Goal: Task Accomplishment & Management: Use online tool/utility

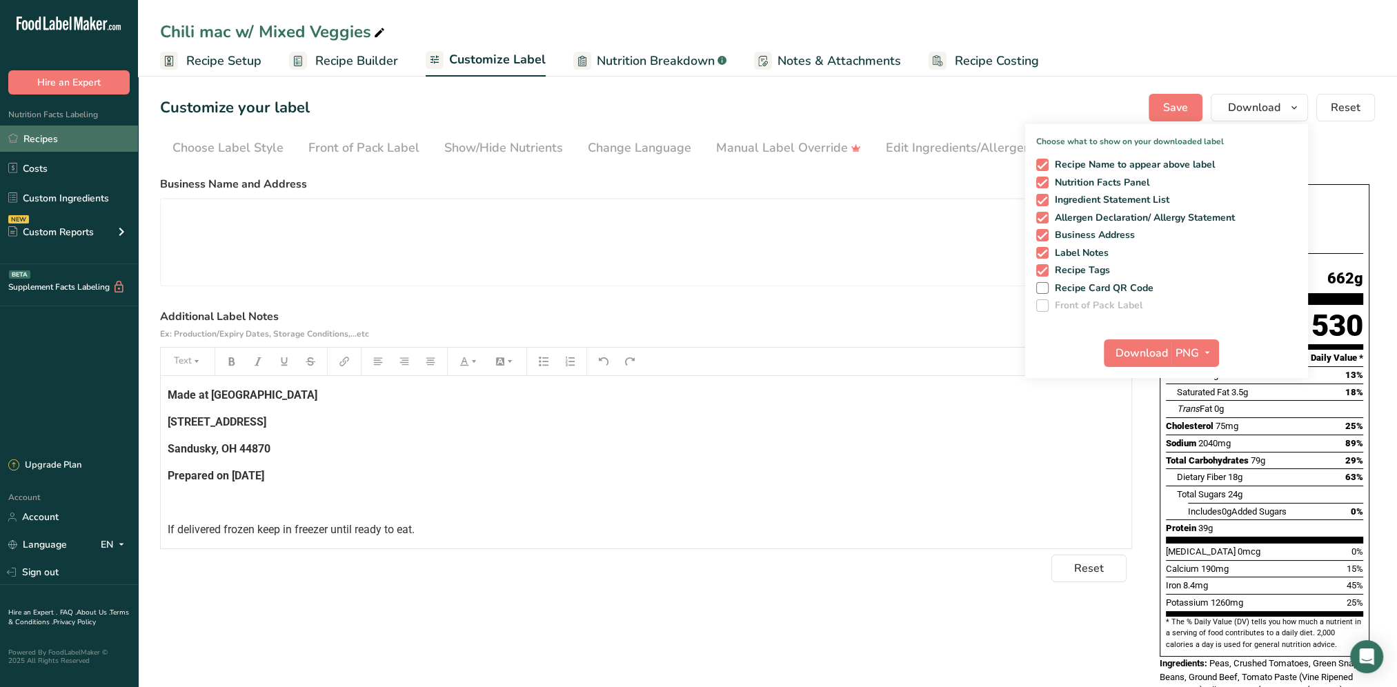
click at [46, 133] on link "Recipes" at bounding box center [69, 139] width 138 height 26
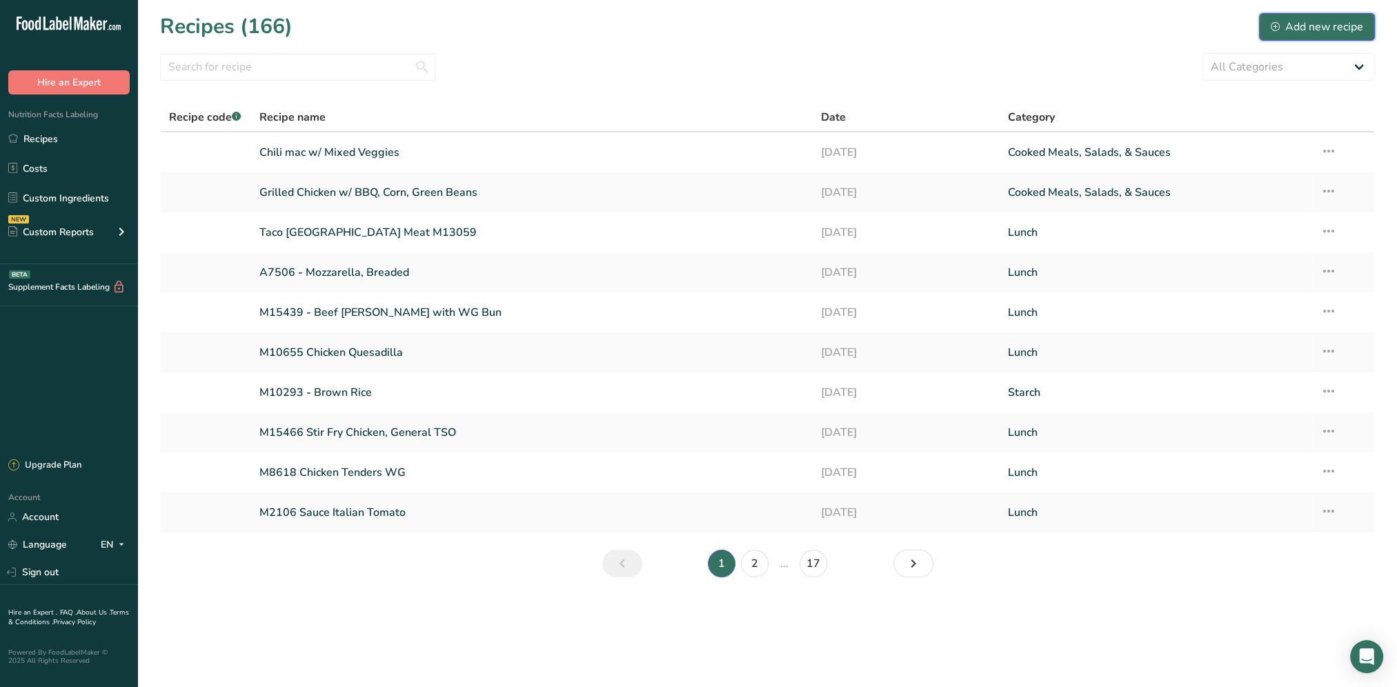
click at [1317, 31] on div "Add new recipe" at bounding box center [1317, 27] width 92 height 17
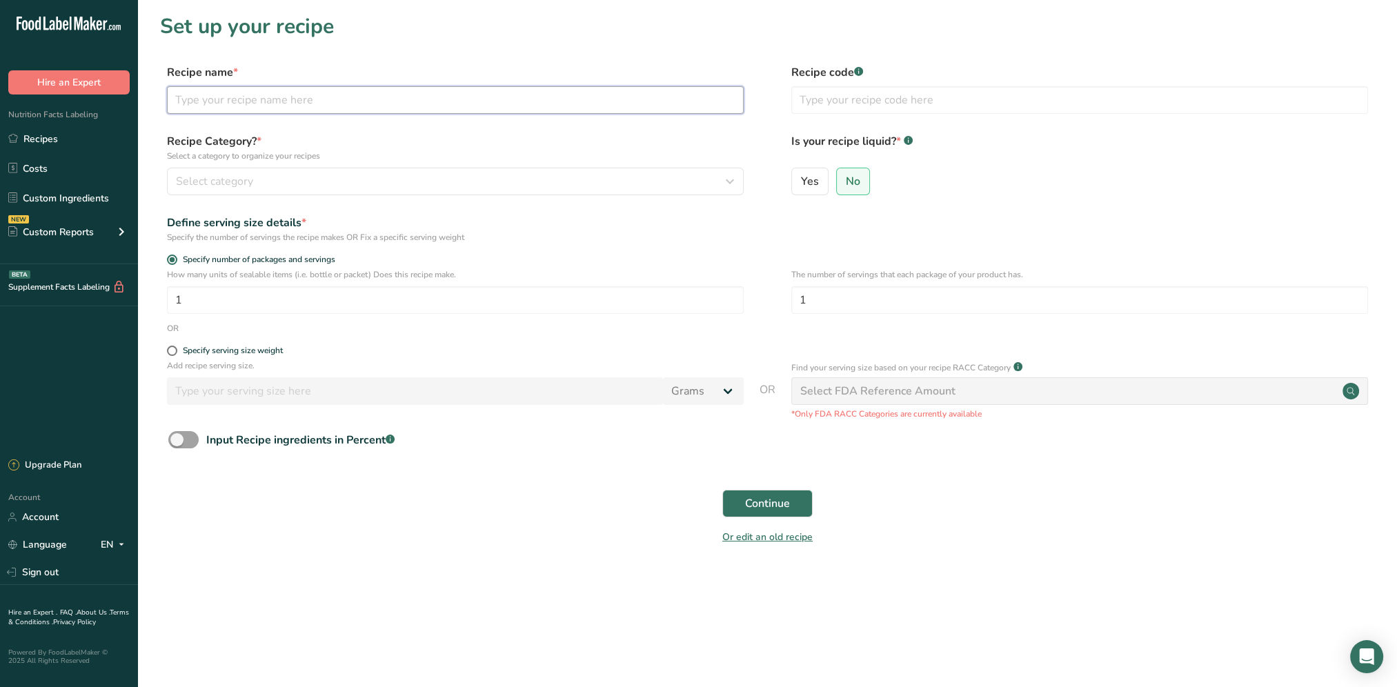
click at [282, 112] on input "text" at bounding box center [455, 100] width 577 height 28
click at [723, 490] on button "Continue" at bounding box center [768, 504] width 90 height 28
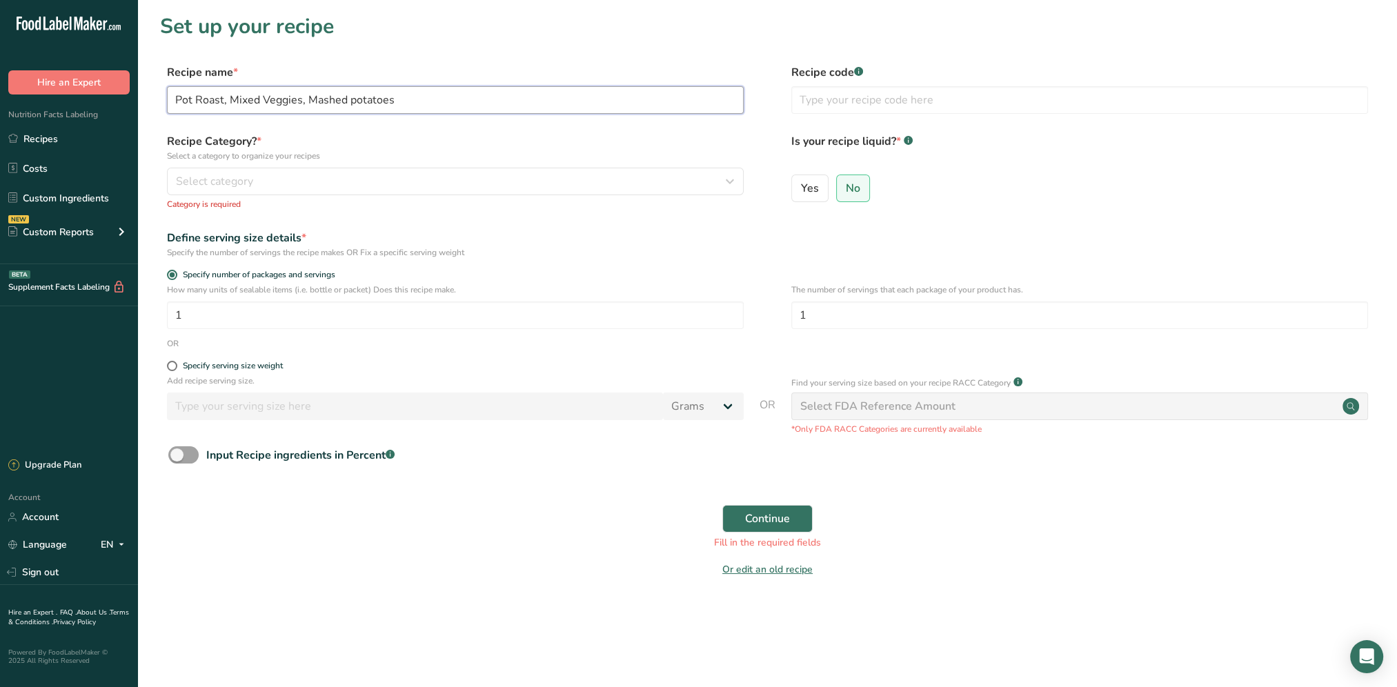
click at [222, 102] on input "Pot Roast, Mixed Veggies, Mashed potatoes" at bounding box center [455, 100] width 577 height 28
type input "Pot Roast w/ Gravy, Mixed Veggies, Mashed potatoes"
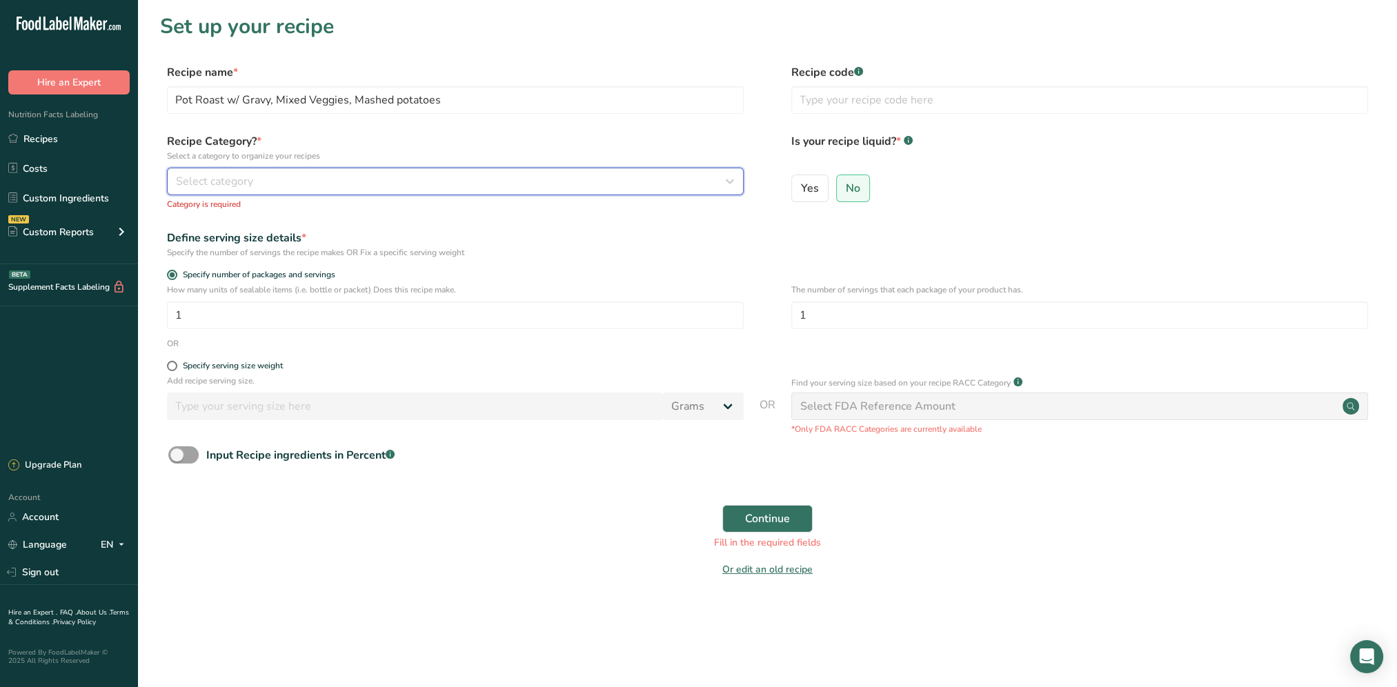
click at [581, 177] on div "Select category" at bounding box center [451, 181] width 551 height 17
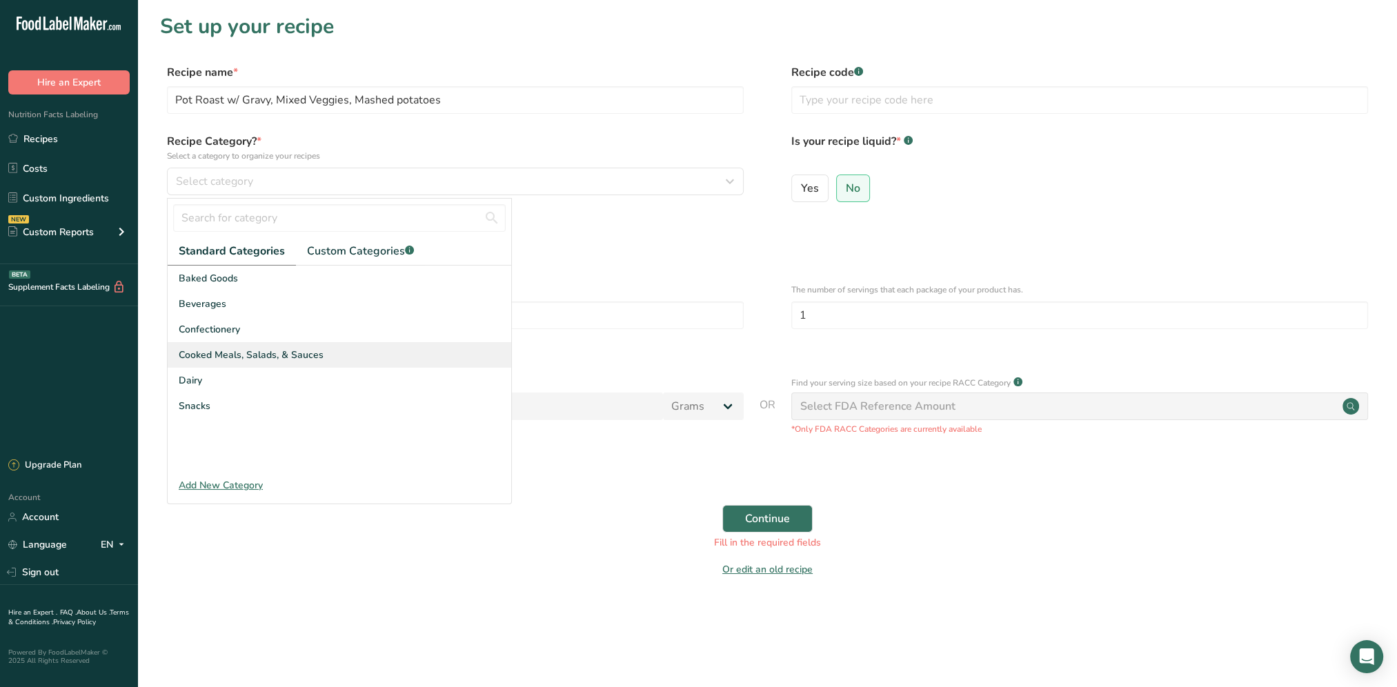
click at [320, 362] on div "Cooked Meals, Salads, & Sauces" at bounding box center [340, 355] width 344 height 26
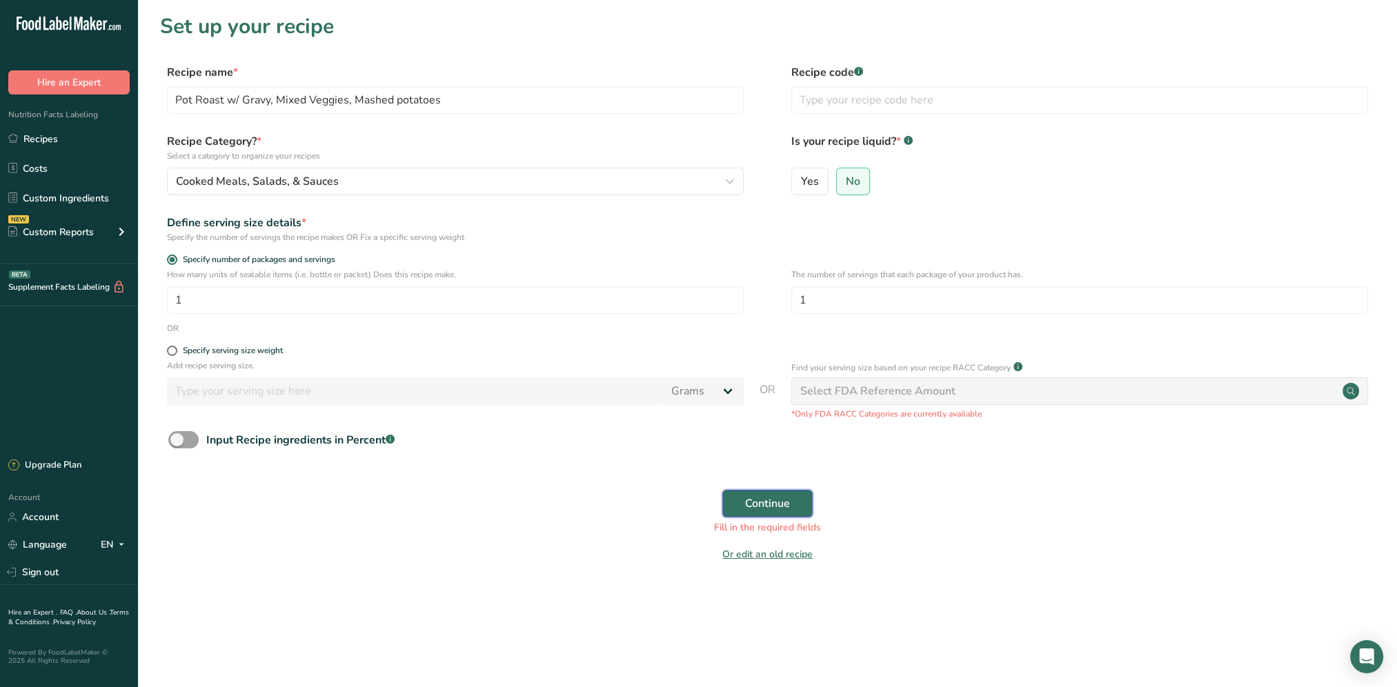
click at [753, 516] on button "Continue" at bounding box center [768, 504] width 90 height 28
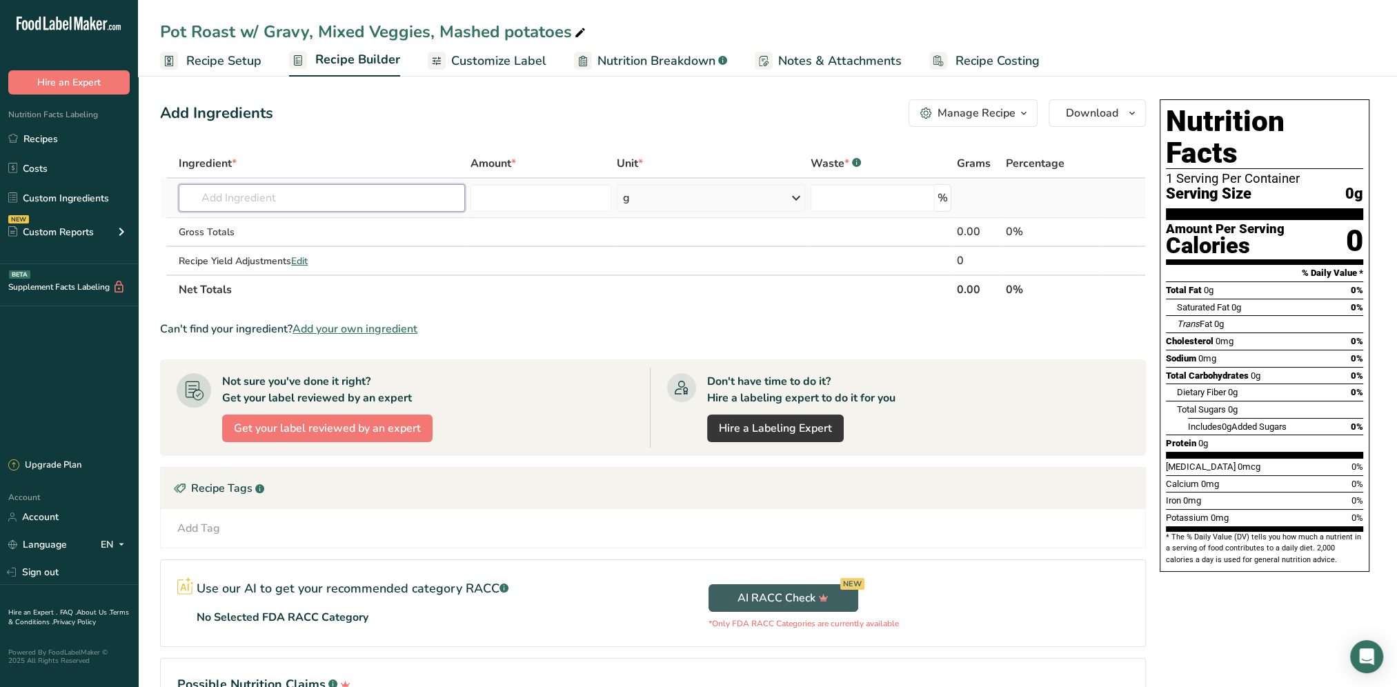
click at [240, 202] on input "text" at bounding box center [322, 198] width 286 height 28
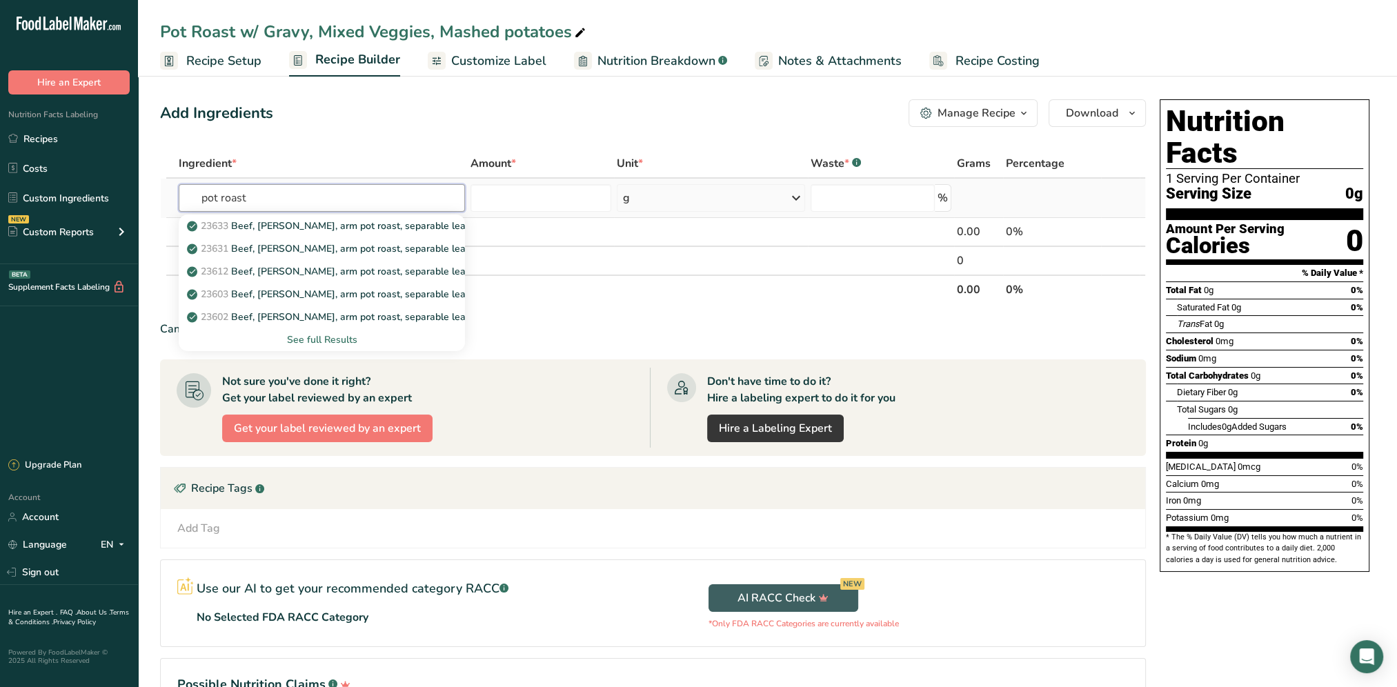
type input "pot roast"
click at [311, 335] on div "See full Results" at bounding box center [322, 340] width 264 height 14
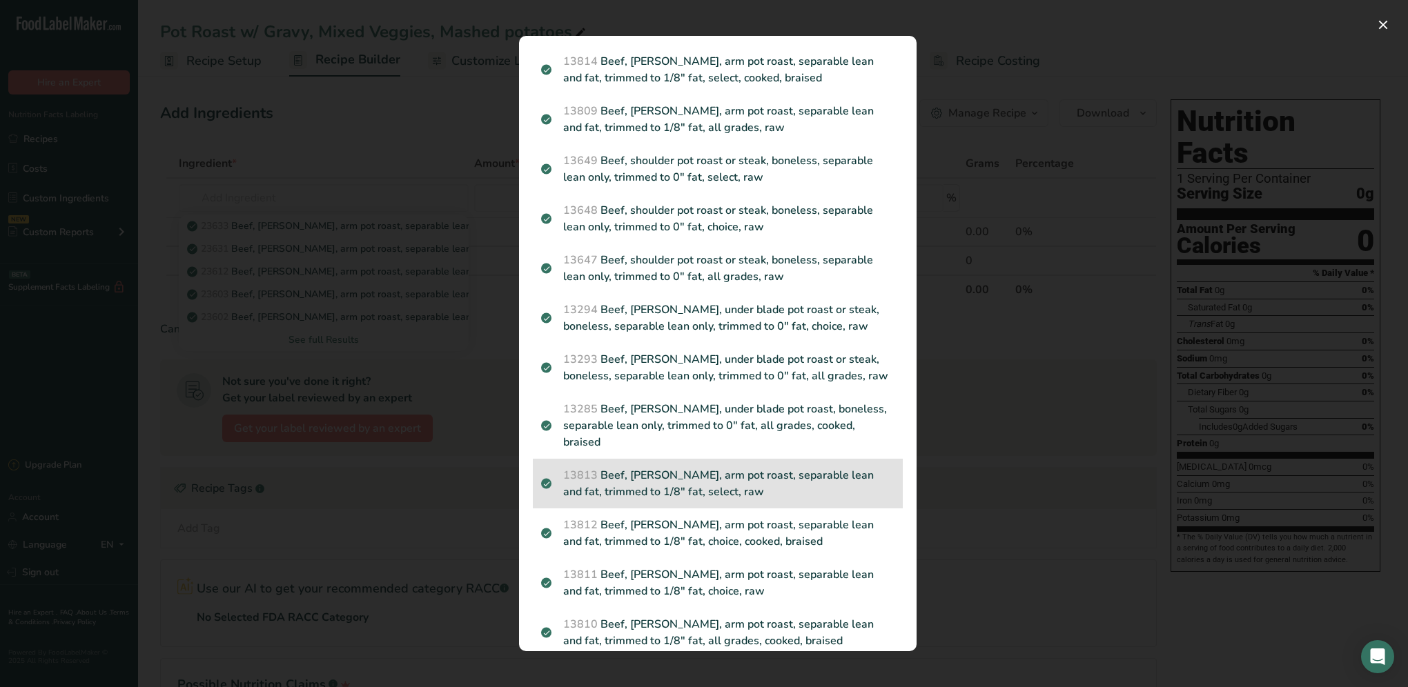
scroll to position [1460, 0]
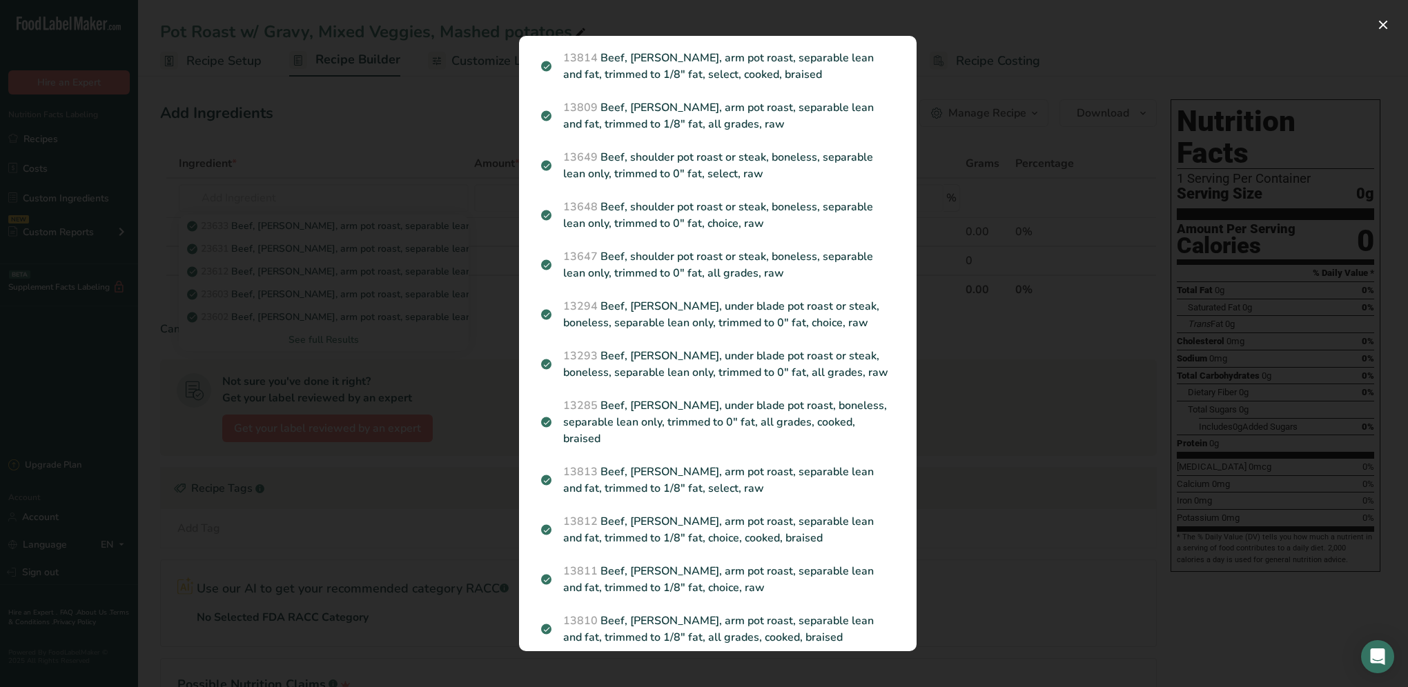
click at [624, 663] on p "Beef Roast Pot Old Fashioned" at bounding box center [717, 671] width 353 height 17
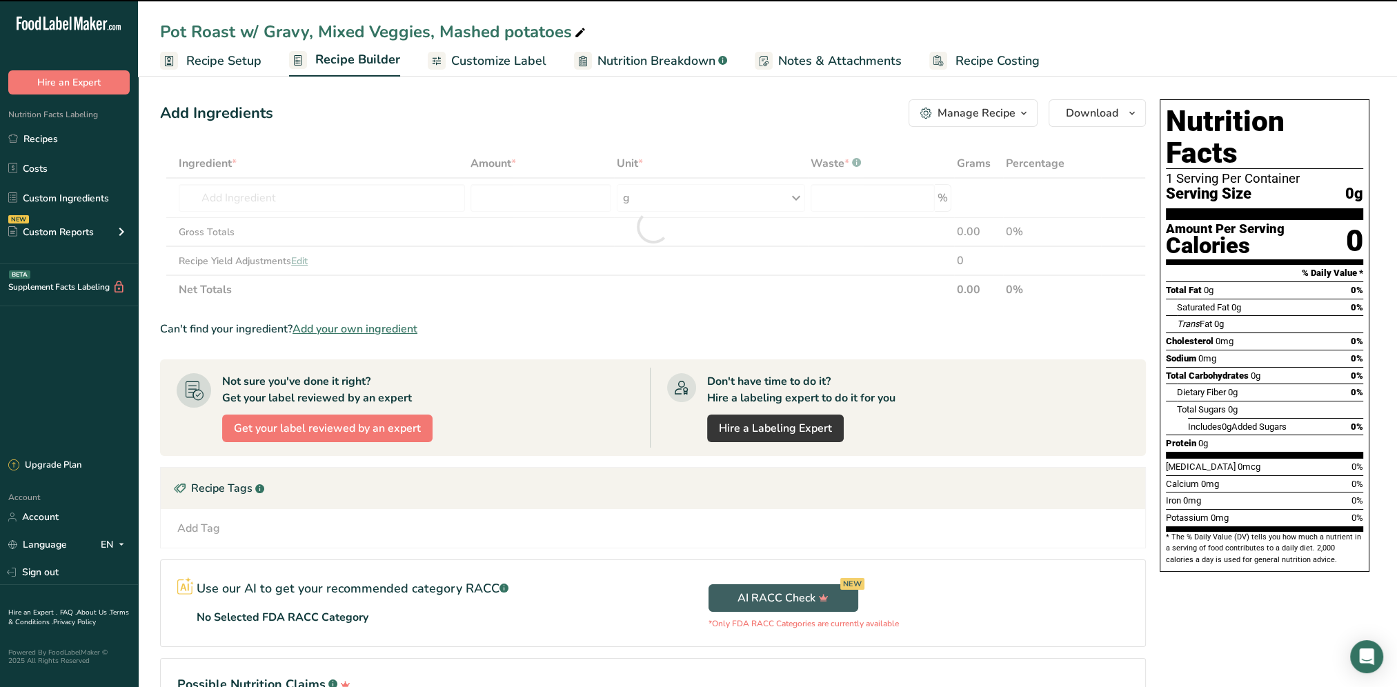
type input "0"
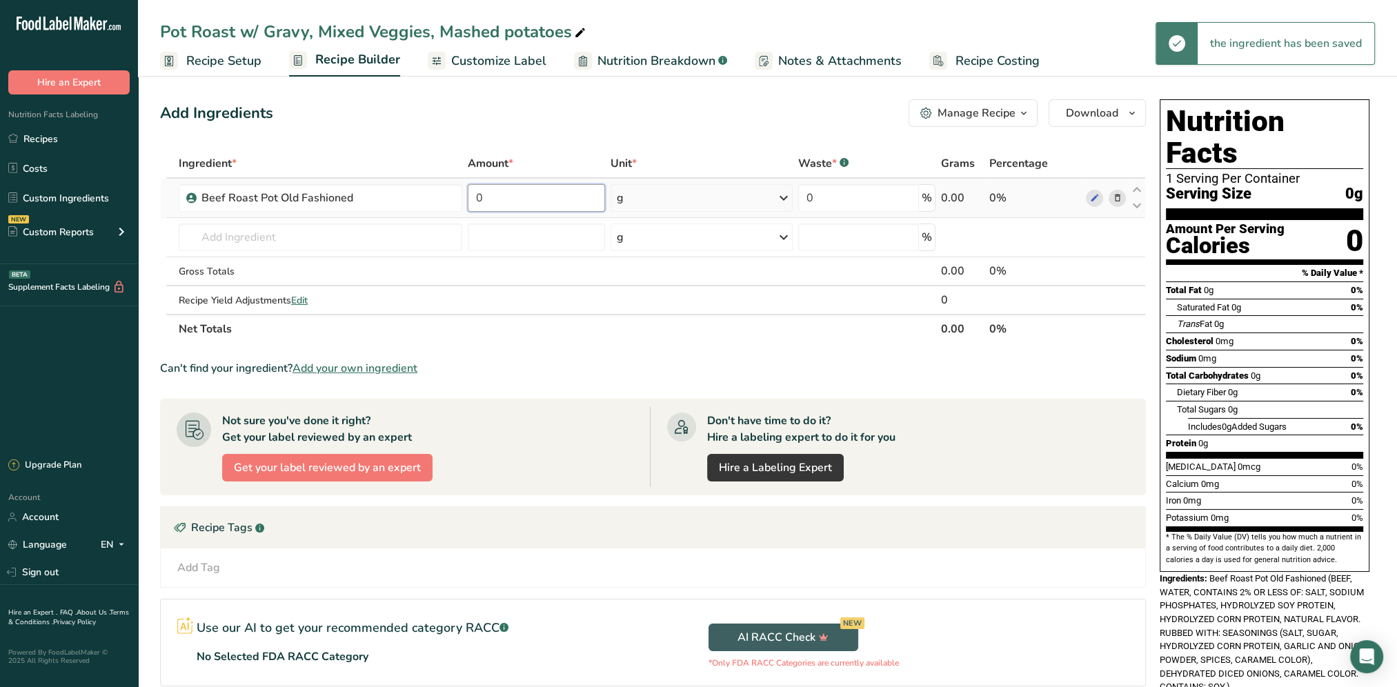
drag, startPoint x: 566, startPoint y: 208, endPoint x: 455, endPoint y: 215, distance: 111.3
click at [455, 215] on tr "Beef Roast Pot Old Fashioned 0 g Weight Units g kg mg See more Volume Units l V…" at bounding box center [653, 198] width 985 height 39
type input "3"
click at [789, 202] on div "Ingredient * Amount * Unit * Waste * .a-a{fill:#347362;}.b-a{fill:#fff;} Grams …" at bounding box center [653, 246] width 986 height 195
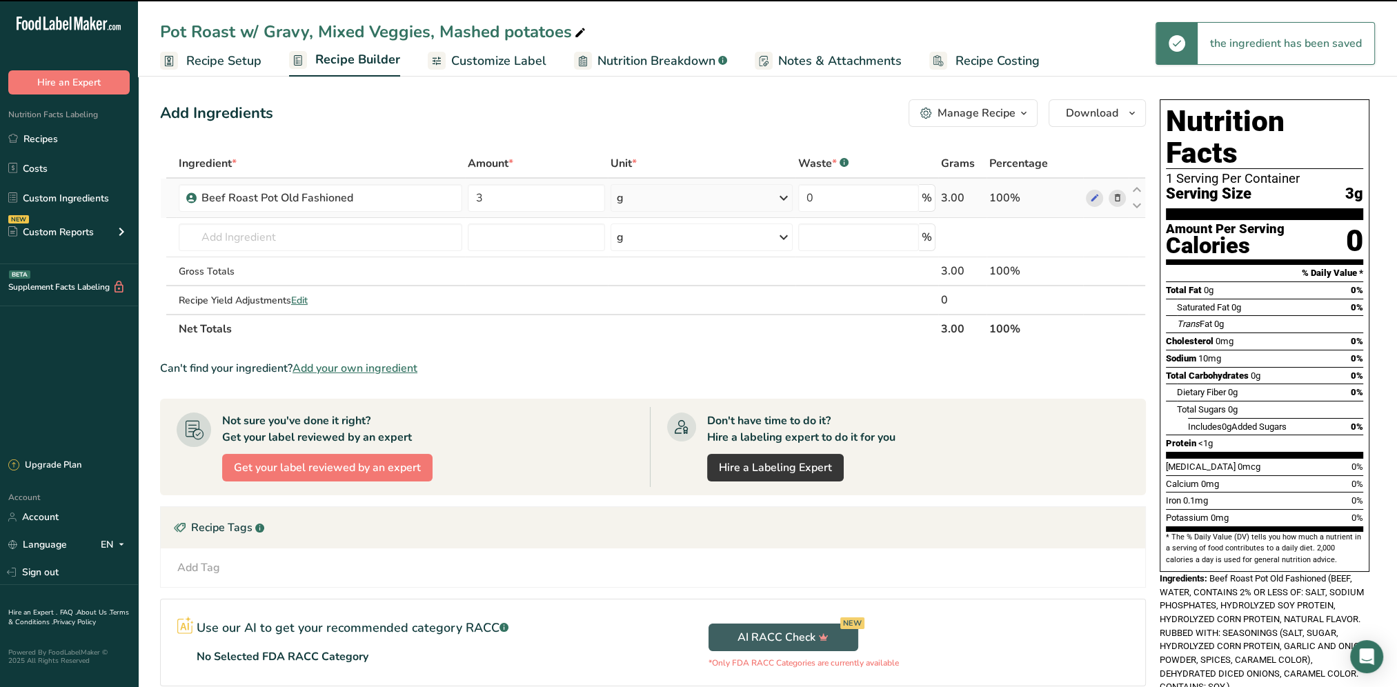
click at [785, 199] on icon at bounding box center [784, 198] width 17 height 25
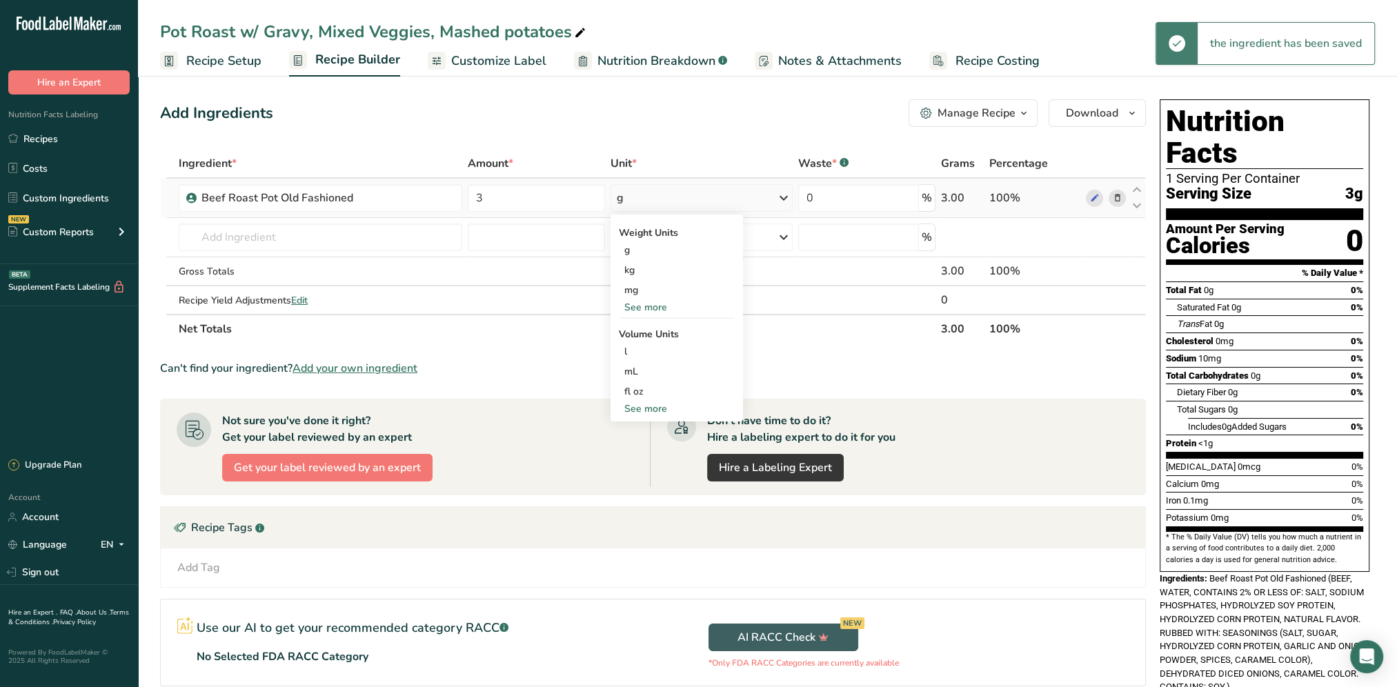
click at [635, 311] on div "See more" at bounding box center [677, 307] width 116 height 14
click at [631, 349] on div "oz" at bounding box center [677, 350] width 116 height 20
click at [247, 232] on input "text" at bounding box center [321, 238] width 284 height 28
type input "g"
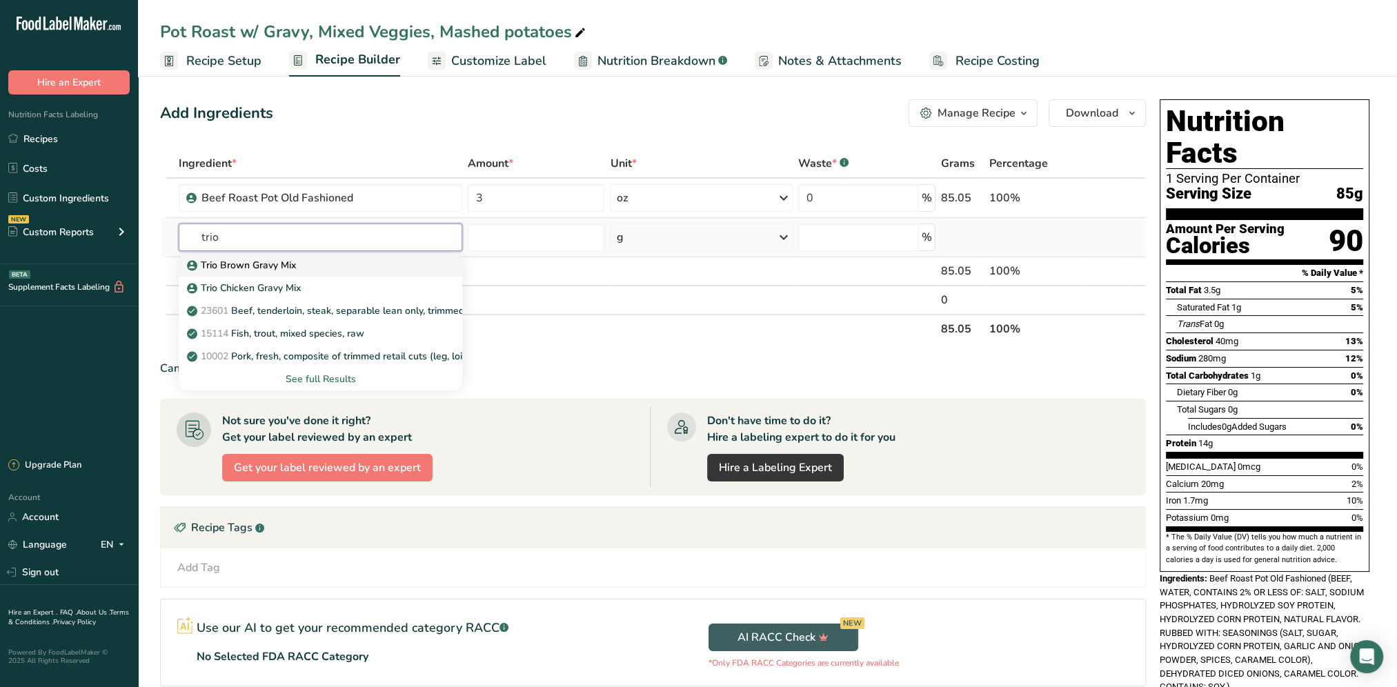
type input "trio"
click at [275, 265] on p "Trio Brown Gravy Mix" at bounding box center [243, 265] width 106 height 14
type input "Trio Brown Gravy Mix"
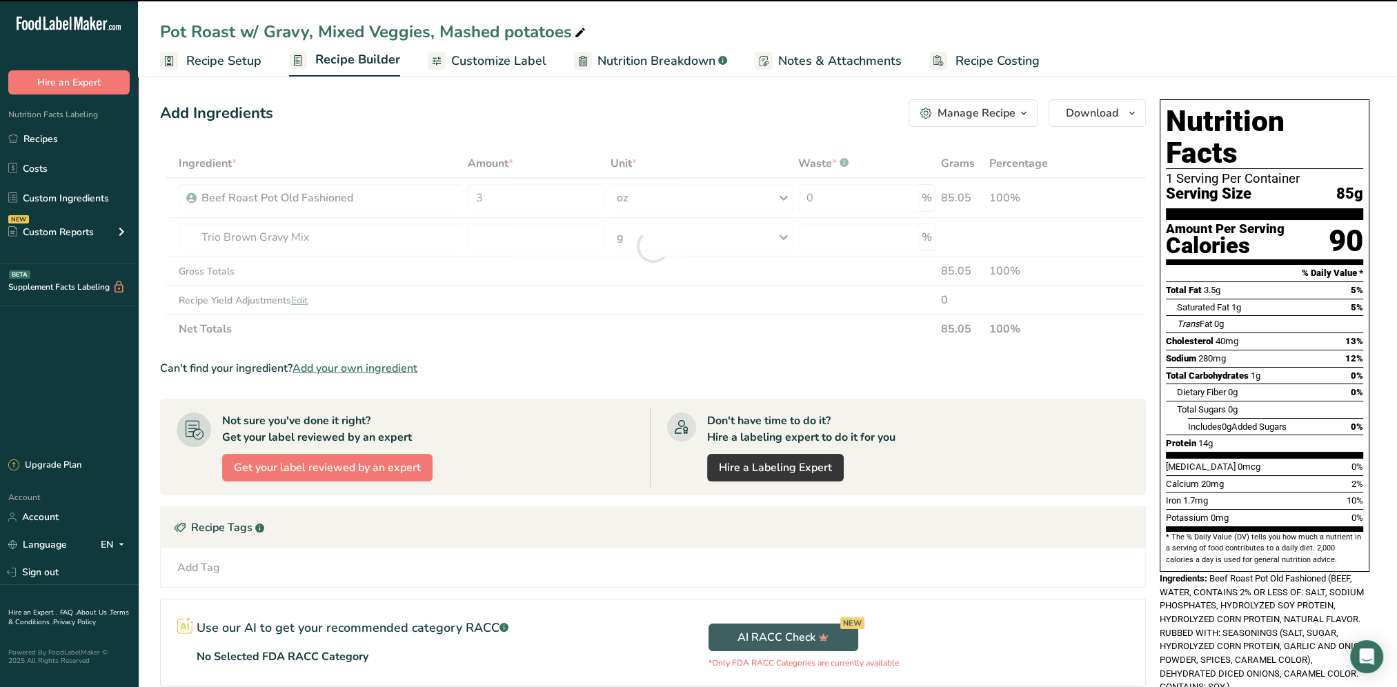
type input "0"
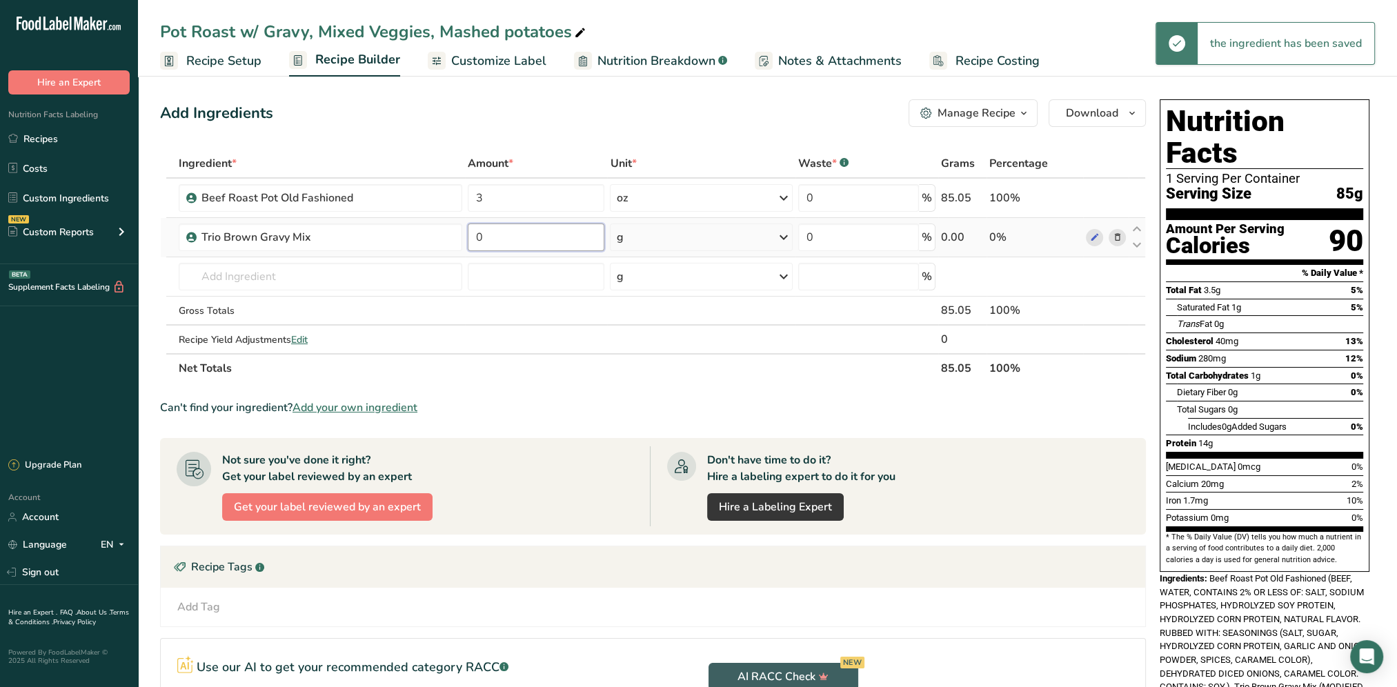
drag, startPoint x: 525, startPoint y: 242, endPoint x: 469, endPoint y: 246, distance: 56.1
click at [469, 246] on input "0" at bounding box center [536, 238] width 137 height 28
type input "1"
click at [785, 230] on div "Ingredient * Amount * Unit * Waste * .a-a{fill:#347362;}.b-a{fill:#fff;} Grams …" at bounding box center [653, 266] width 986 height 234
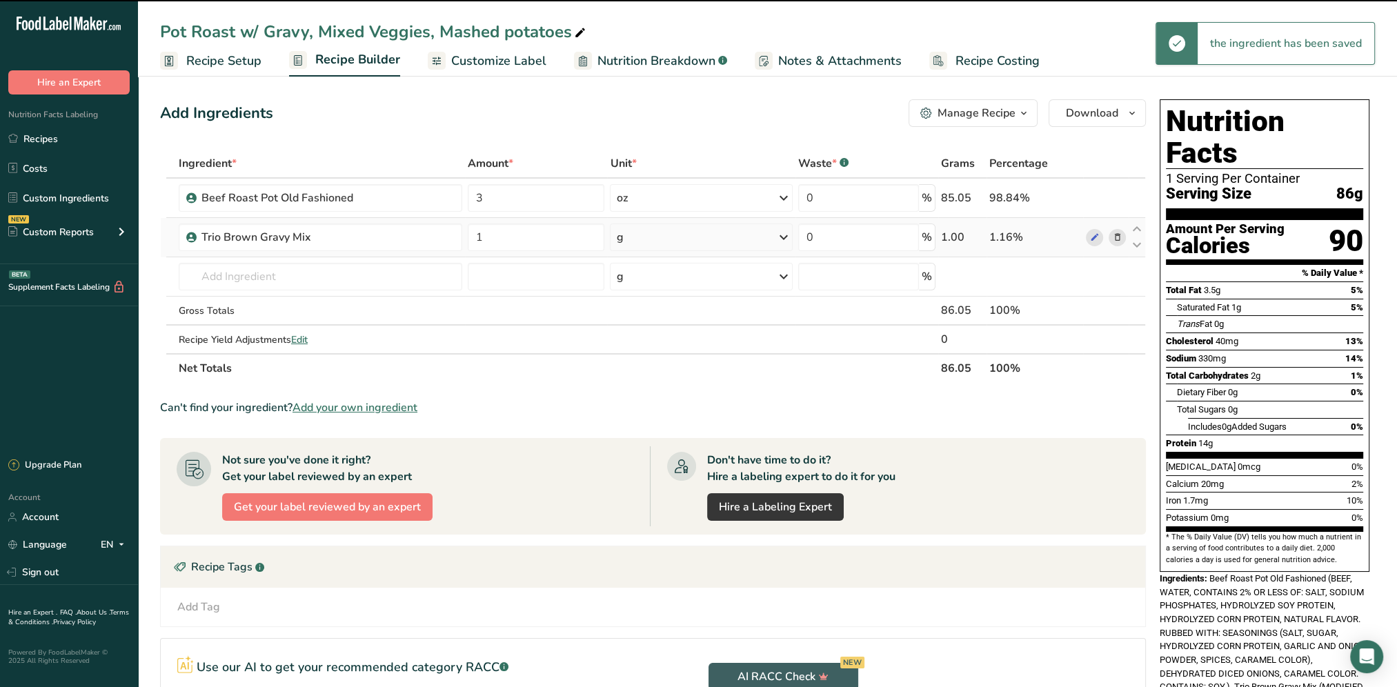
click at [783, 237] on icon at bounding box center [784, 237] width 17 height 25
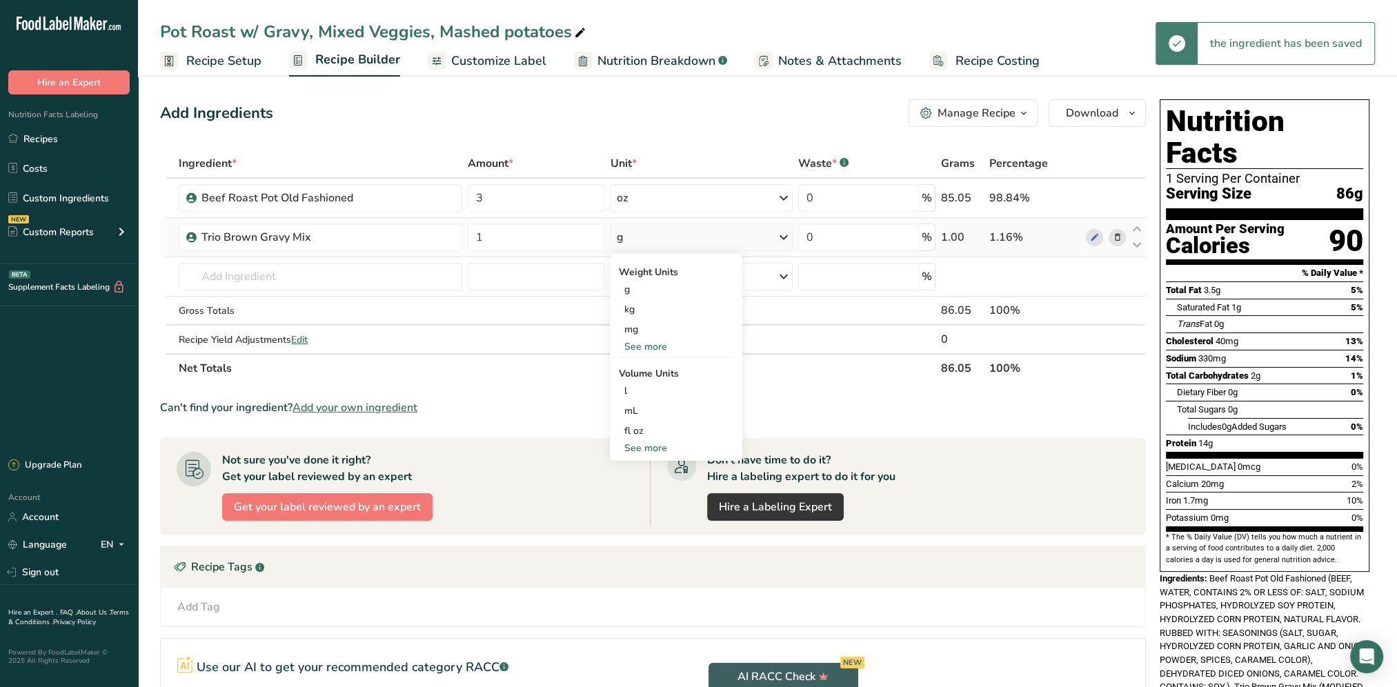
click at [658, 353] on div "See more" at bounding box center [676, 347] width 116 height 14
click at [643, 389] on div "oz" at bounding box center [676, 390] width 116 height 20
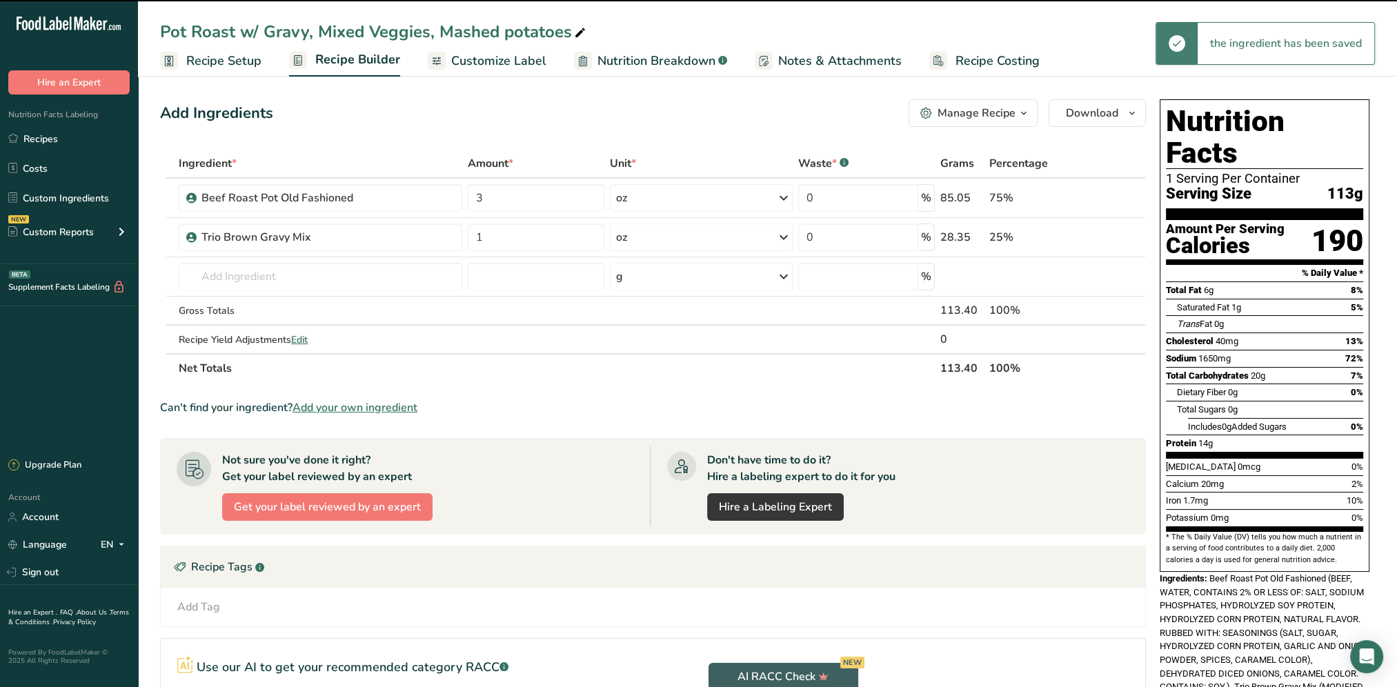
click at [628, 110] on div "Add Ingredients Manage Recipe Delete Recipe Duplicate Recipe Scale Recipe Save …" at bounding box center [653, 113] width 986 height 28
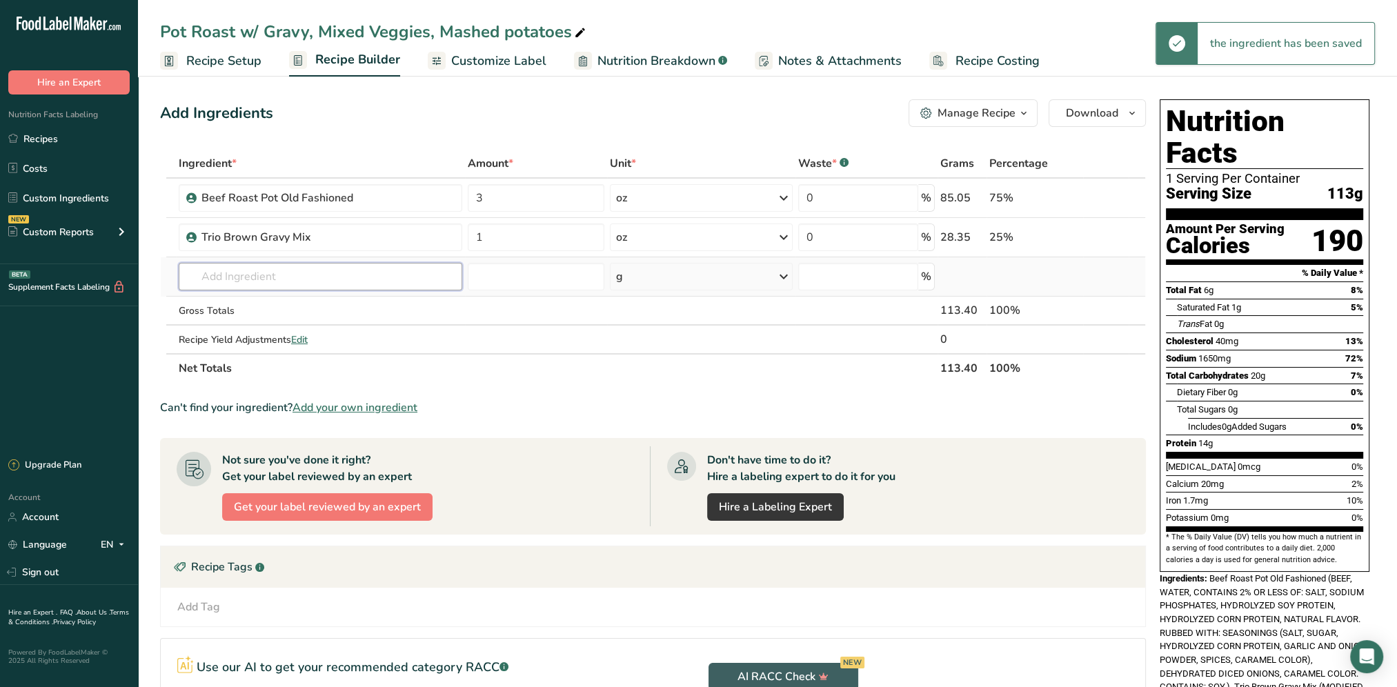
click at [227, 282] on input "text" at bounding box center [321, 277] width 284 height 28
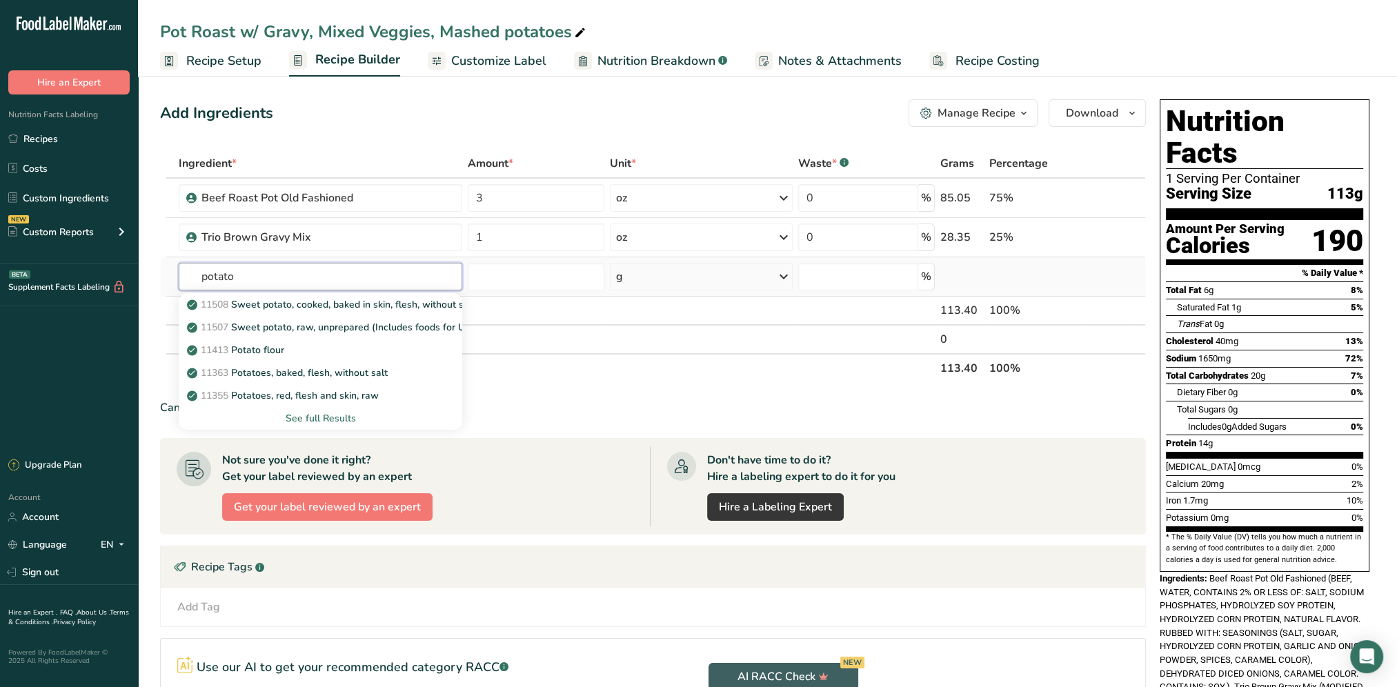
type input "potato"
click at [312, 421] on div "See full Results" at bounding box center [321, 418] width 262 height 14
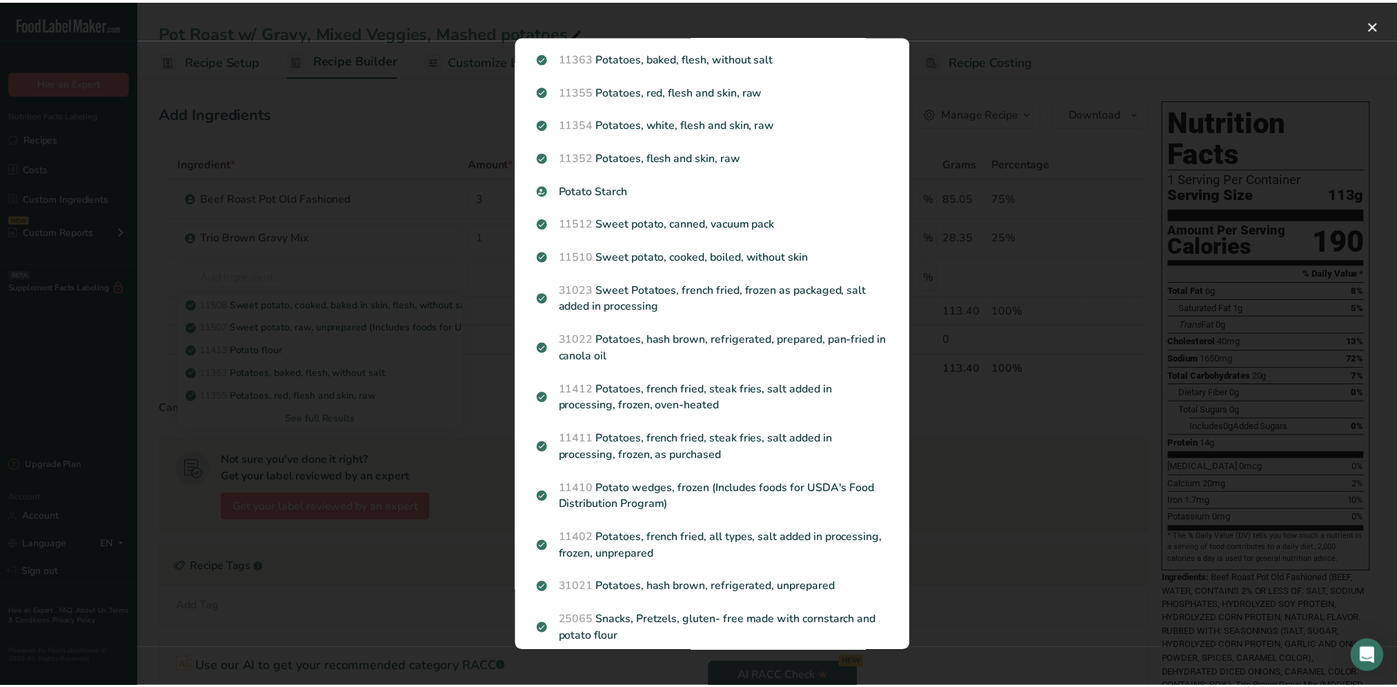
scroll to position [0, 0]
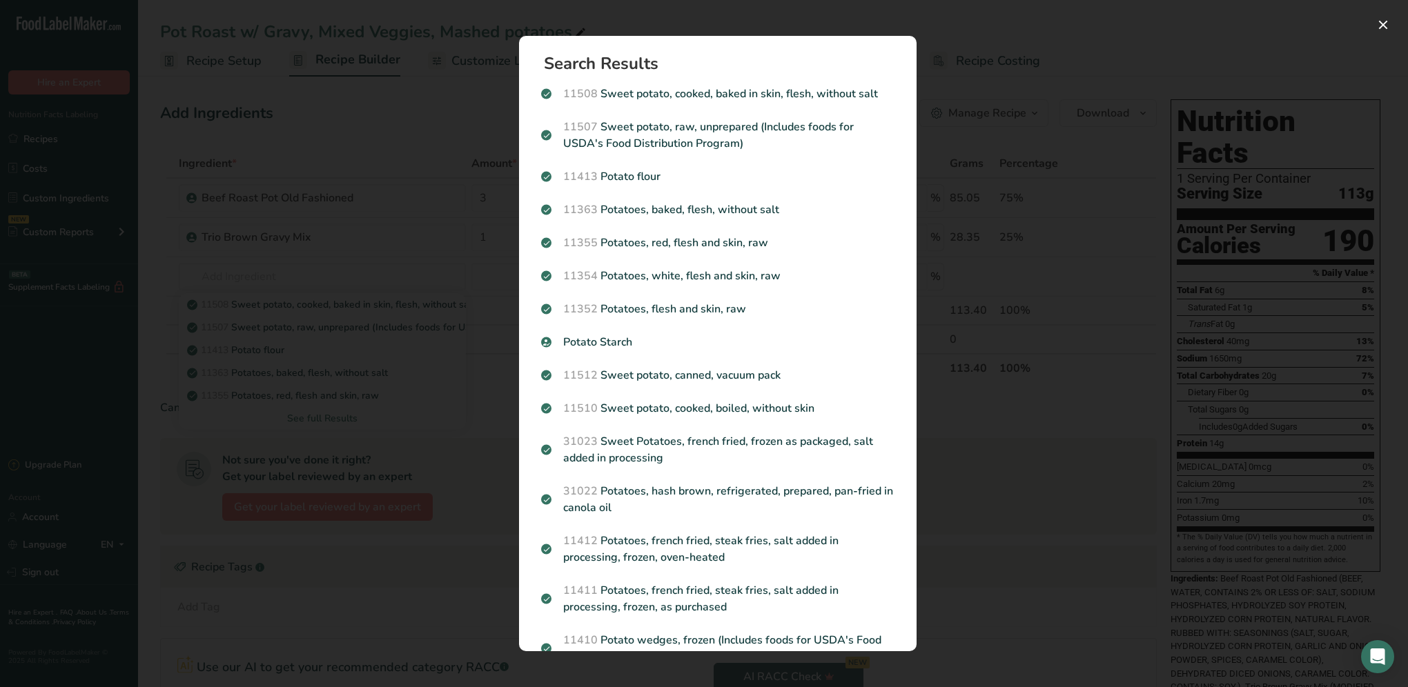
click at [992, 87] on div "Search results modal" at bounding box center [704, 343] width 1408 height 687
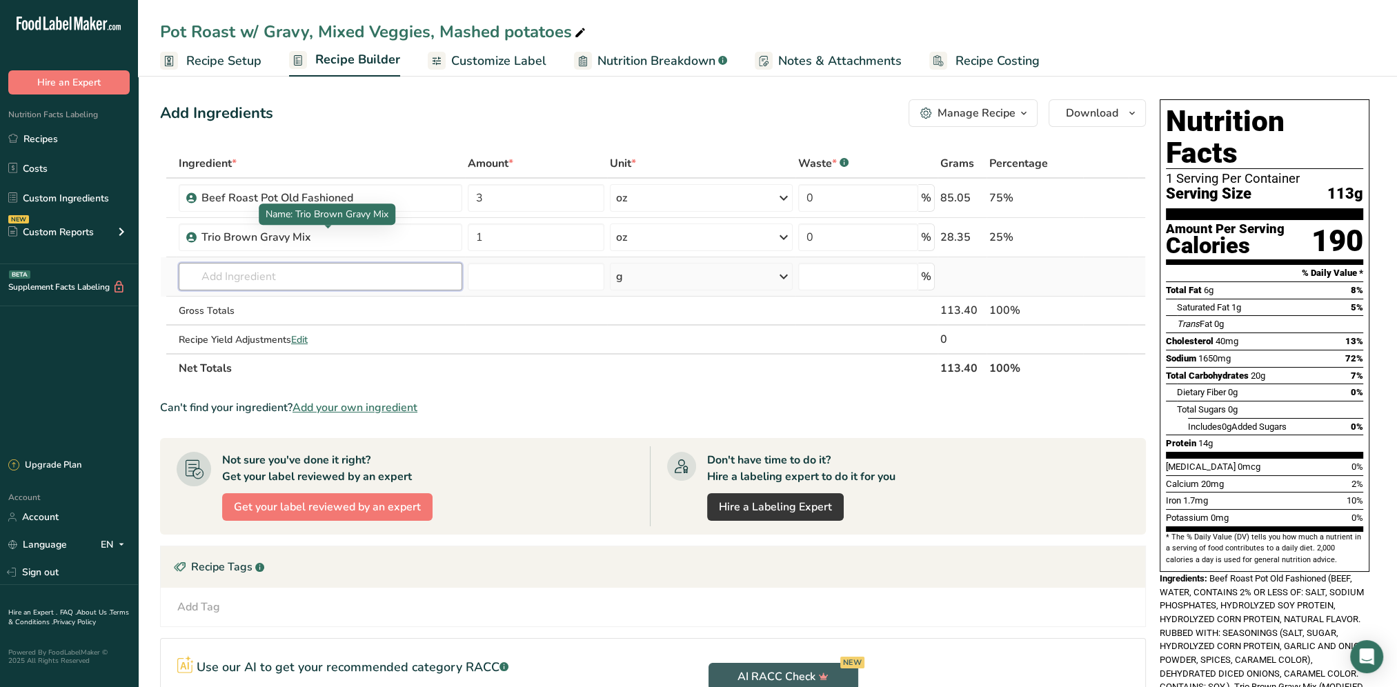
click at [297, 278] on input "text" at bounding box center [321, 277] width 284 height 28
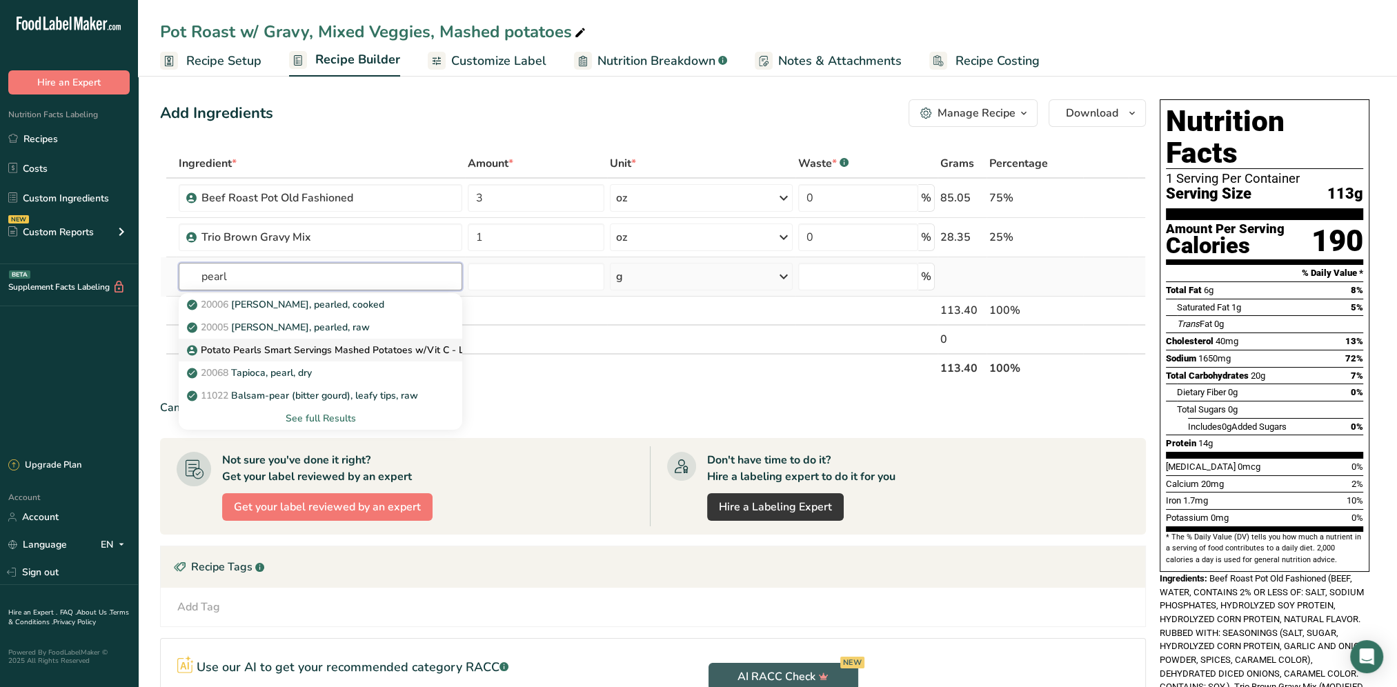
type input "pearl"
click at [308, 343] on p "Potato Pearls Smart Servings Mashed Potatoes w/Vit C - Low Sodium" at bounding box center [352, 350] width 324 height 14
type input "Potato Pearls Smart Servings Mashed Potatoes w/Vit C - Low Sodium"
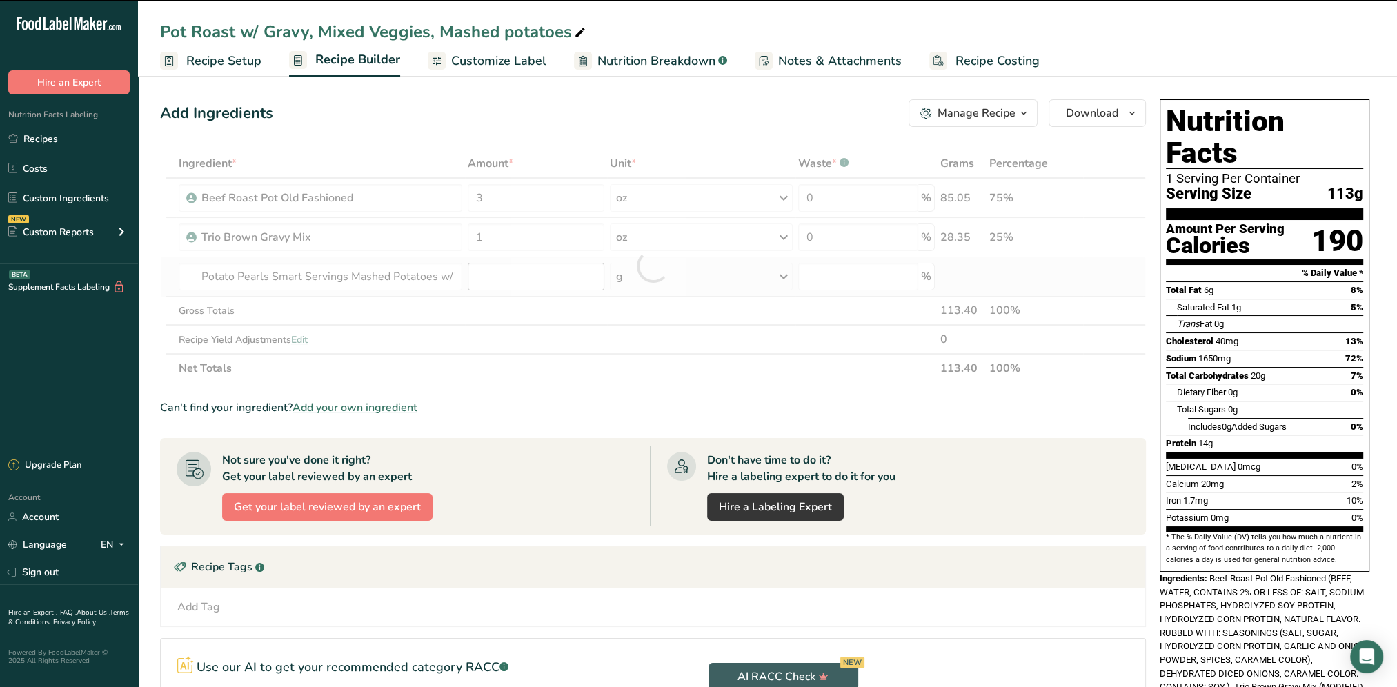
type input "0"
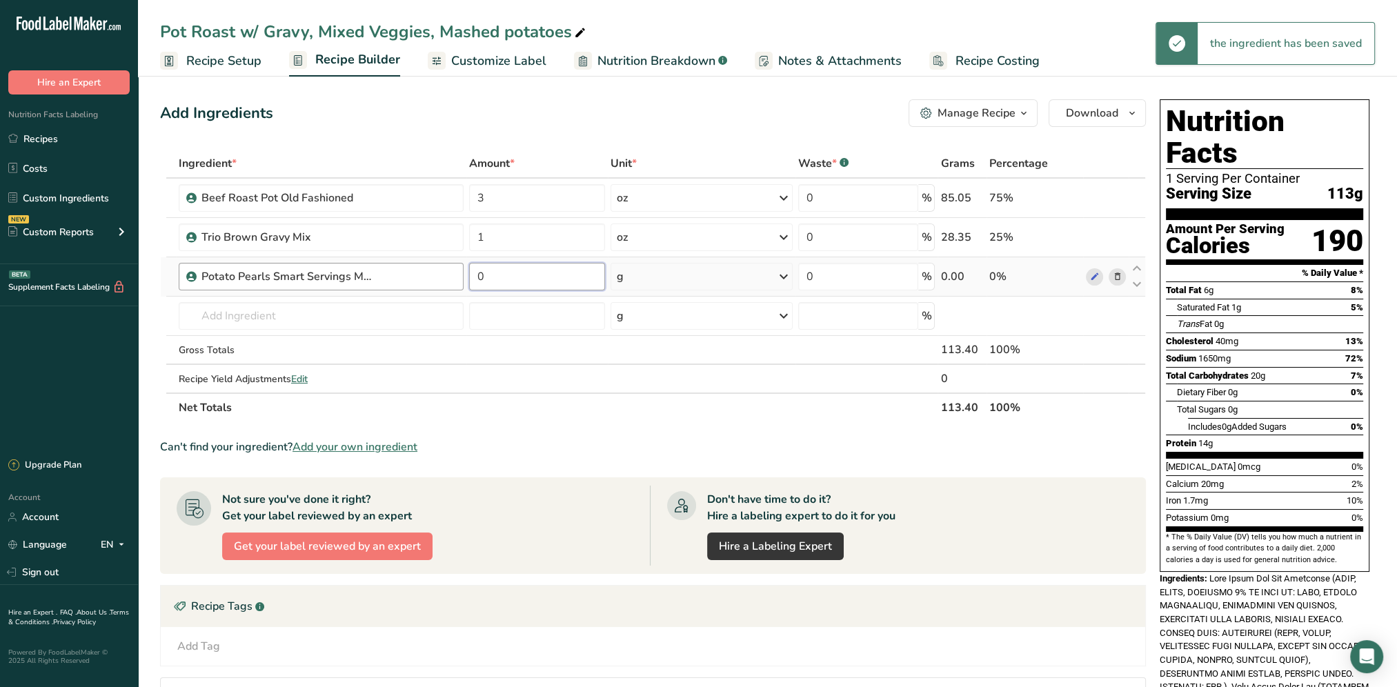
drag, startPoint x: 527, startPoint y: 275, endPoint x: 463, endPoint y: 280, distance: 64.4
click at [463, 280] on tr "Potato Pearls Smart Servings Mashed Potatoes w/Vit C - Low Sodium 0 g Weight Un…" at bounding box center [653, 276] width 985 height 39
type input "0.5"
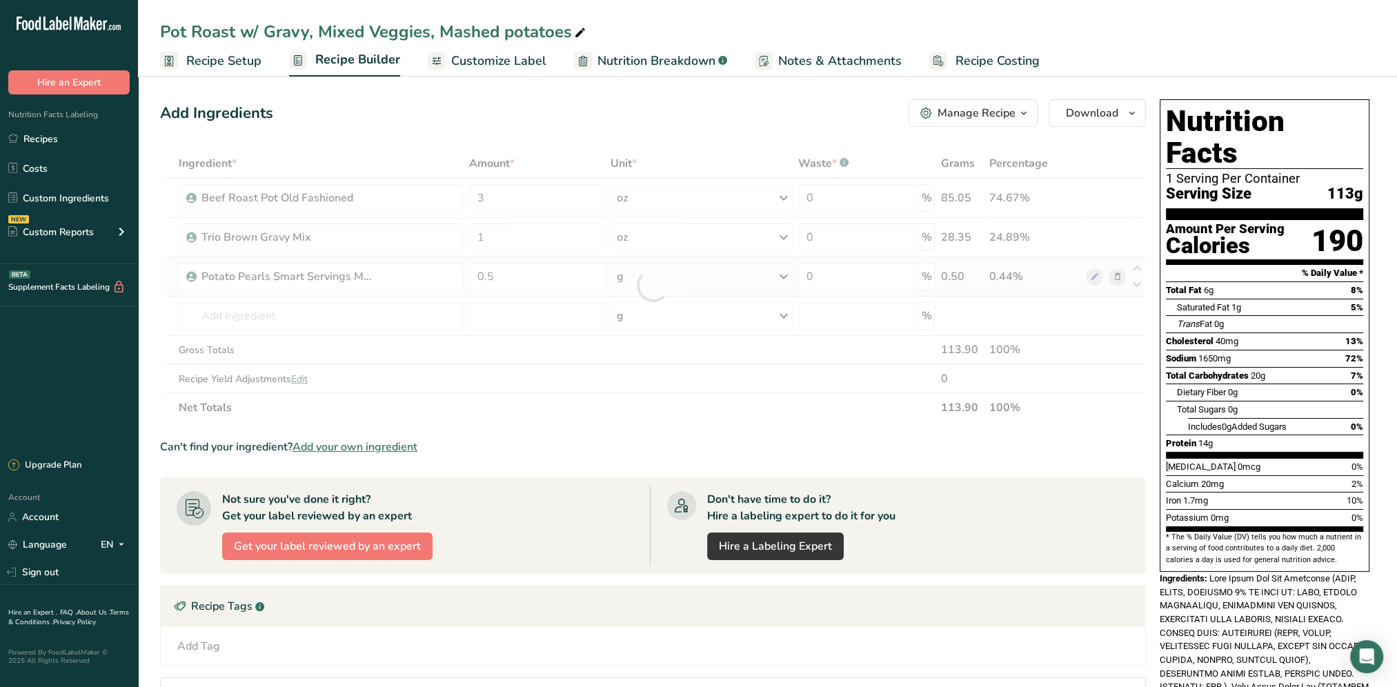
click at [776, 275] on div "Ingredient * Amount * Unit * Waste * .a-a{fill:#347362;}.b-a{fill:#fff;} Grams …" at bounding box center [653, 285] width 986 height 273
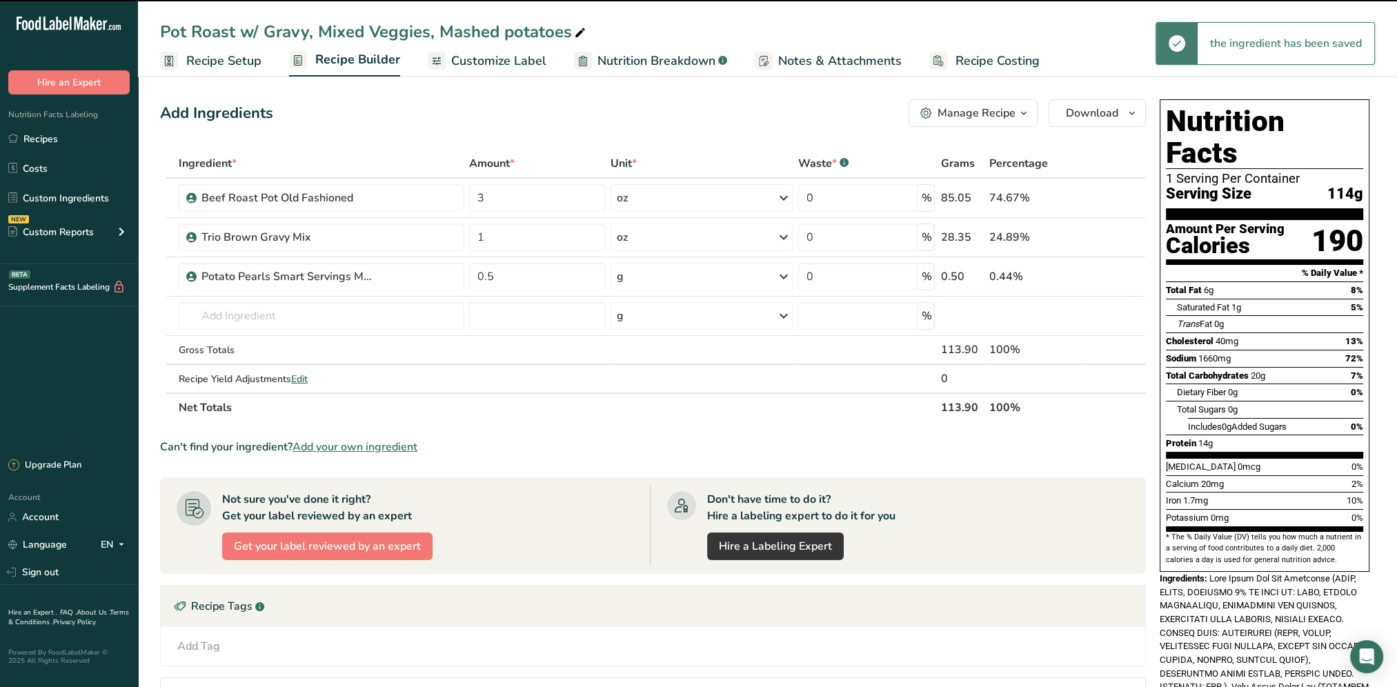
click at [784, 275] on icon at bounding box center [784, 276] width 17 height 25
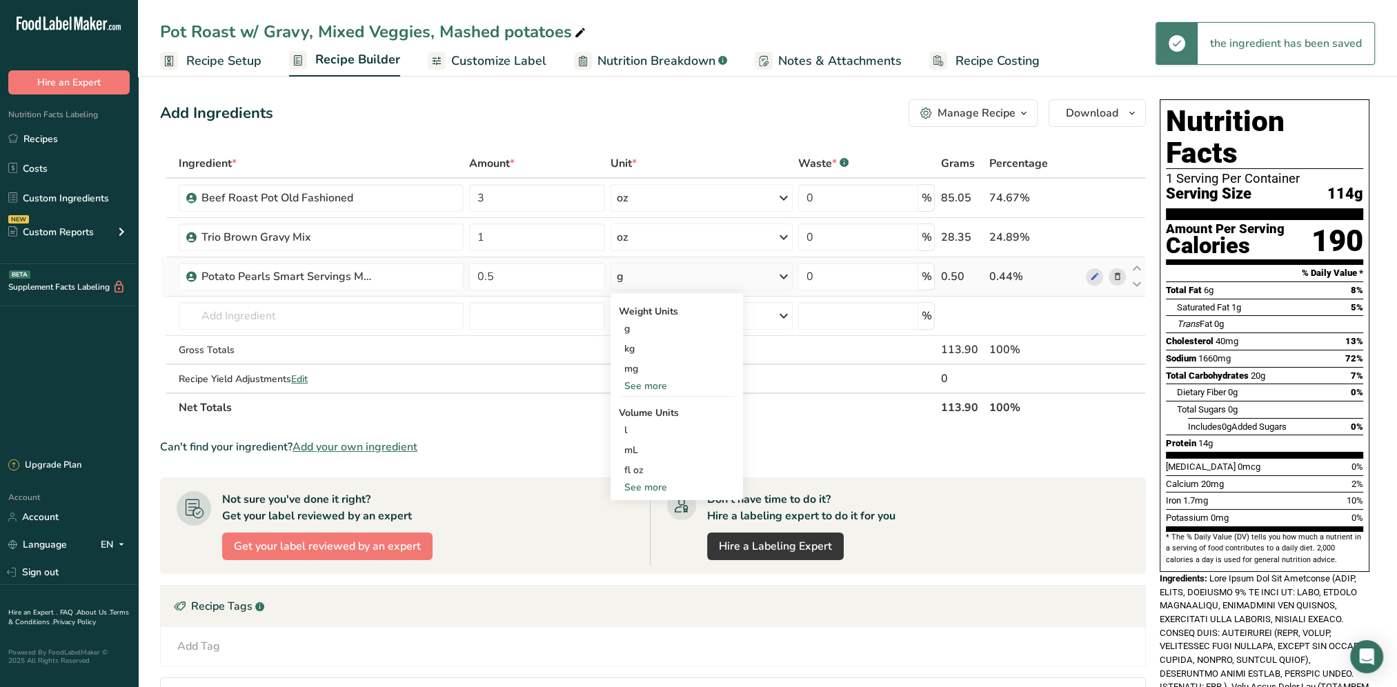
click at [657, 486] on div "See more" at bounding box center [677, 487] width 116 height 14
click at [642, 536] on div "cup" at bounding box center [677, 530] width 105 height 14
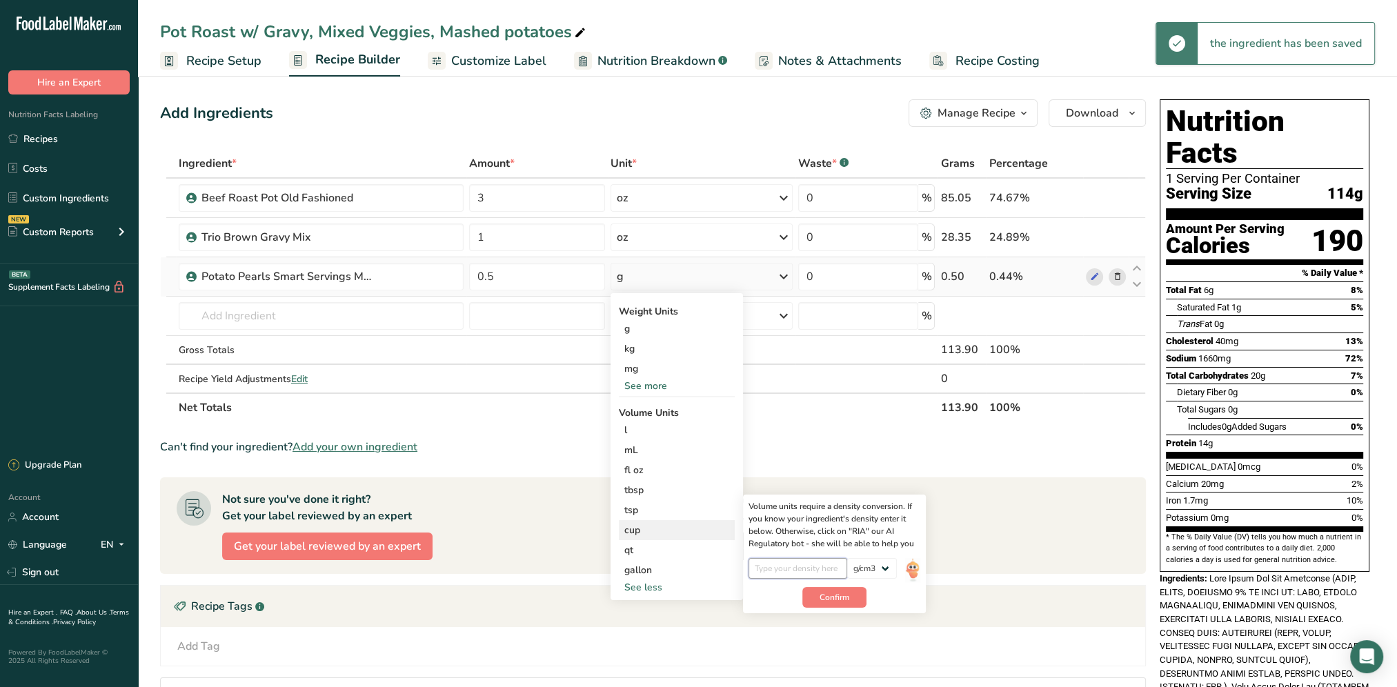
click at [812, 571] on input "number" at bounding box center [798, 568] width 99 height 21
type input "1"
click at [821, 600] on span "Confirm" at bounding box center [835, 597] width 30 height 12
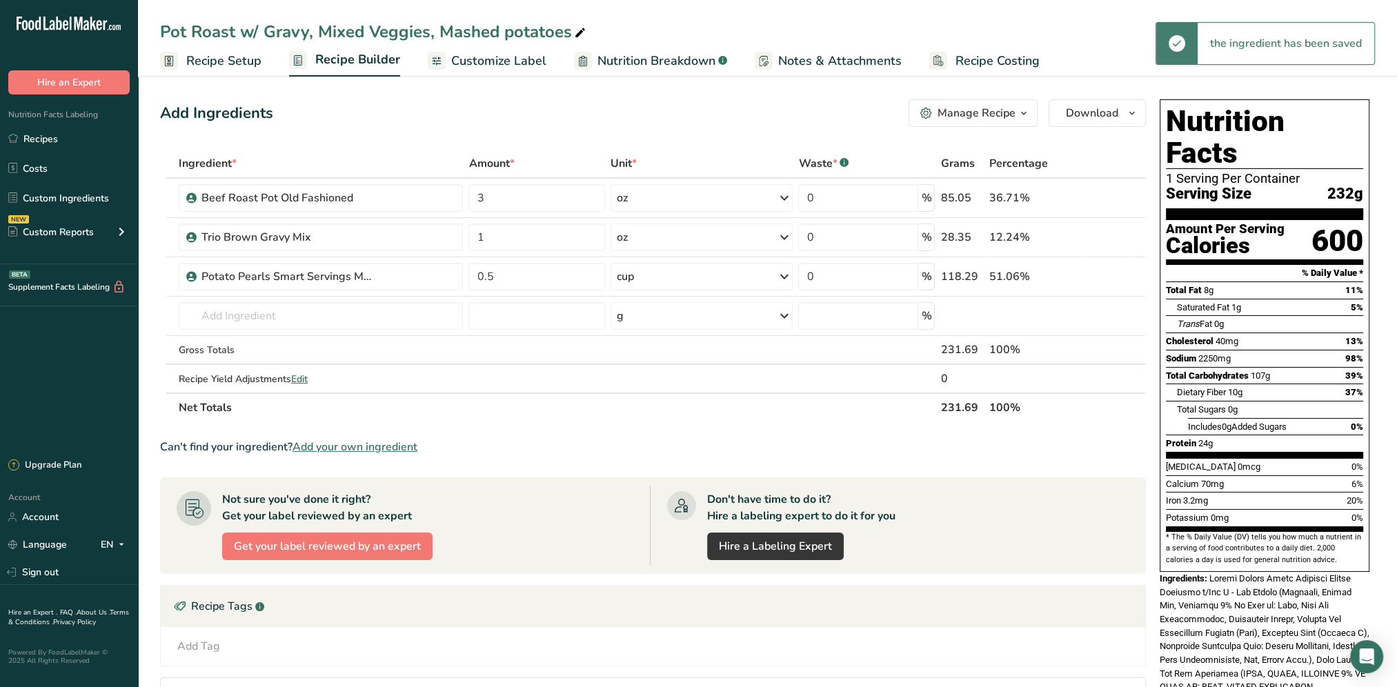
click at [729, 94] on div "Add Ingredients Manage Recipe Delete Recipe Duplicate Recipe Scale Recipe Save …" at bounding box center [657, 523] width 994 height 858
click at [667, 269] on div "cup" at bounding box center [702, 277] width 182 height 28
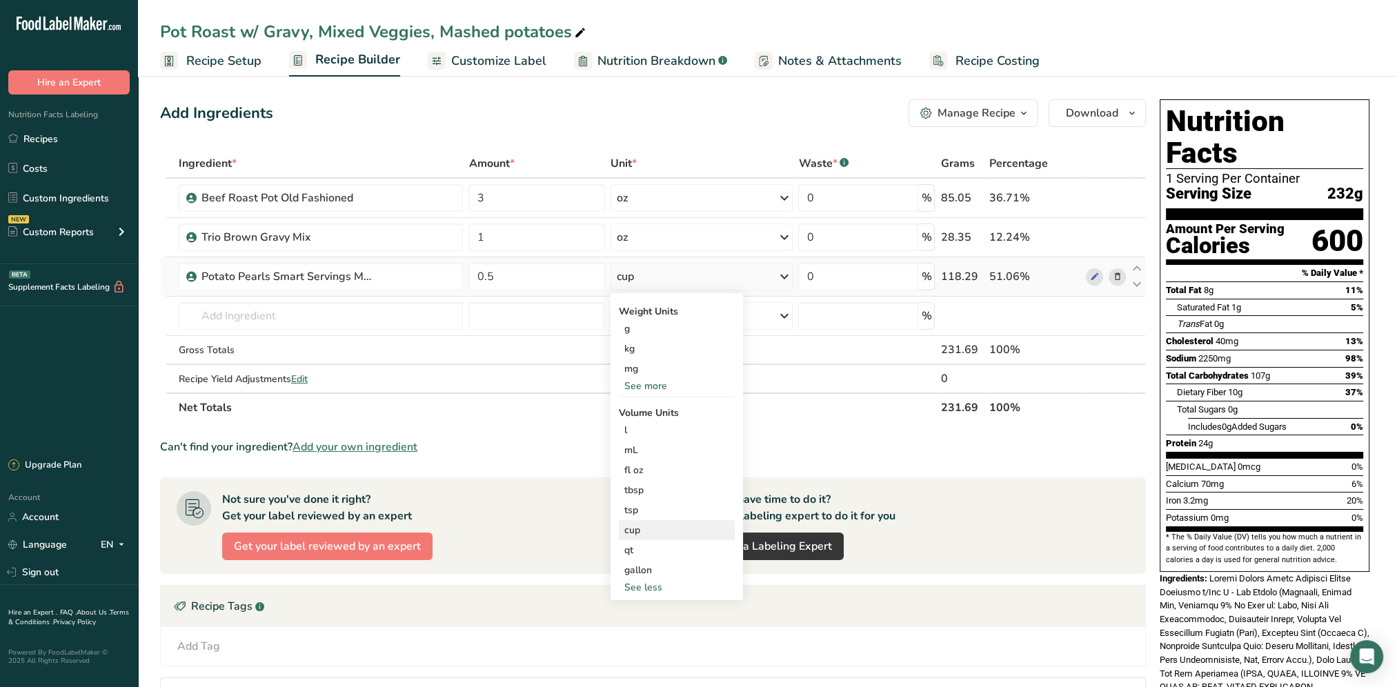
click at [640, 527] on div "cup" at bounding box center [677, 530] width 105 height 14
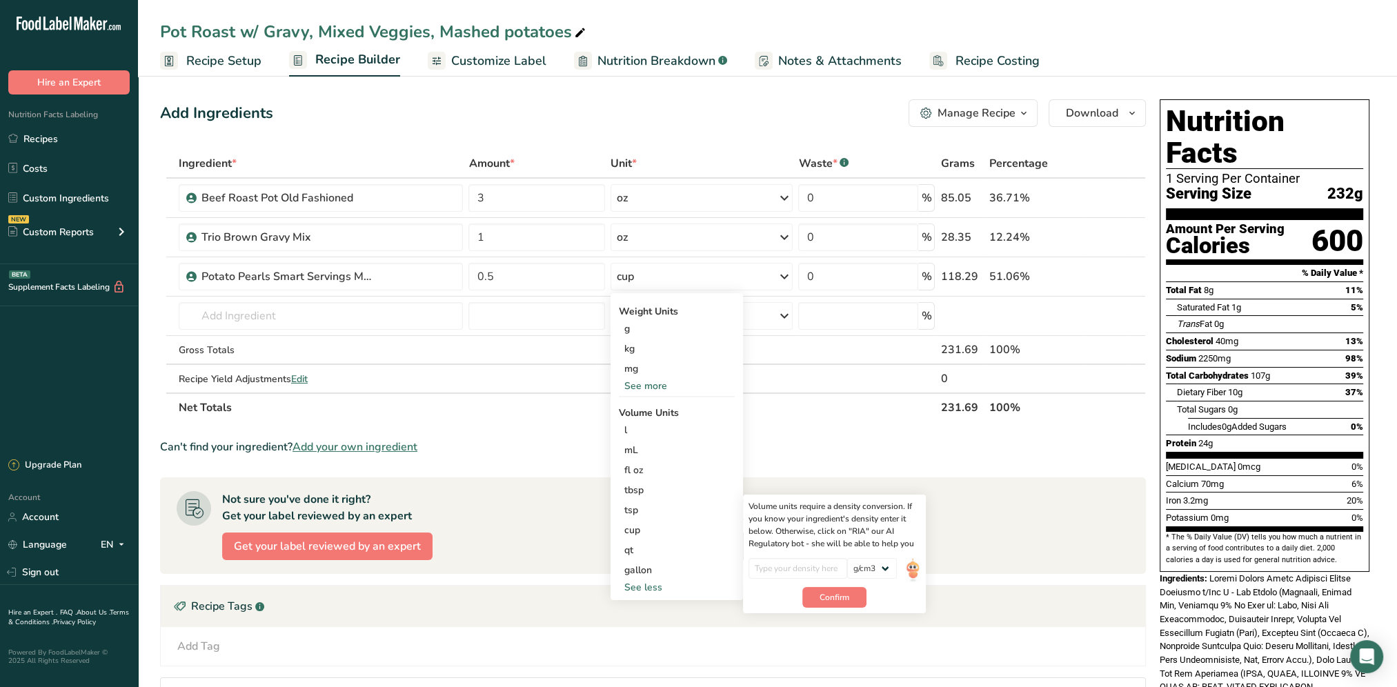
click at [790, 400] on th "Net Totals" at bounding box center [557, 407] width 763 height 29
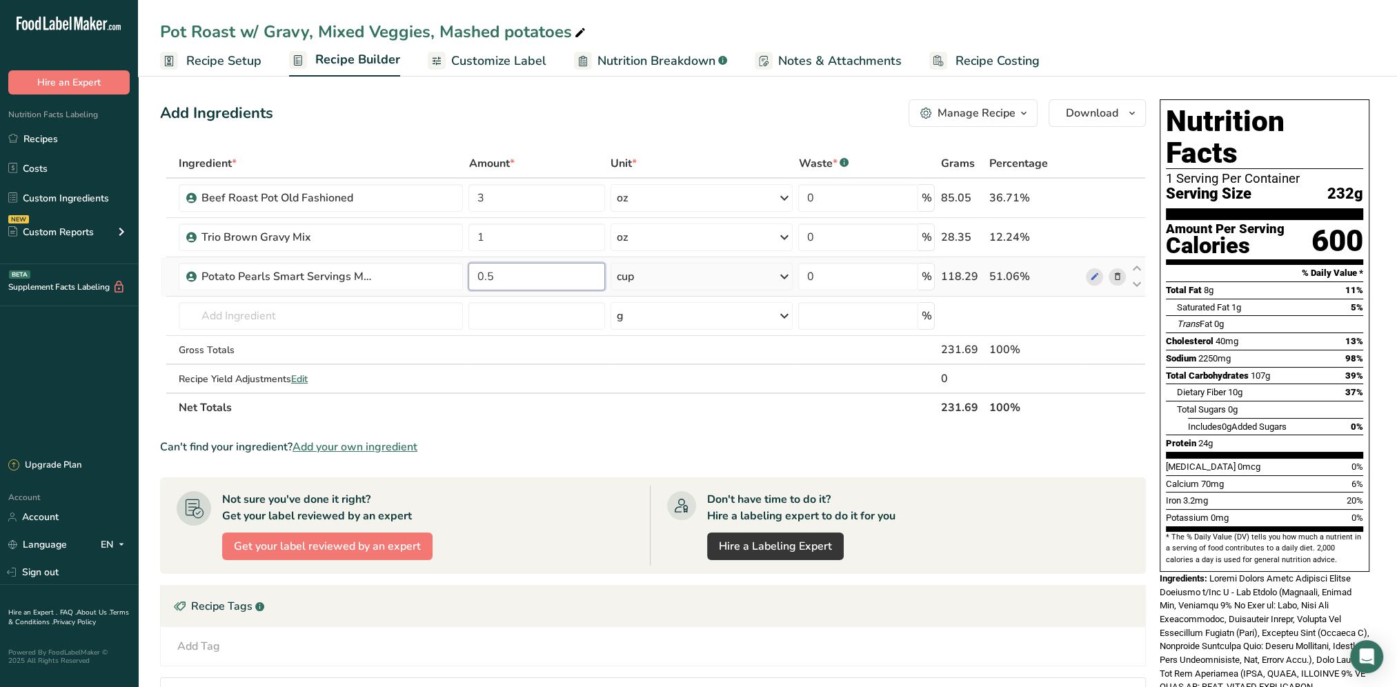
drag, startPoint x: 516, startPoint y: 273, endPoint x: 475, endPoint y: 277, distance: 40.9
click at [475, 277] on input "0.5" at bounding box center [537, 277] width 137 height 28
click at [524, 283] on input "0.5" at bounding box center [537, 277] width 137 height 28
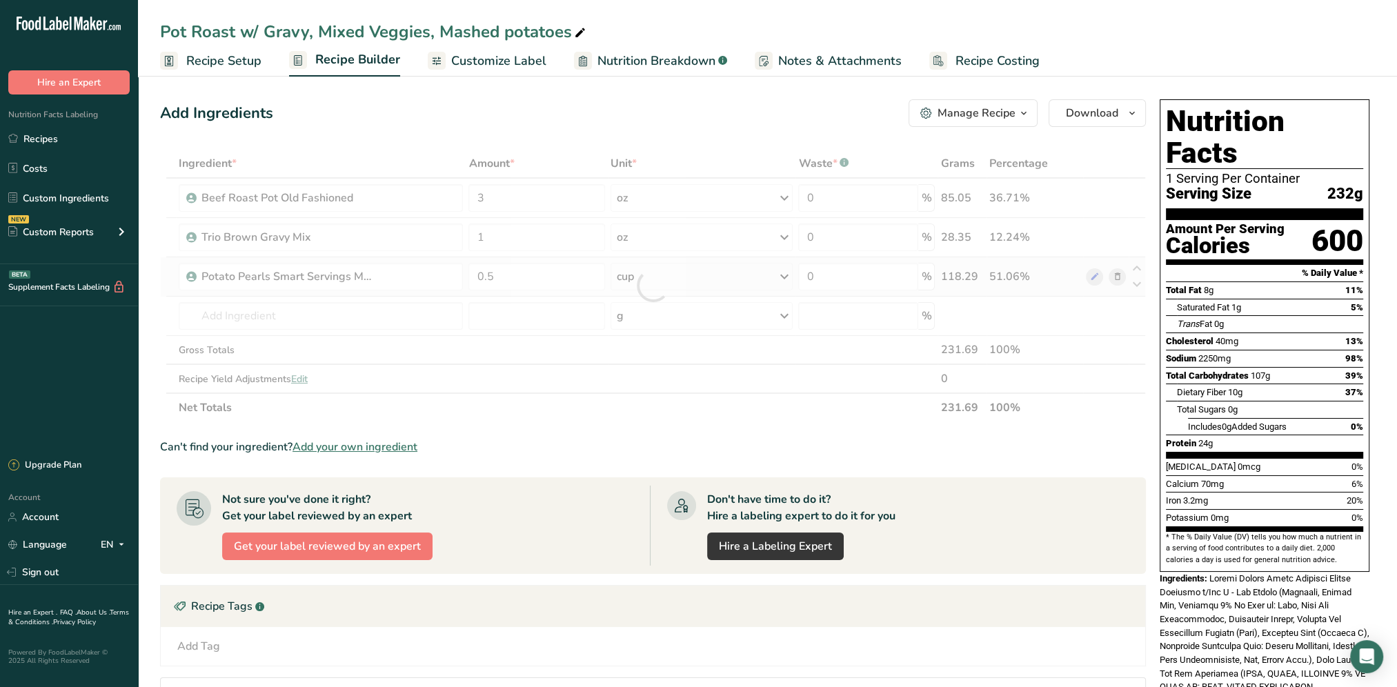
click at [781, 275] on div "Ingredient * Amount * Unit * Waste * .a-a{fill:#347362;}.b-a{fill:#fff;} Grams …" at bounding box center [653, 285] width 986 height 273
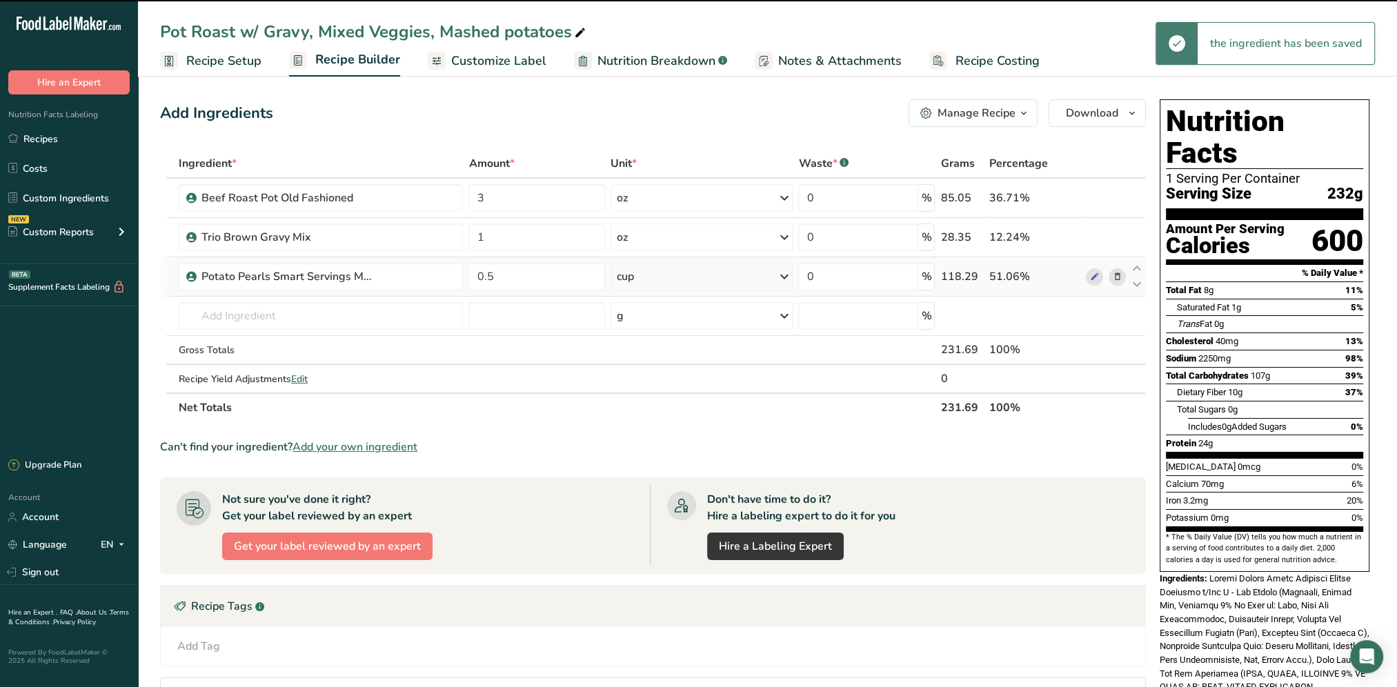
click at [783, 276] on icon at bounding box center [784, 276] width 17 height 25
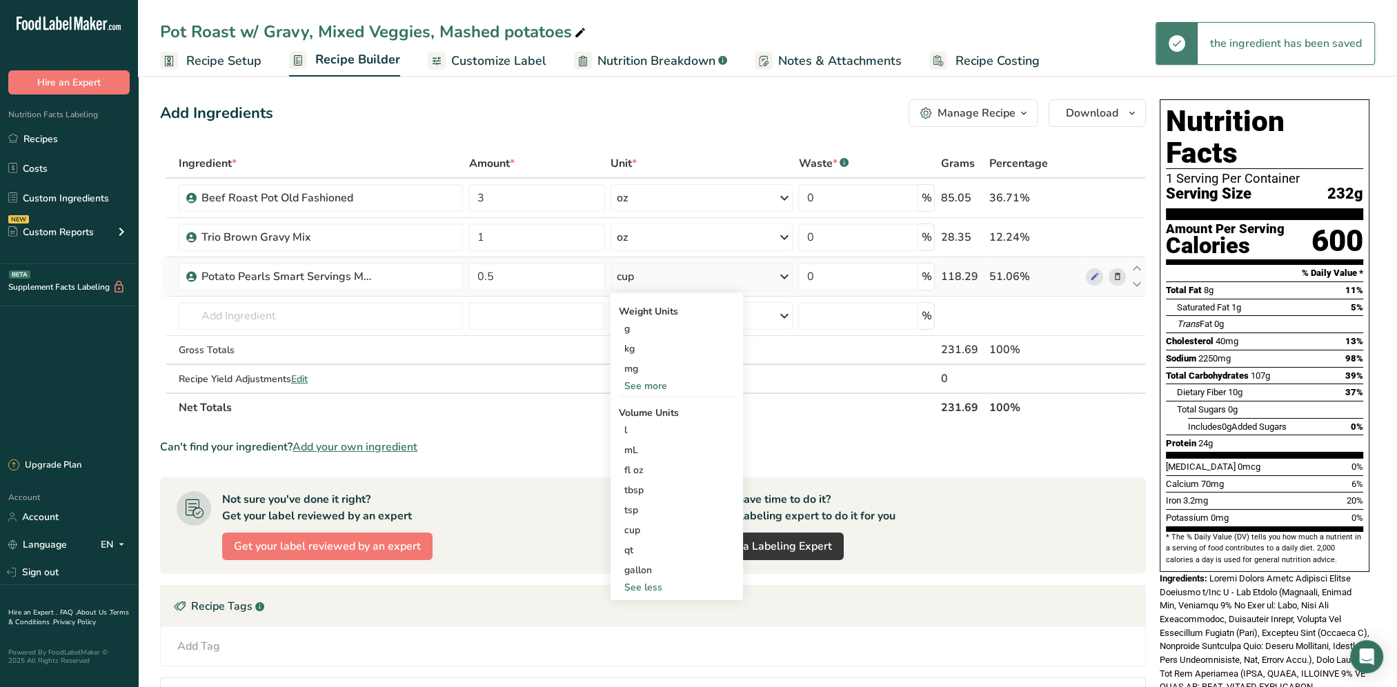
click at [647, 386] on div "See more" at bounding box center [677, 386] width 116 height 14
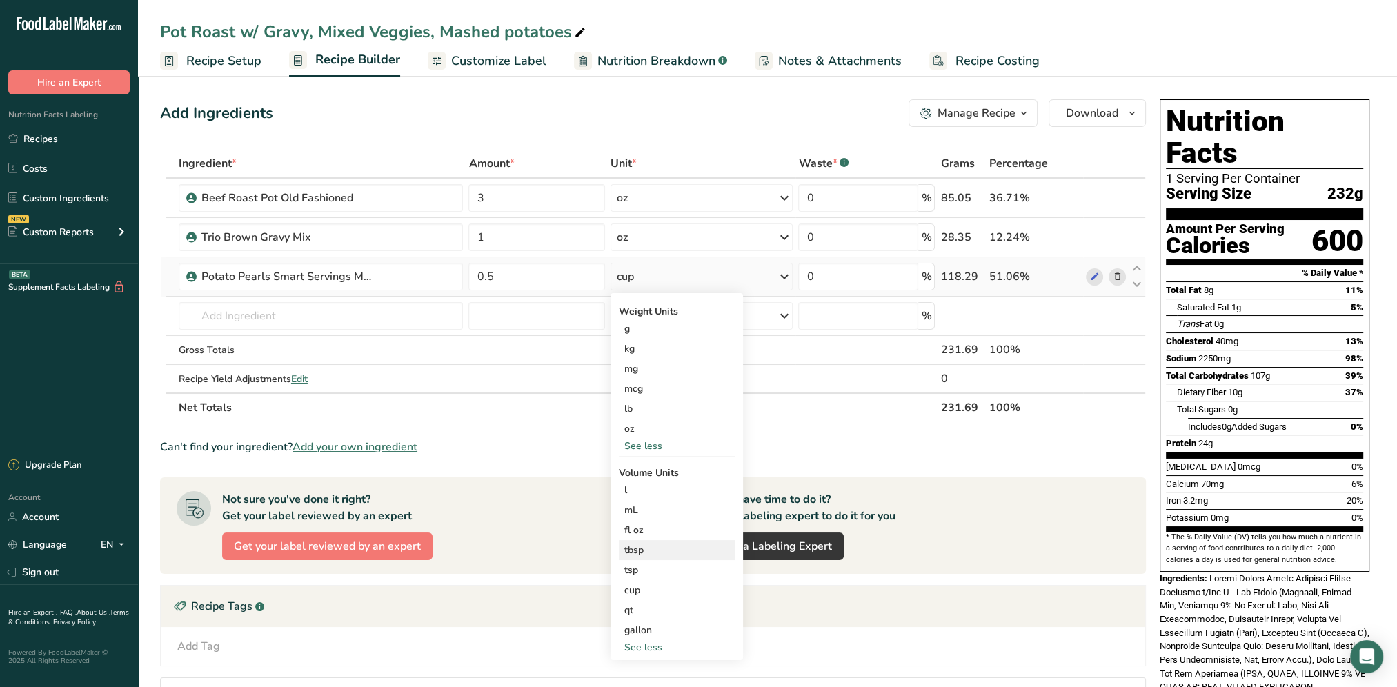
click at [644, 549] on div "tbsp" at bounding box center [677, 550] width 105 height 14
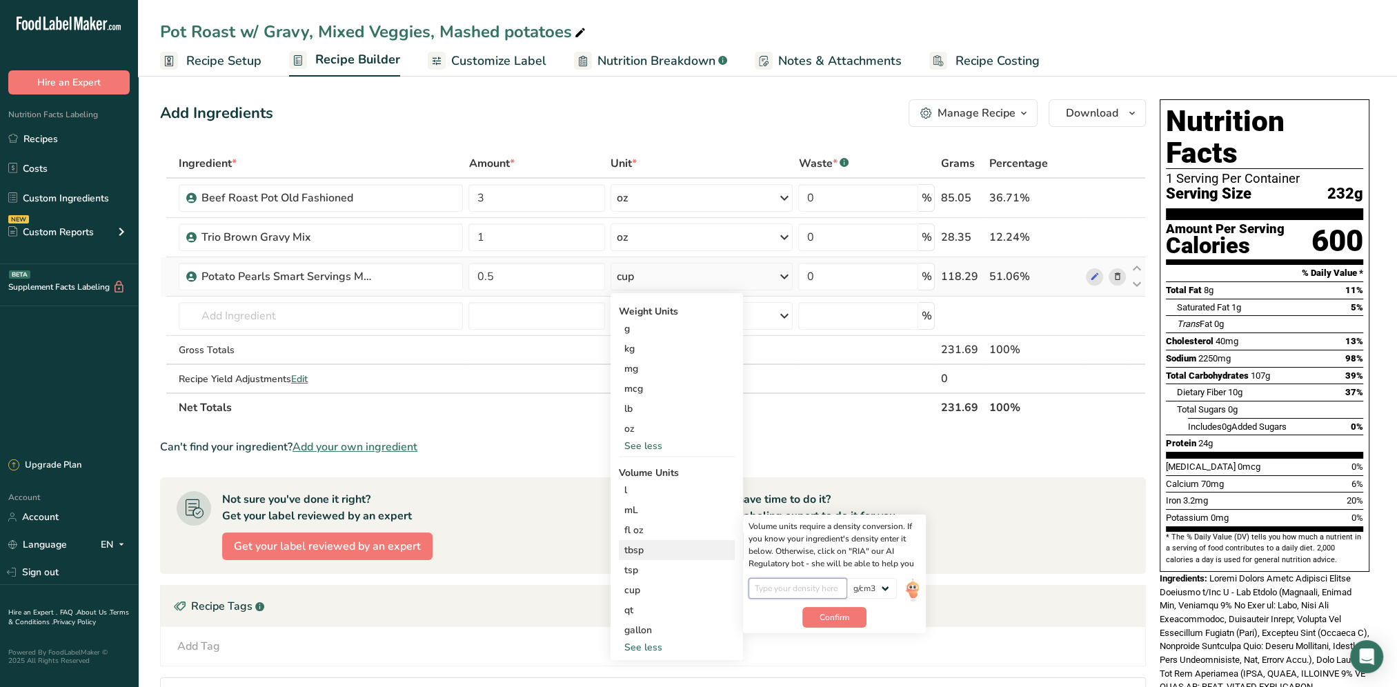
click at [792, 584] on input "number" at bounding box center [798, 588] width 99 height 21
type input "1"
click at [835, 619] on span "Confirm" at bounding box center [835, 617] width 30 height 12
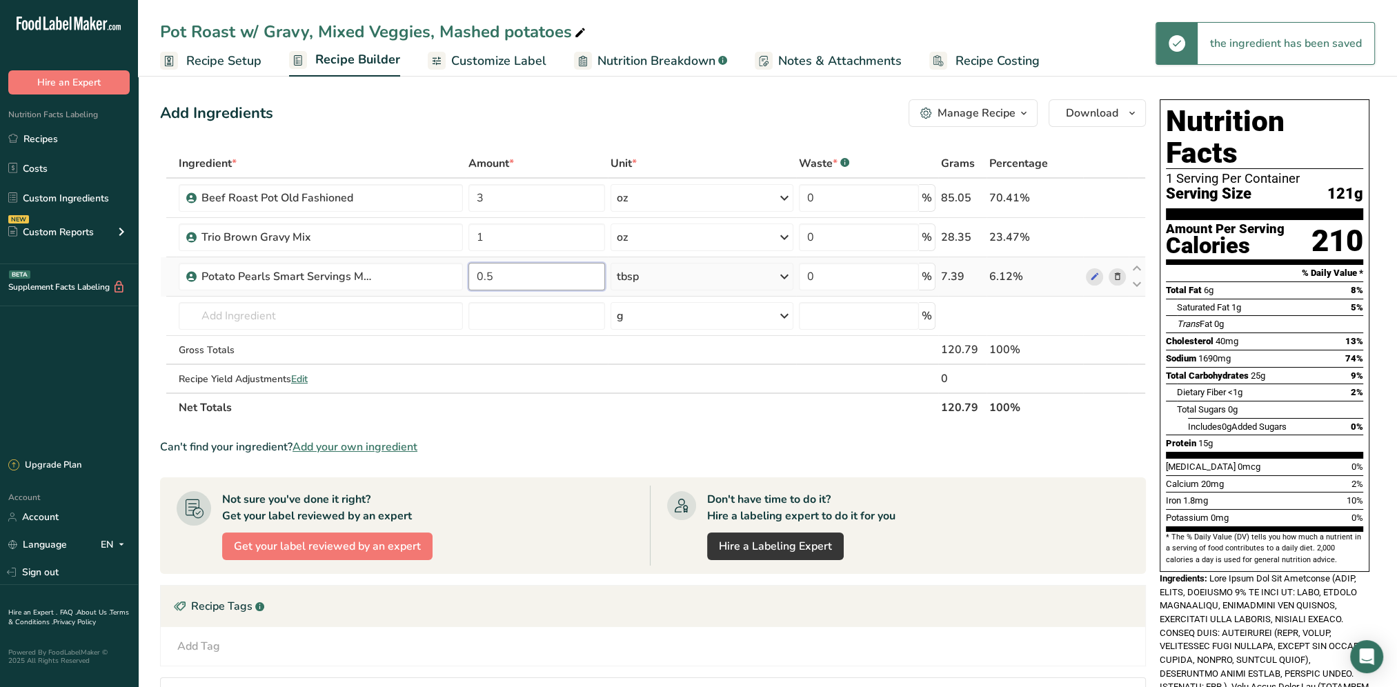
drag, startPoint x: 519, startPoint y: 277, endPoint x: 470, endPoint y: 284, distance: 49.5
click at [470, 284] on input "0.5" at bounding box center [537, 277] width 137 height 28
type input "2"
click at [568, 130] on div "Add Ingredients Manage Recipe Delete Recipe Duplicate Recipe Scale Recipe Save …" at bounding box center [657, 516] width 994 height 845
click at [320, 325] on input "text" at bounding box center [321, 316] width 285 height 28
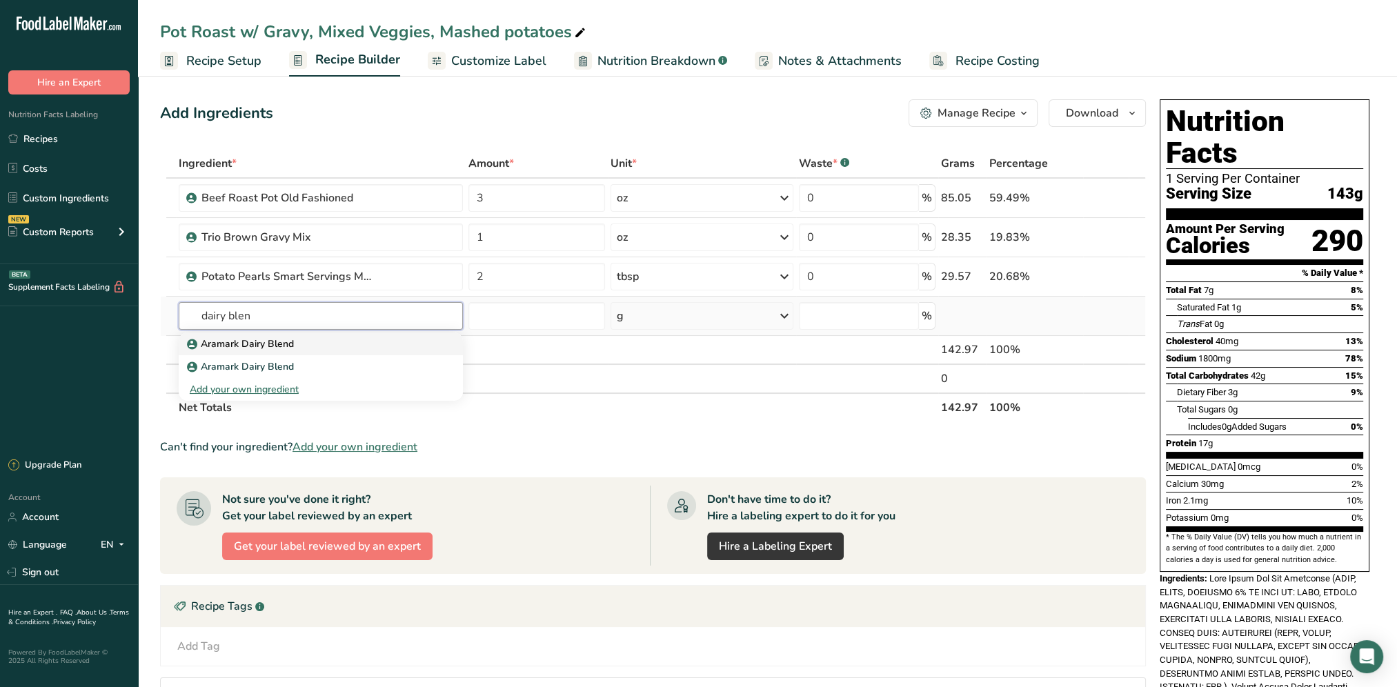
type input "dairy blen"
click at [279, 340] on p "Aramark Dairy Blend" at bounding box center [242, 344] width 104 height 14
type input "Aramark Dairy Blend"
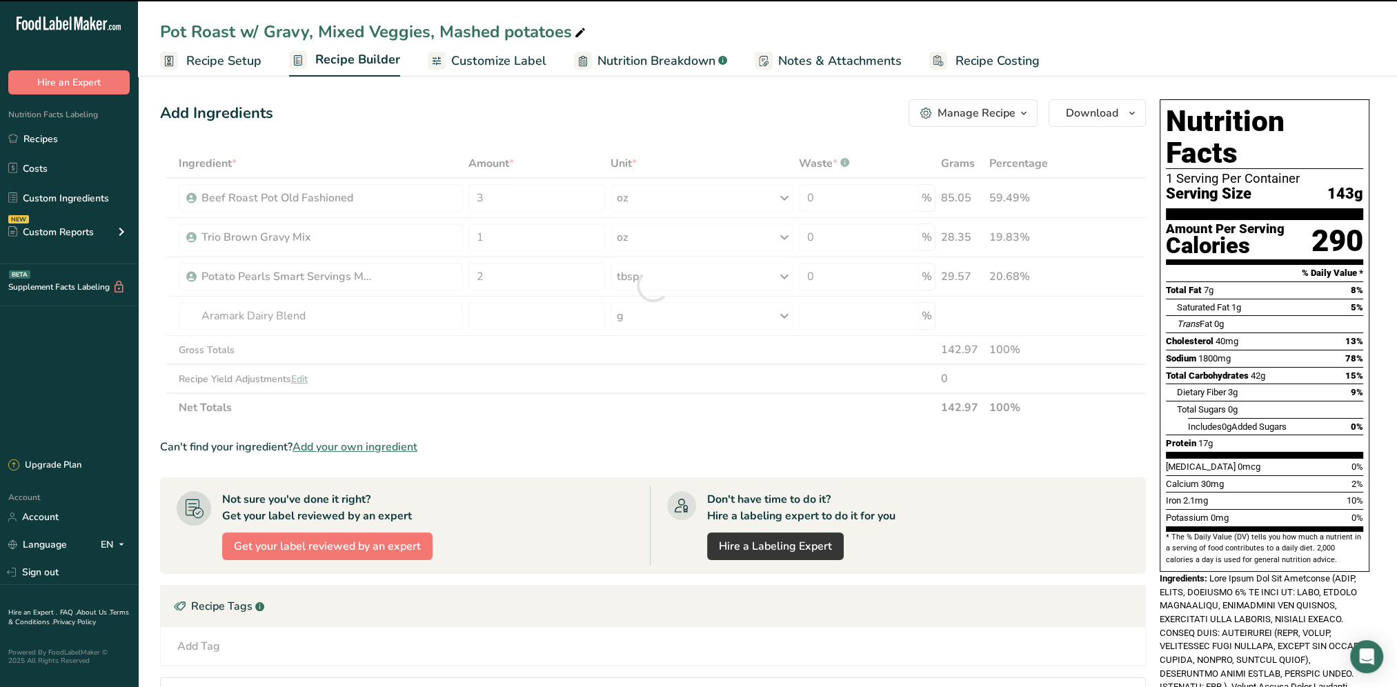
click at [540, 309] on div at bounding box center [653, 285] width 986 height 273
type input "0"
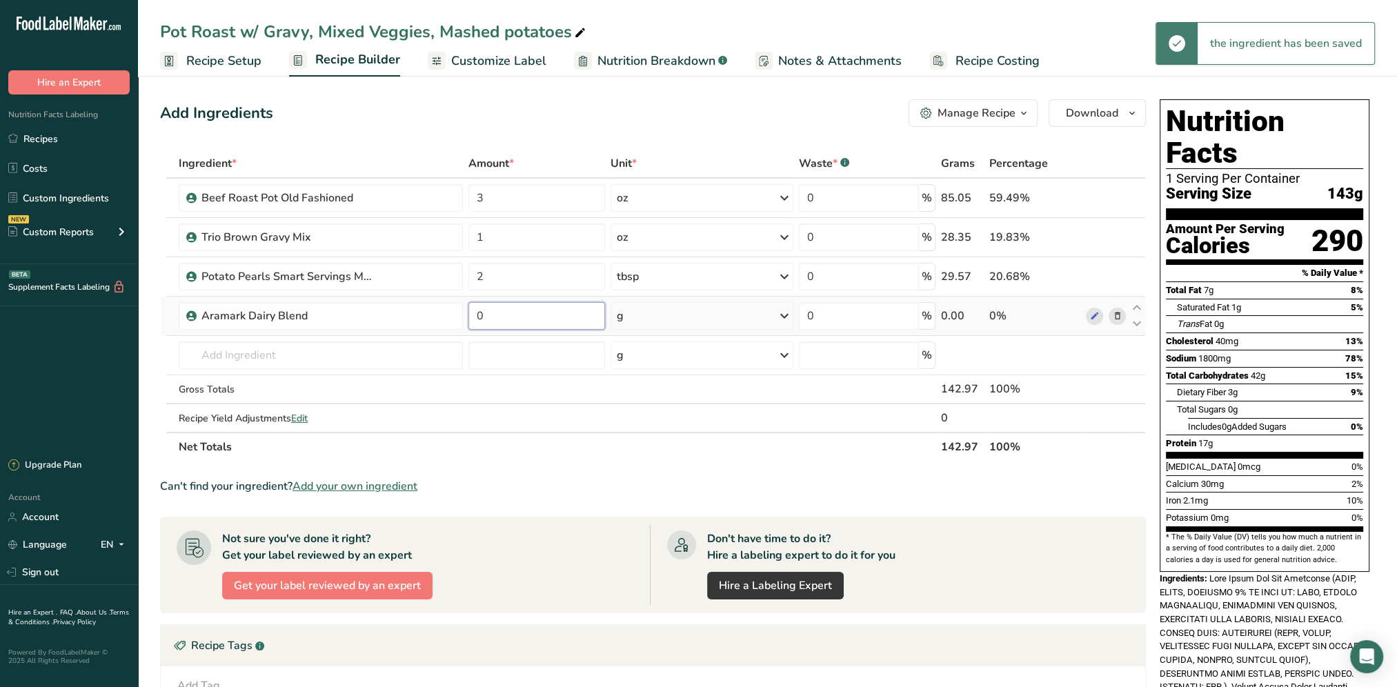
drag, startPoint x: 517, startPoint y: 313, endPoint x: 467, endPoint y: 318, distance: 50.0
click at [467, 318] on td "0" at bounding box center [537, 316] width 142 height 39
type input "4"
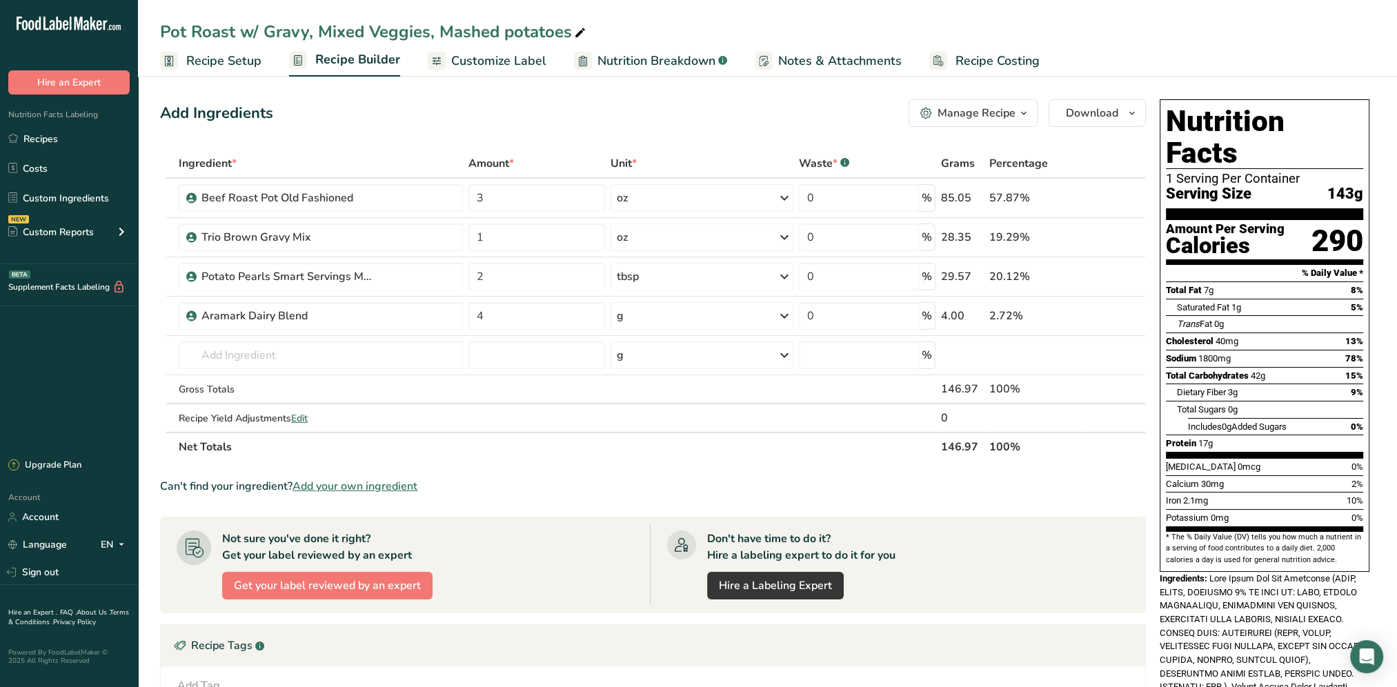
click at [688, 99] on div "Add Ingredients Manage Recipe Delete Recipe Duplicate Recipe Scale Recipe Save …" at bounding box center [657, 544] width 994 height 900
click at [273, 366] on input "text" at bounding box center [321, 356] width 285 height 28
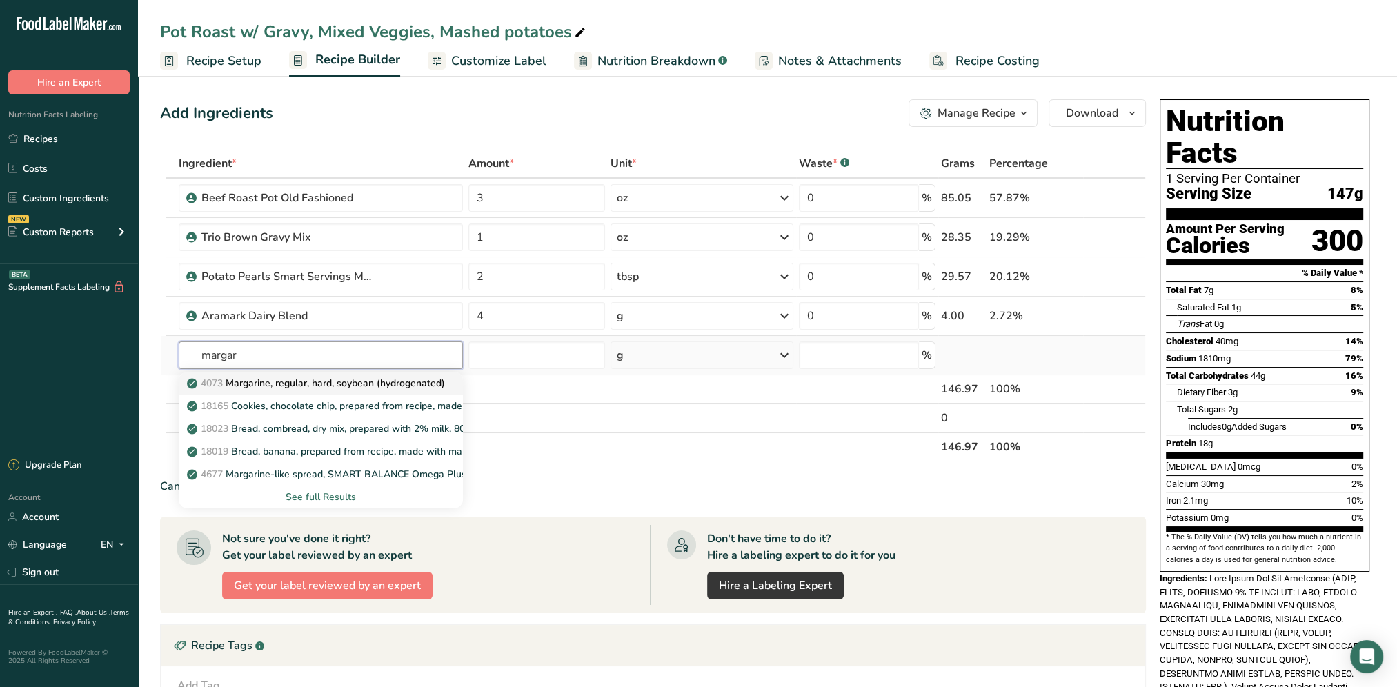
type input "margar"
click at [384, 391] on link "4073 Margarine, regular, hard, soybean (hydrogenated)" at bounding box center [321, 383] width 285 height 23
type input "Margarine, regular, hard, soybean (hydrogenated)"
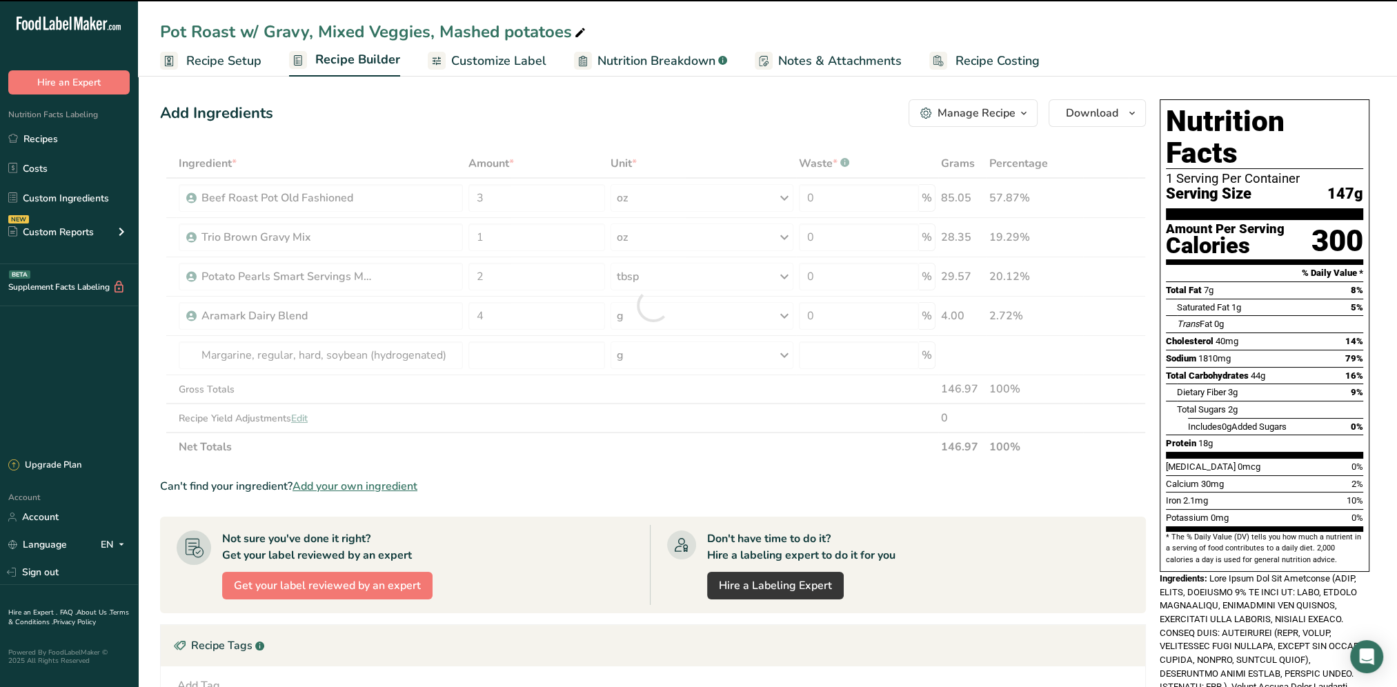
click at [522, 353] on div at bounding box center [653, 305] width 986 height 313
type input "0"
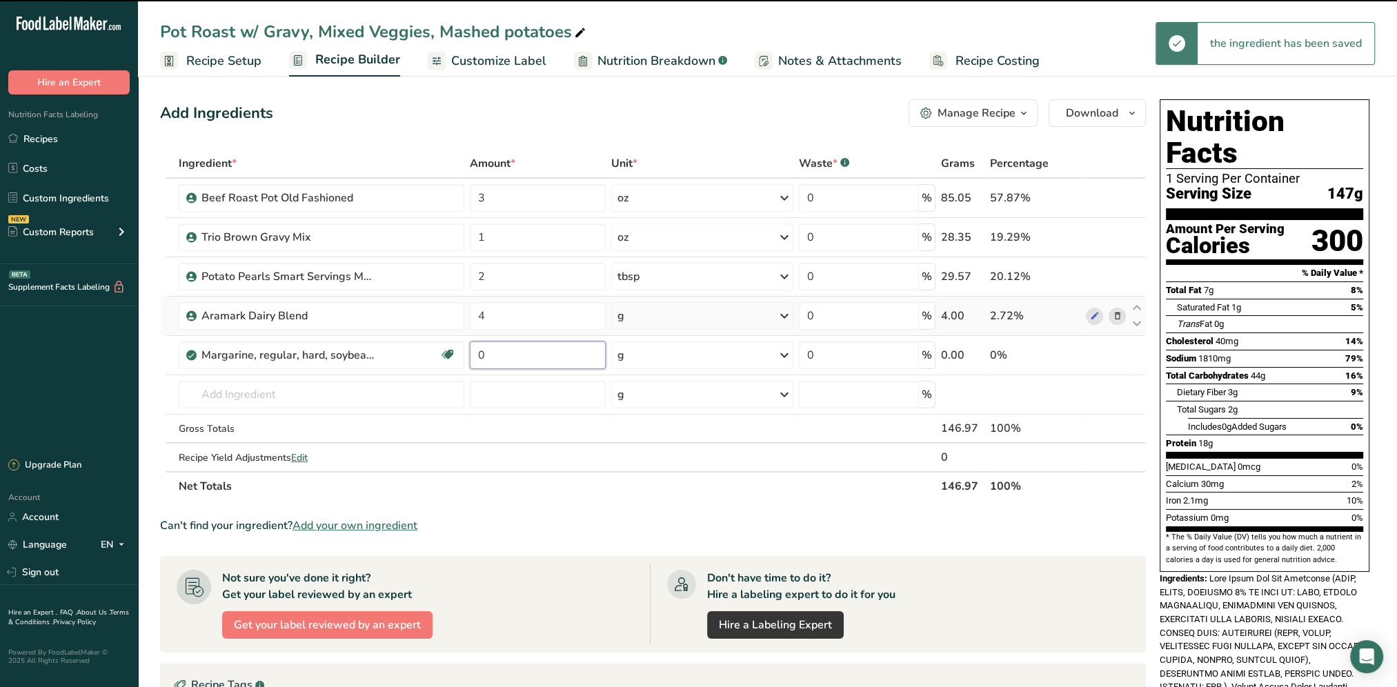
drag, startPoint x: 544, startPoint y: 354, endPoint x: 361, endPoint y: 331, distance: 185.1
click at [361, 331] on tbody "Beef Roast Pot Old Fashioned 3 oz Weight Units g kg mg mcg lb oz See less Volum…" at bounding box center [653, 325] width 985 height 293
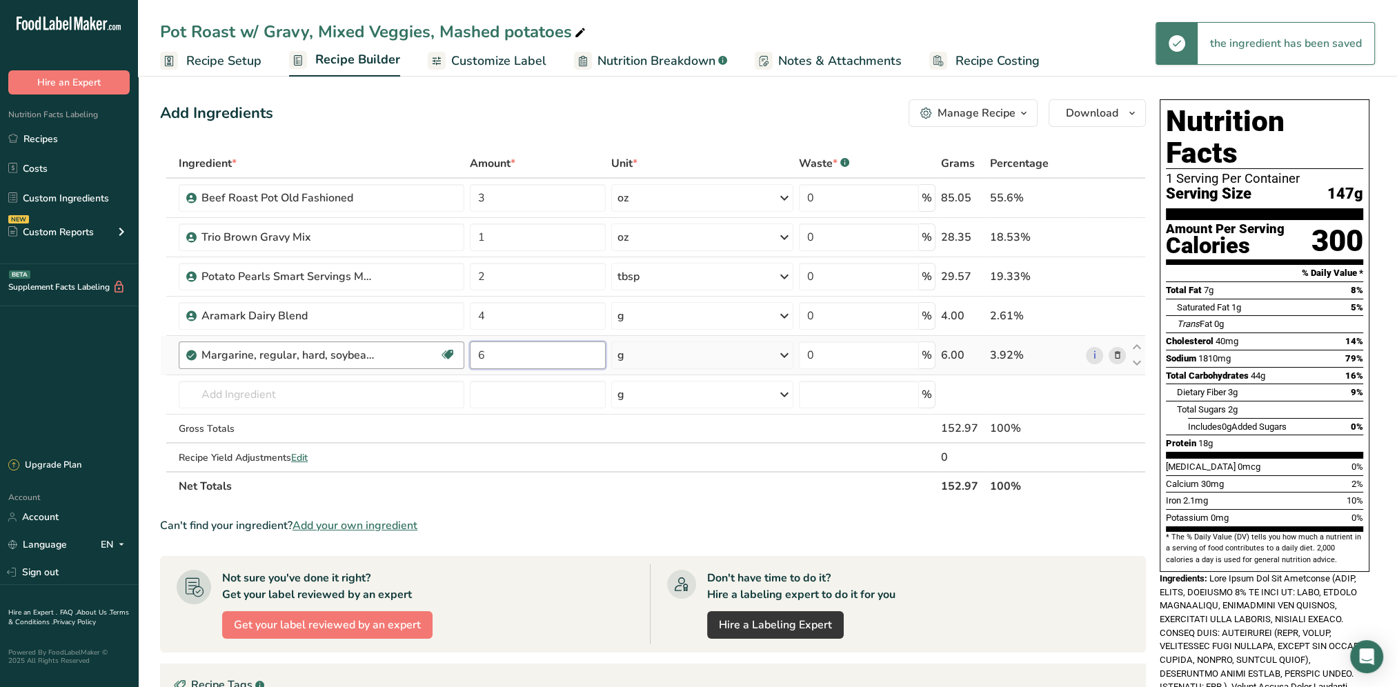
type input "6"
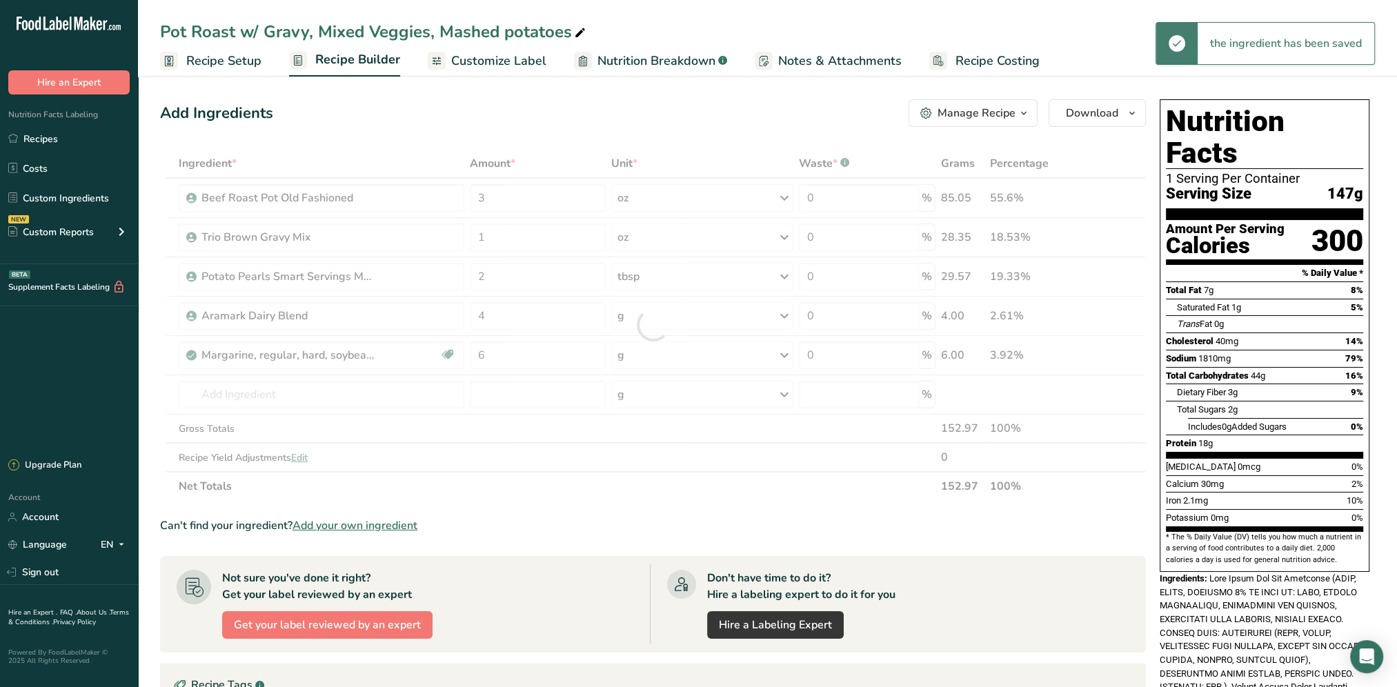
click at [560, 105] on div "Add Ingredients Manage Recipe Delete Recipe Duplicate Recipe Scale Recipe Save …" at bounding box center [653, 113] width 986 height 28
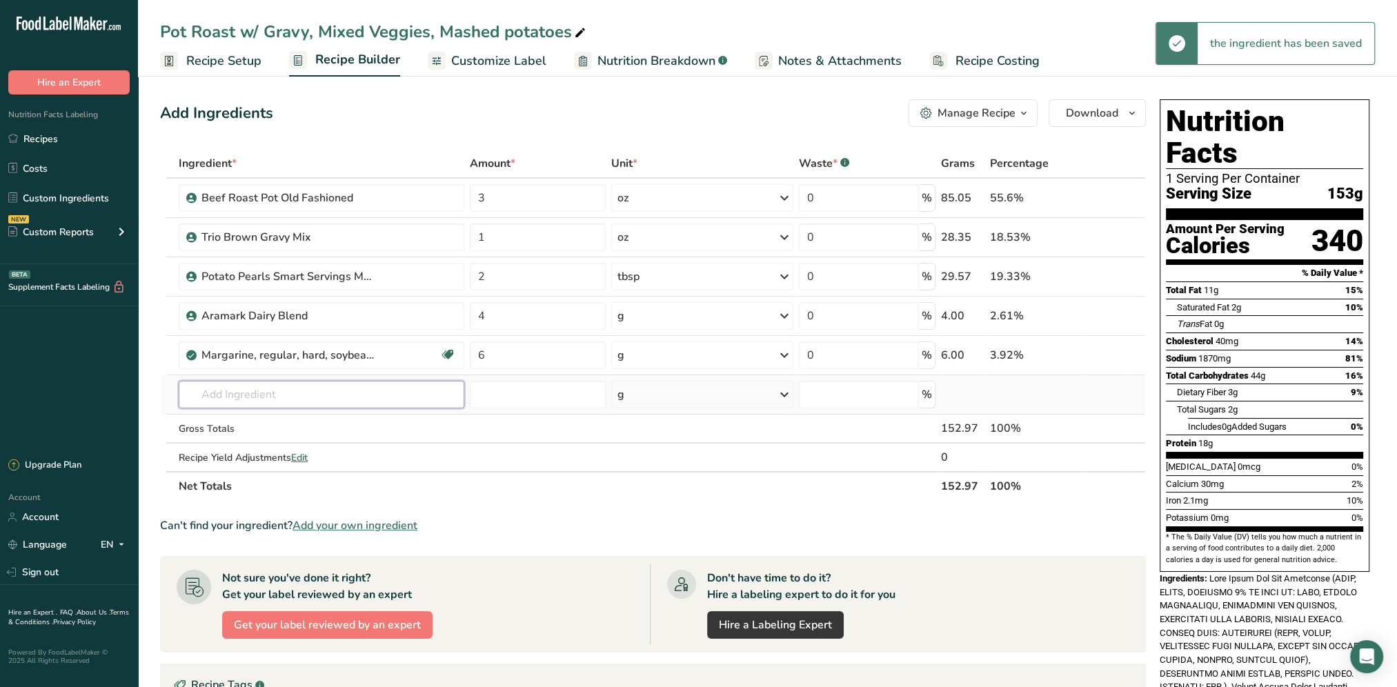
click at [290, 388] on input "text" at bounding box center [322, 395] width 286 height 28
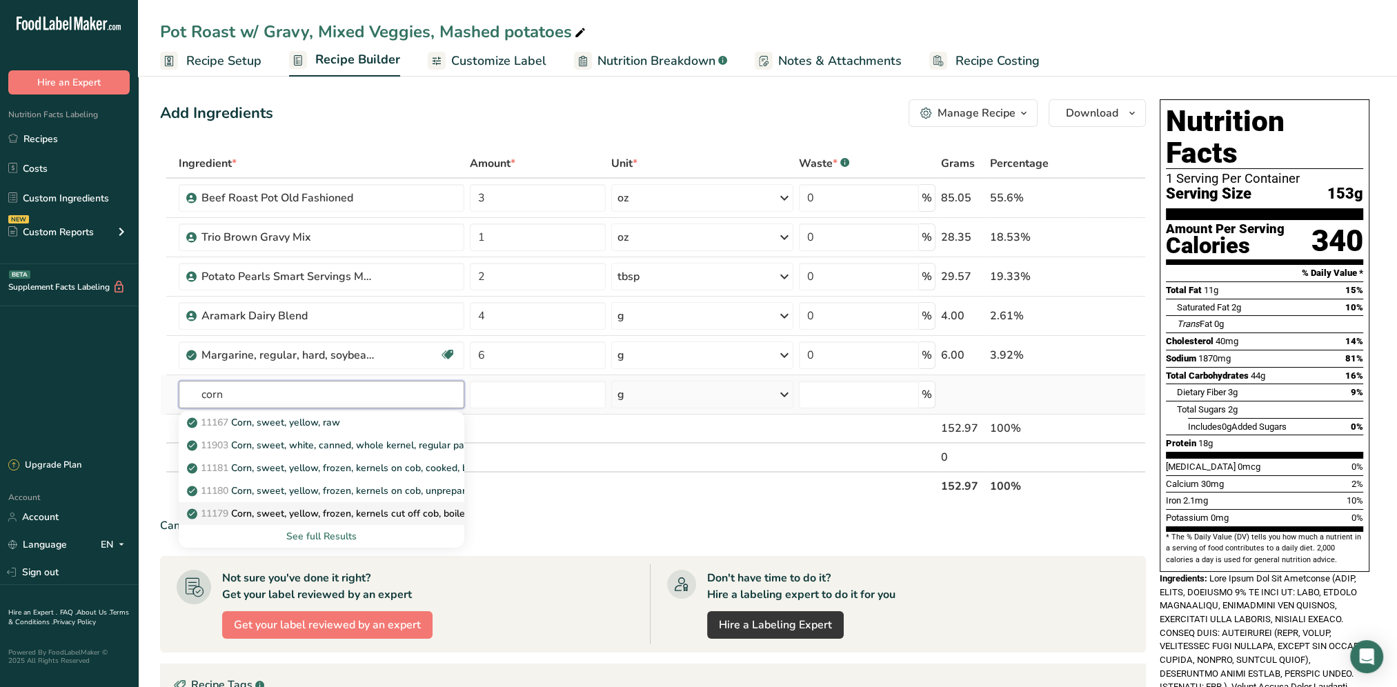
type input "corn"
click at [389, 520] on link "11179 Corn, sweet, yellow, frozen, kernels cut off cob, boiled, drained, withou…" at bounding box center [322, 513] width 286 height 23
type input "Corn, sweet, yellow, frozen, kernels cut off cob, boiled, drained, without salt"
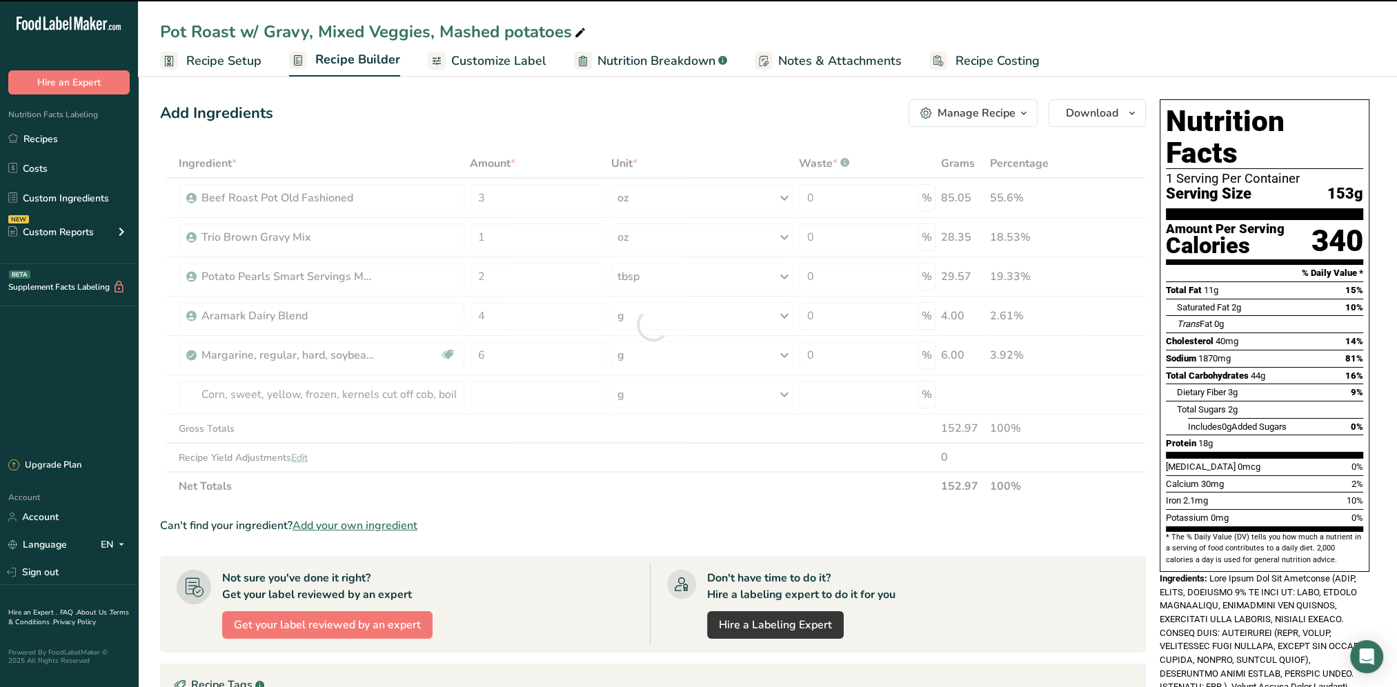
type input "0"
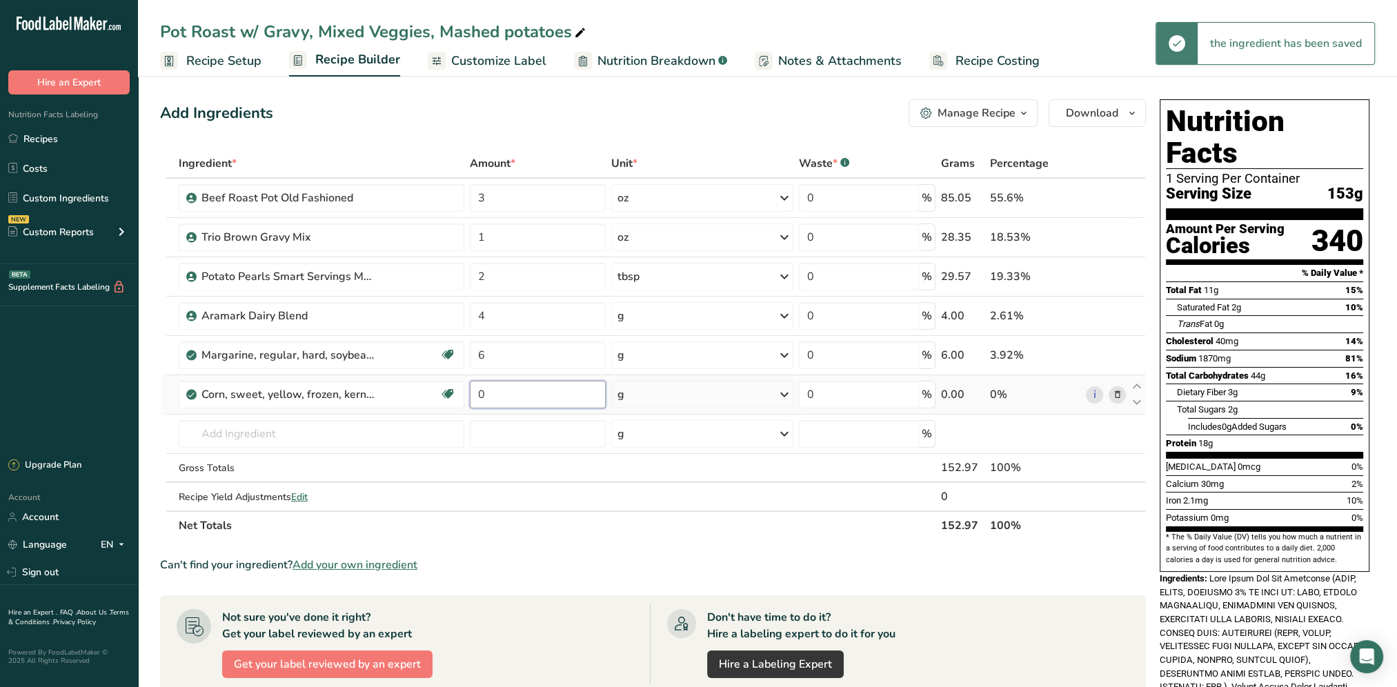
click at [524, 391] on input "0" at bounding box center [538, 395] width 136 height 28
drag, startPoint x: 511, startPoint y: 395, endPoint x: 472, endPoint y: 403, distance: 40.2
click at [472, 403] on input "0" at bounding box center [538, 395] width 136 height 28
type input "3"
click at [650, 107] on div "Add Ingredients Manage Recipe Delete Recipe Duplicate Recipe Scale Recipe Save …" at bounding box center [653, 113] width 986 height 28
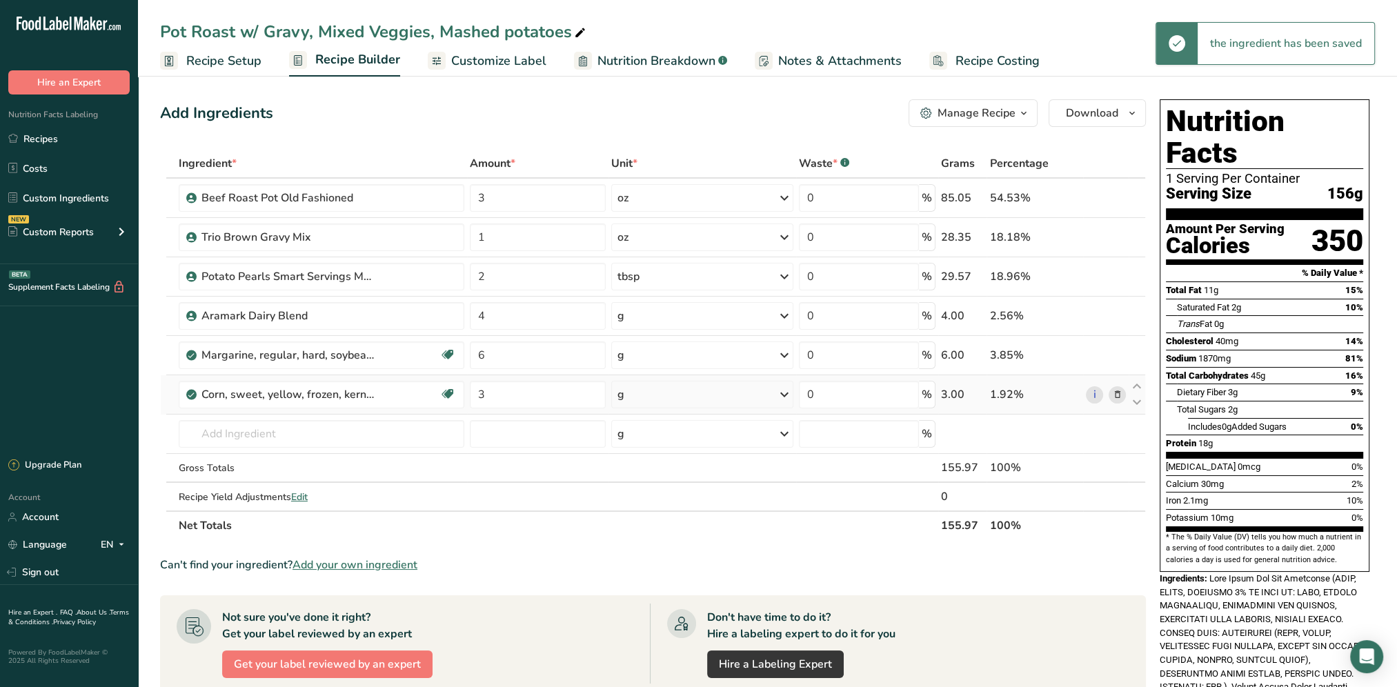
click at [674, 400] on div "g" at bounding box center [702, 395] width 182 height 28
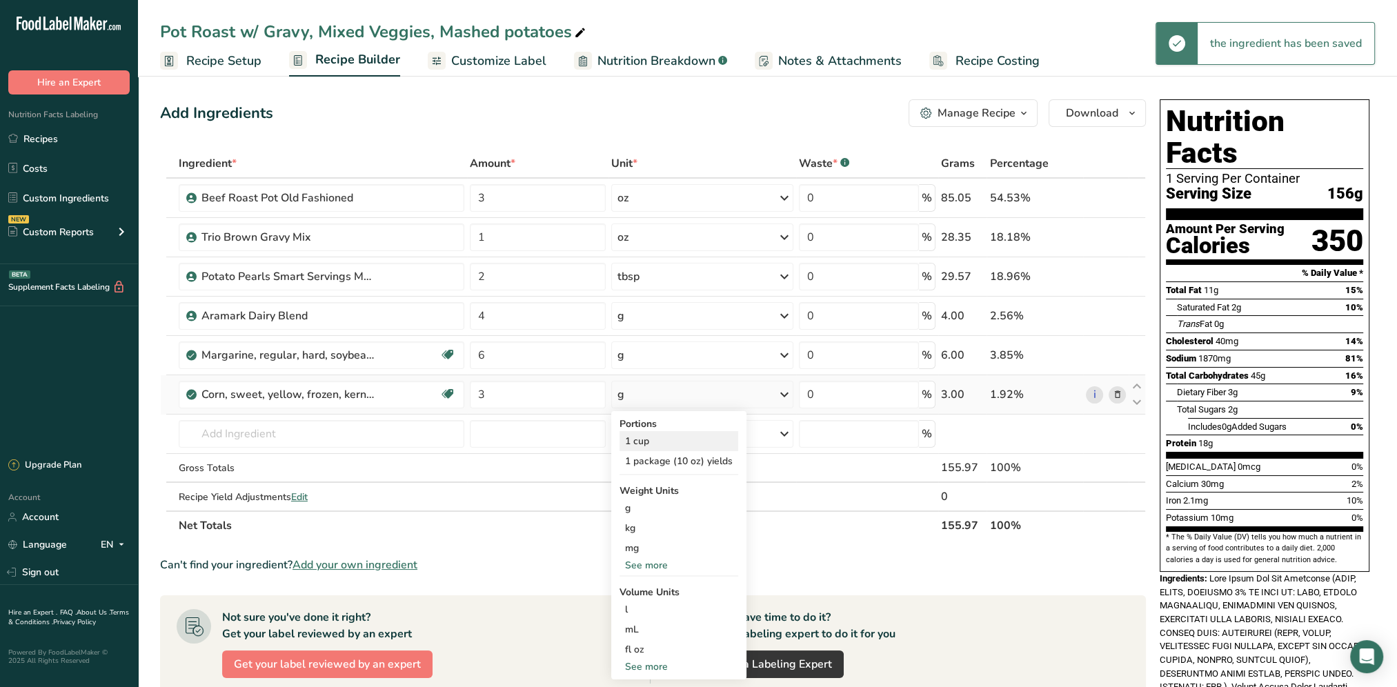
click at [647, 436] on div "1 cup" at bounding box center [679, 441] width 119 height 20
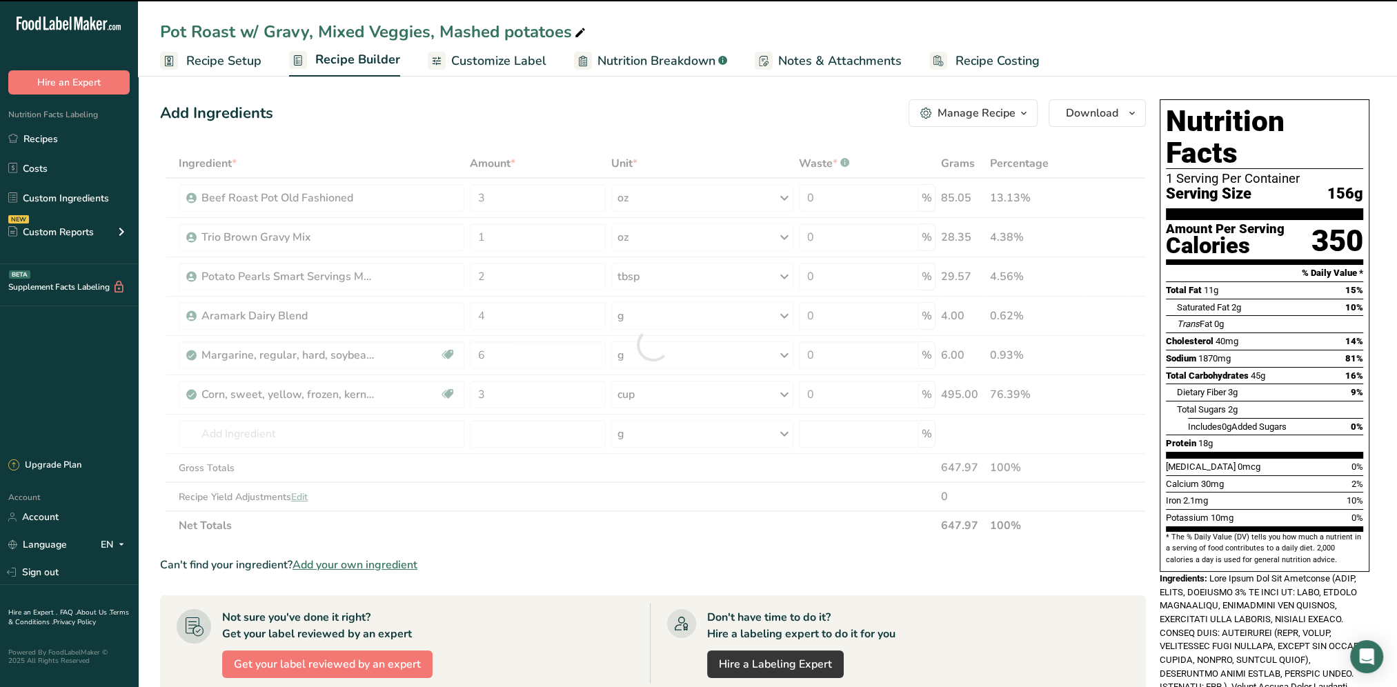
click at [508, 391] on div at bounding box center [653, 344] width 986 height 391
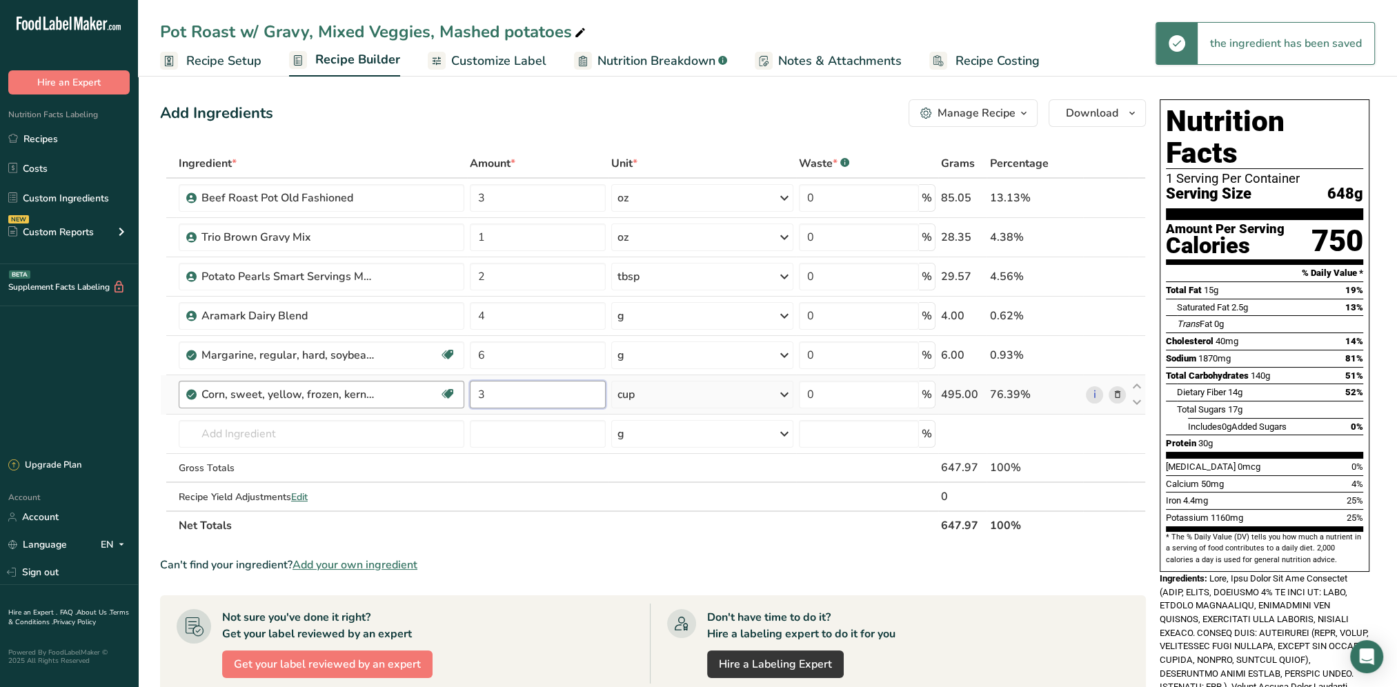
drag, startPoint x: 548, startPoint y: 395, endPoint x: 431, endPoint y: 386, distance: 117.7
click at [431, 386] on tr "Corn, sweet, yellow, frozen, kernels cut off cob, boiled, drained, without salt…" at bounding box center [653, 394] width 985 height 39
type input "0.5"
click at [538, 106] on div "Add Ingredients Manage Recipe Delete Recipe Duplicate Recipe Scale Recipe Save …" at bounding box center [653, 113] width 986 height 28
click at [340, 444] on input "text" at bounding box center [322, 434] width 286 height 28
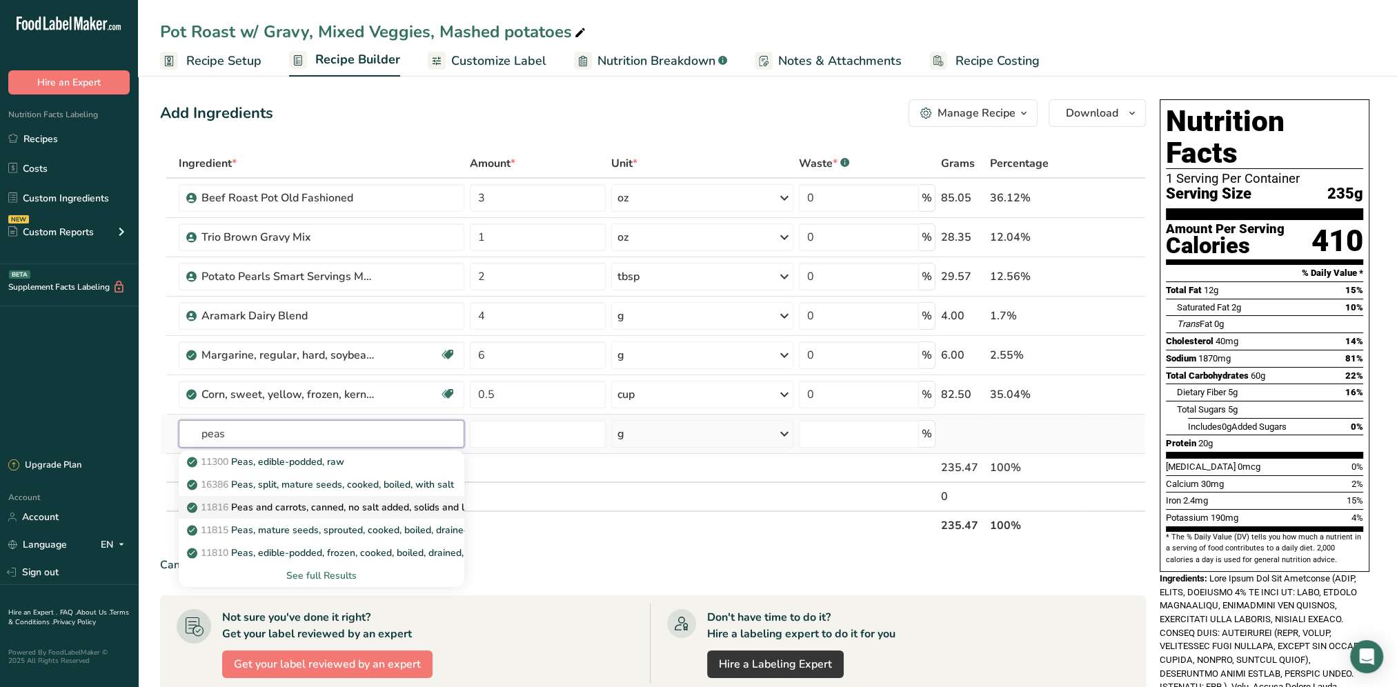
type input "peas"
click at [354, 505] on p "11816 Peas and carrots, canned, no salt added, solids and liquids" at bounding box center [340, 507] width 300 height 14
type input "Peas and carrots, canned, no salt added, solids and liquids"
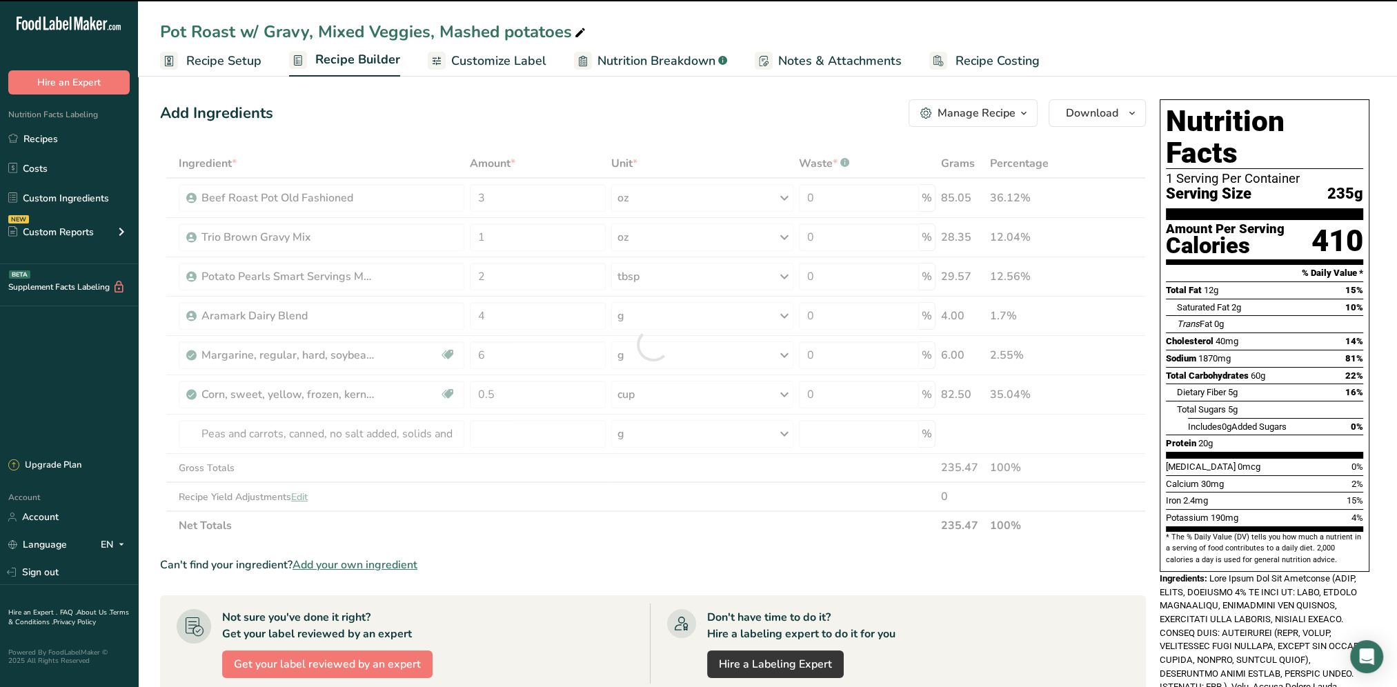
type input "0"
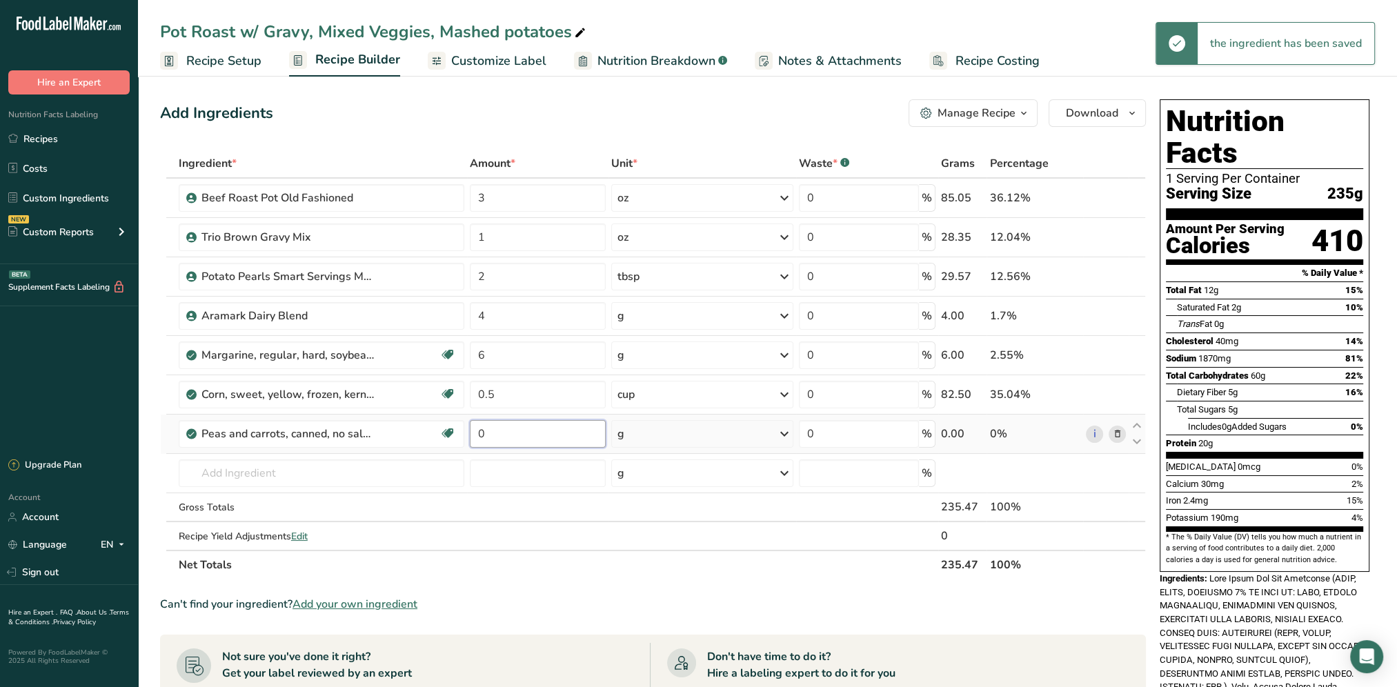
drag, startPoint x: 522, startPoint y: 428, endPoint x: 478, endPoint y: 432, distance: 44.4
click at [478, 432] on input "0" at bounding box center [538, 434] width 136 height 28
type input "0.5"
click at [777, 434] on div "Ingredient * Amount * Unit * Waste * .a-a{fill:#347362;}.b-a{fill:#fff;} Grams …" at bounding box center [653, 364] width 986 height 431
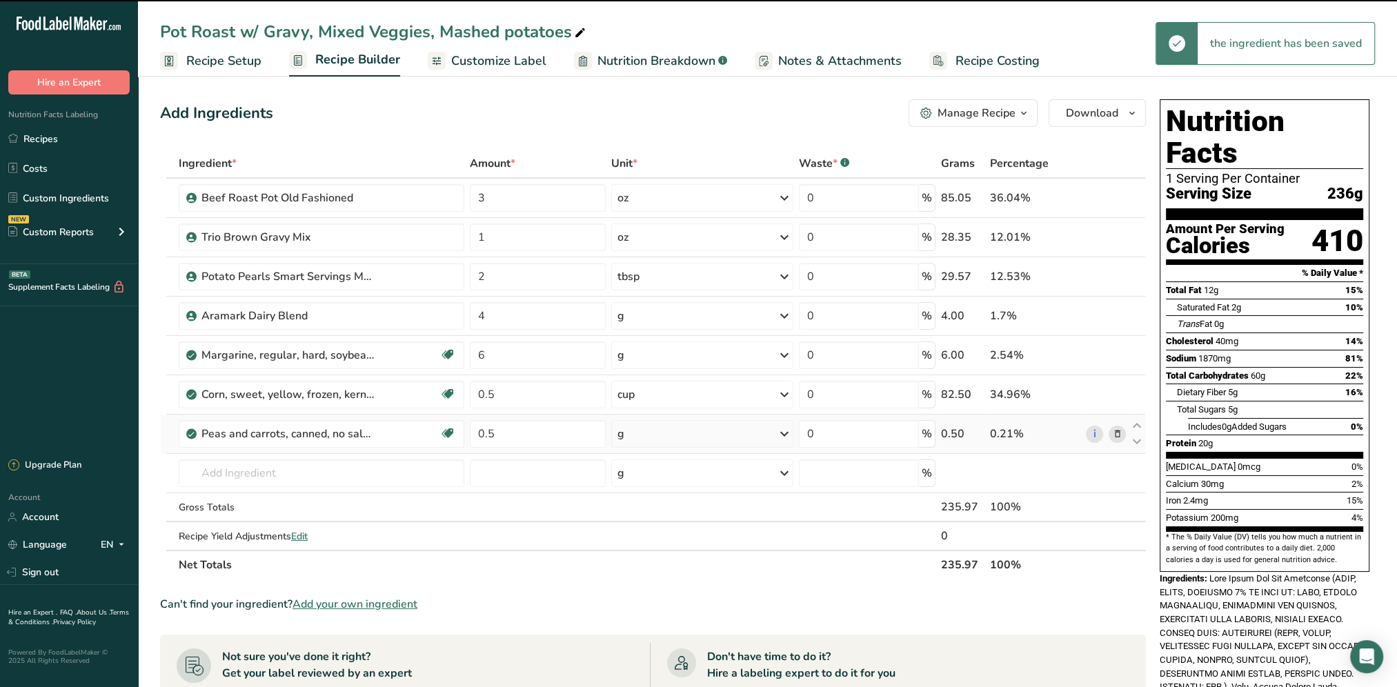
click at [786, 434] on icon at bounding box center [784, 434] width 17 height 25
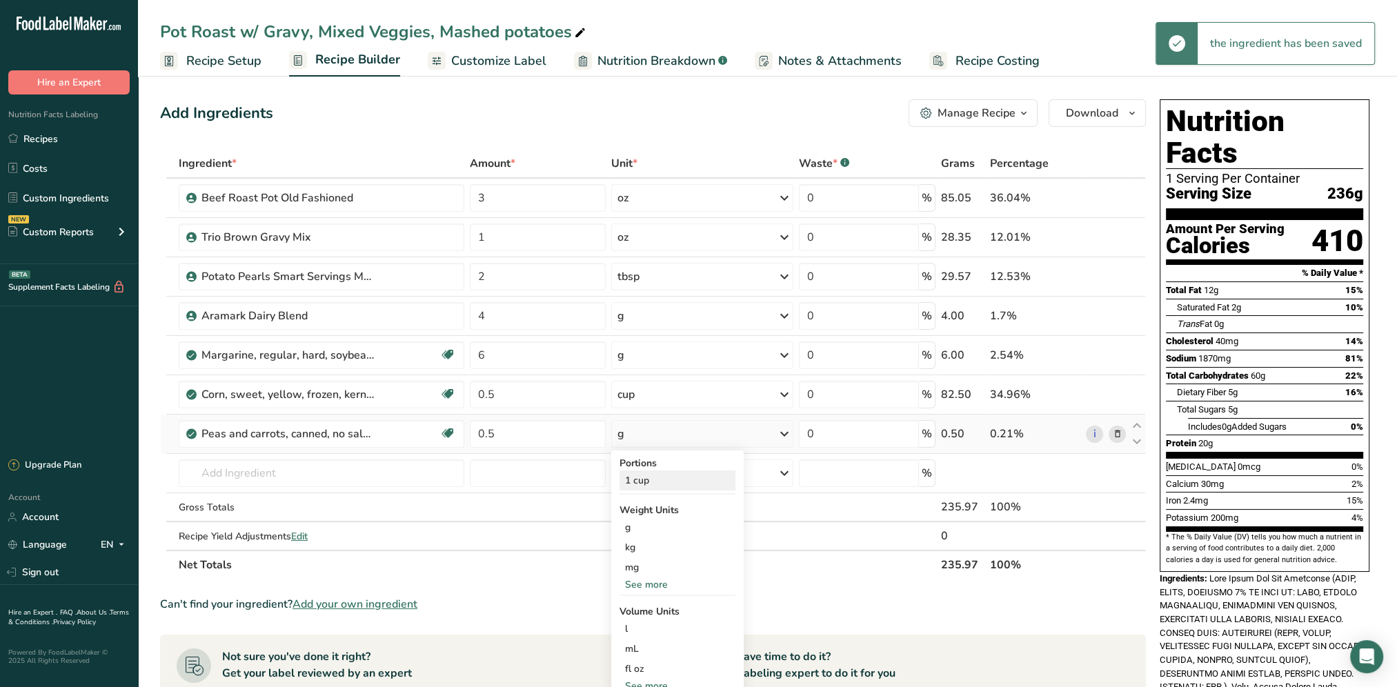
click at [647, 471] on div "1 cup" at bounding box center [678, 481] width 116 height 20
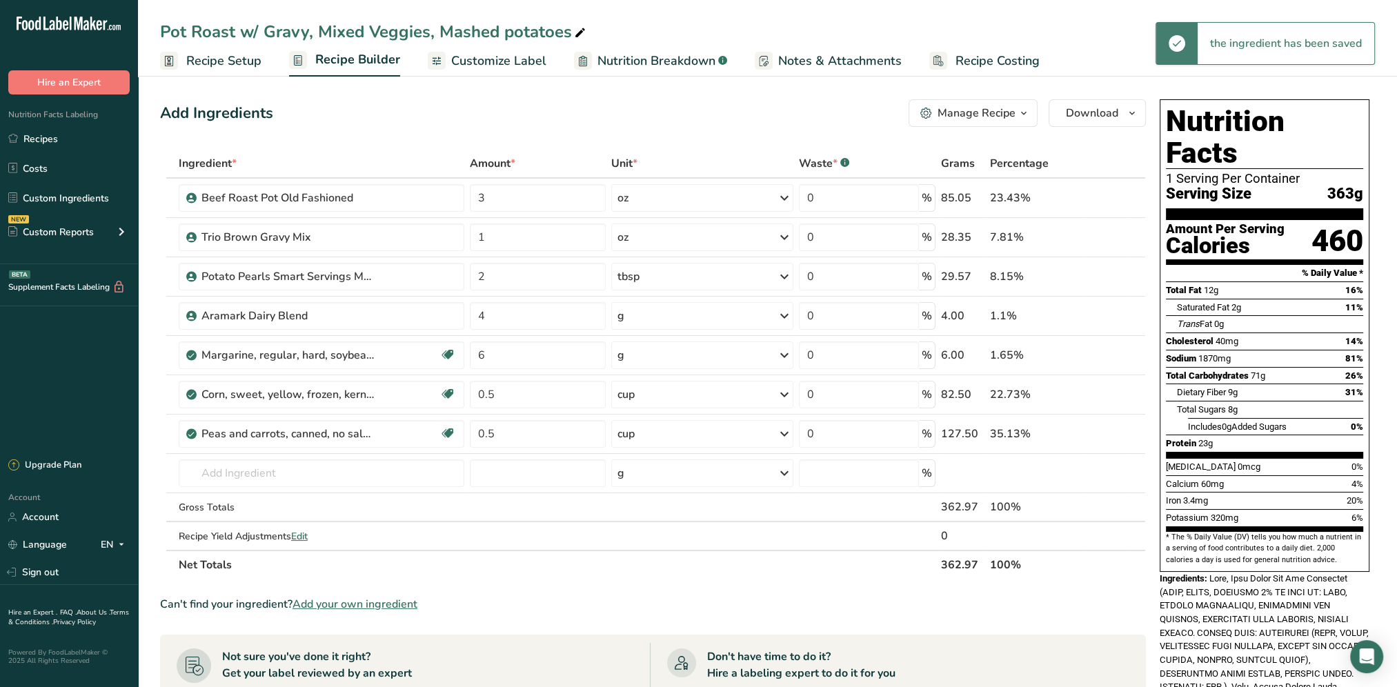
click at [582, 119] on div "Add Ingredients Manage Recipe Delete Recipe Duplicate Recipe Scale Recipe Save …" at bounding box center [653, 113] width 986 height 28
click at [290, 461] on input "text" at bounding box center [322, 474] width 286 height 28
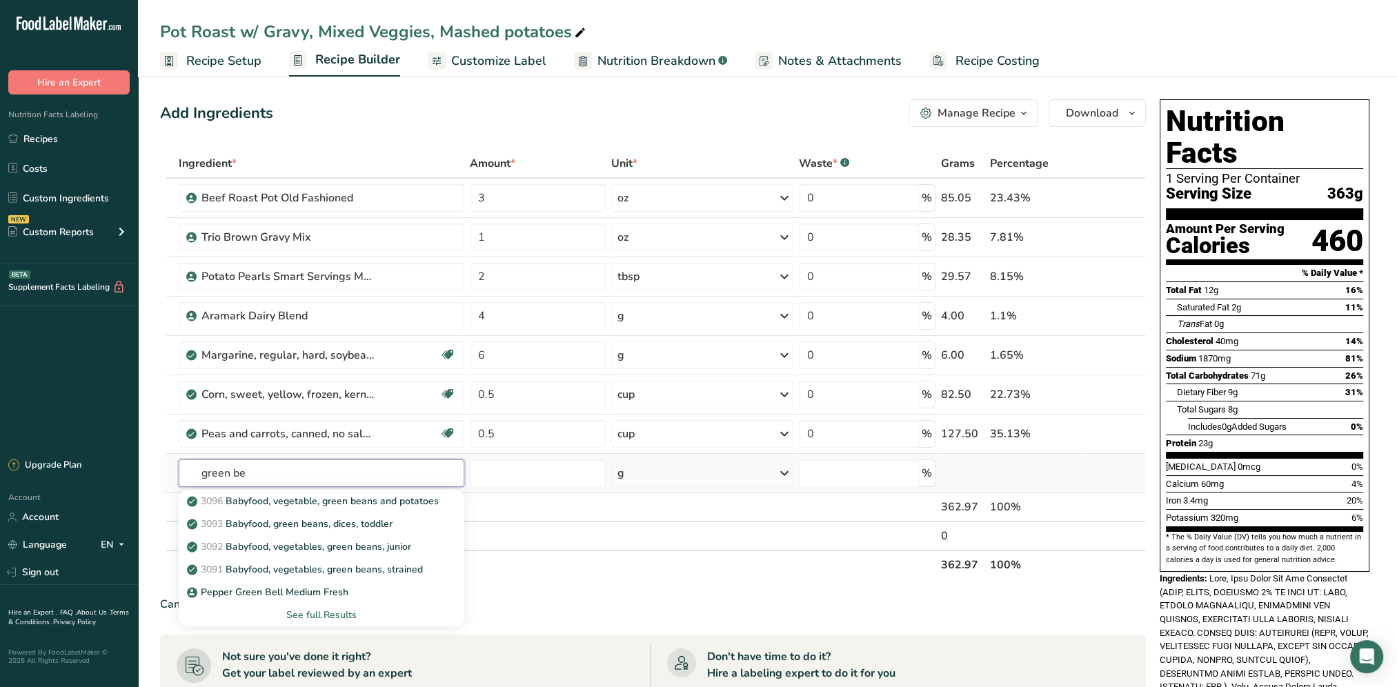
drag, startPoint x: 266, startPoint y: 473, endPoint x: 188, endPoint y: 482, distance: 78.4
click at [188, 482] on input "green be" at bounding box center [322, 474] width 286 height 28
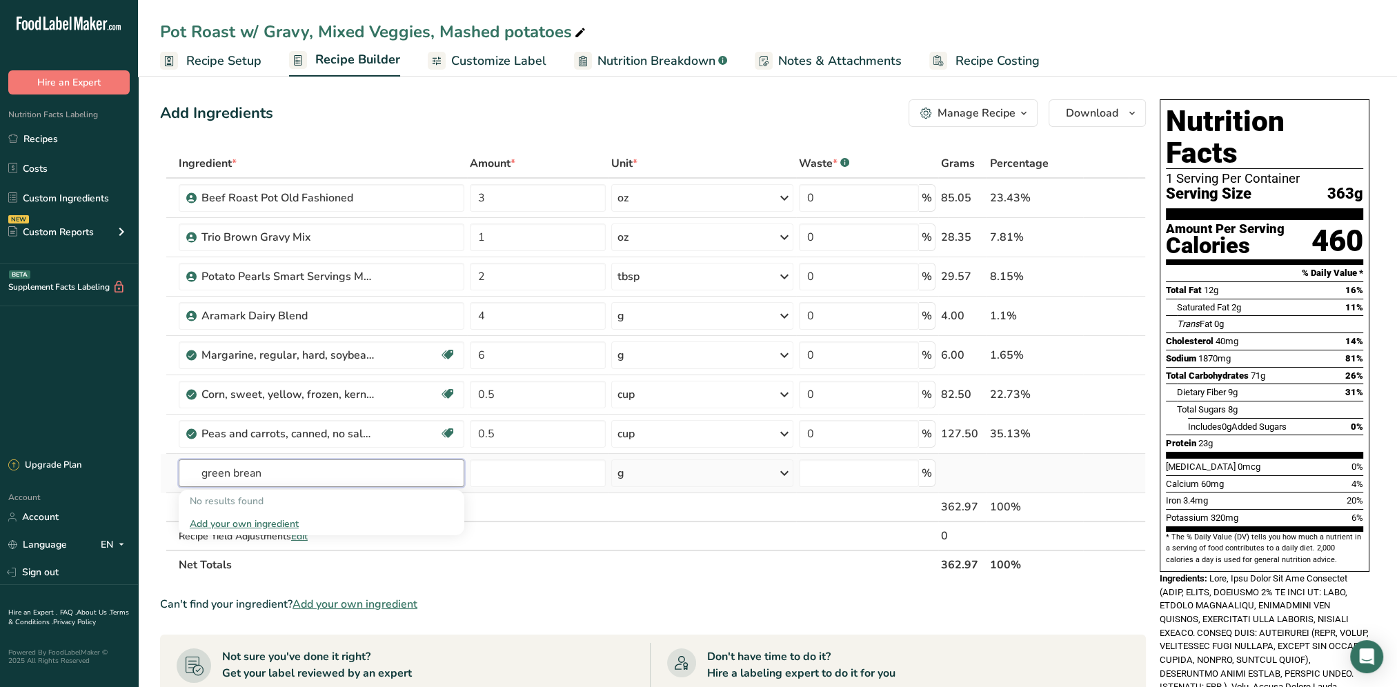
click at [288, 469] on input "green brean" at bounding box center [322, 474] width 286 height 28
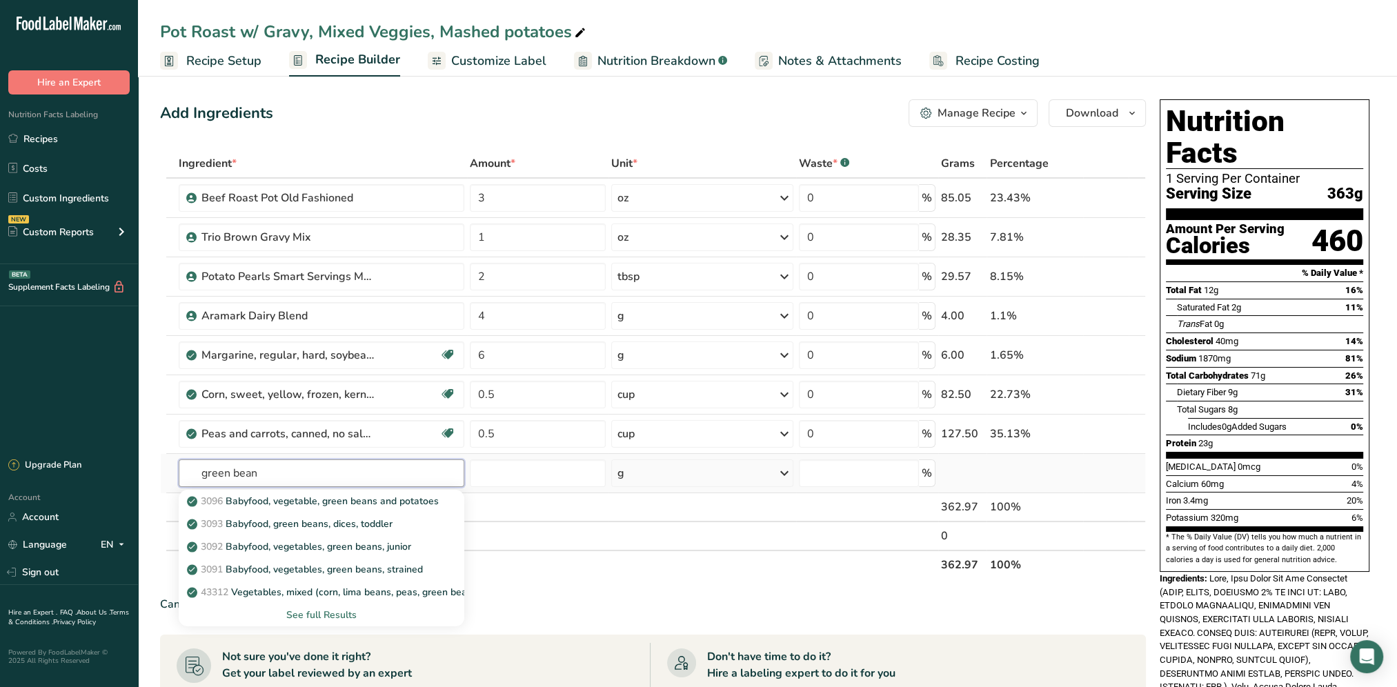
type input "green bean"
click at [326, 614] on div "See full Results" at bounding box center [322, 615] width 264 height 14
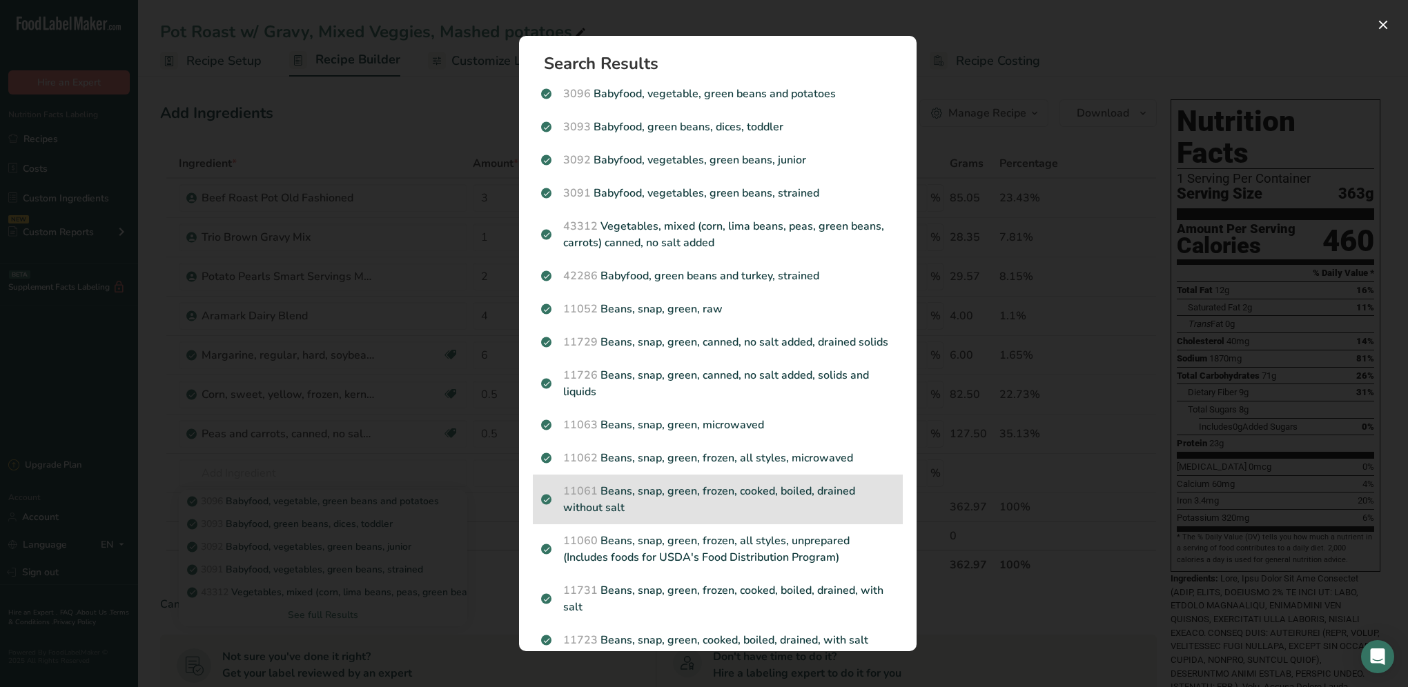
click at [734, 511] on p "11061 Beans, snap, green, frozen, cooked, boiled, drained without salt" at bounding box center [717, 499] width 353 height 33
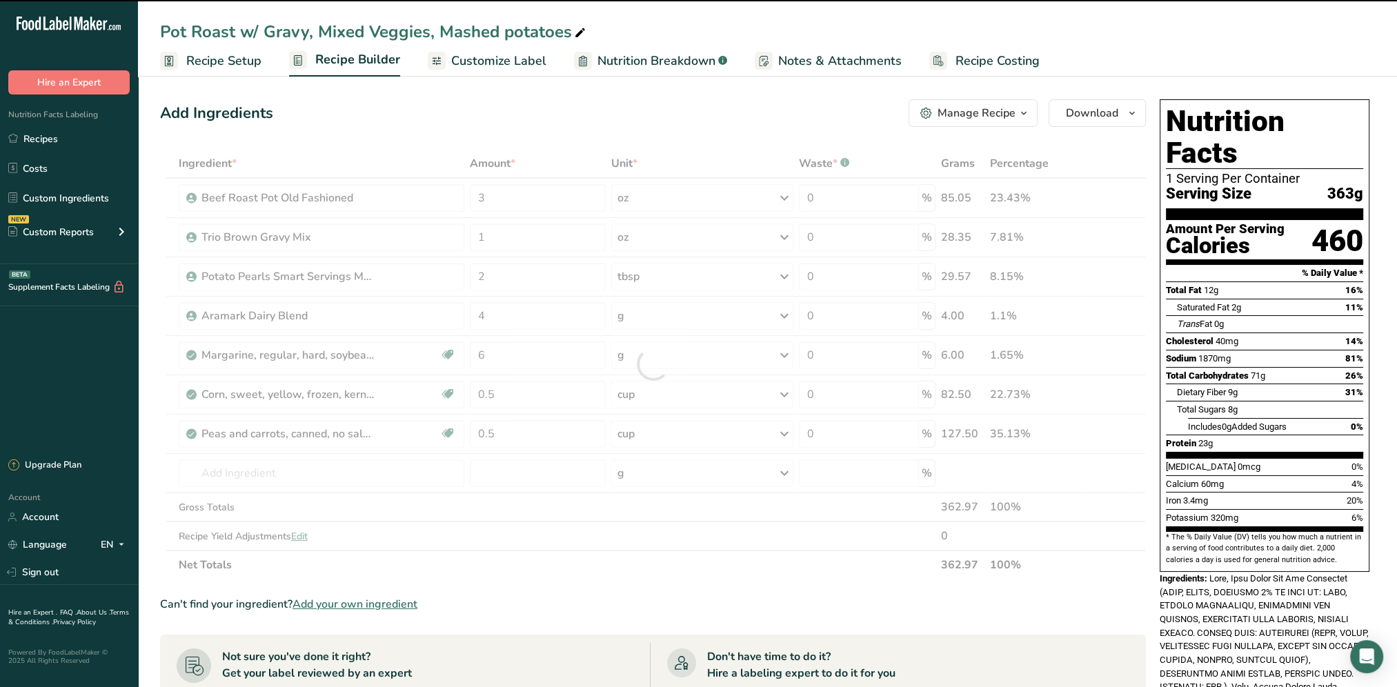
type input "0"
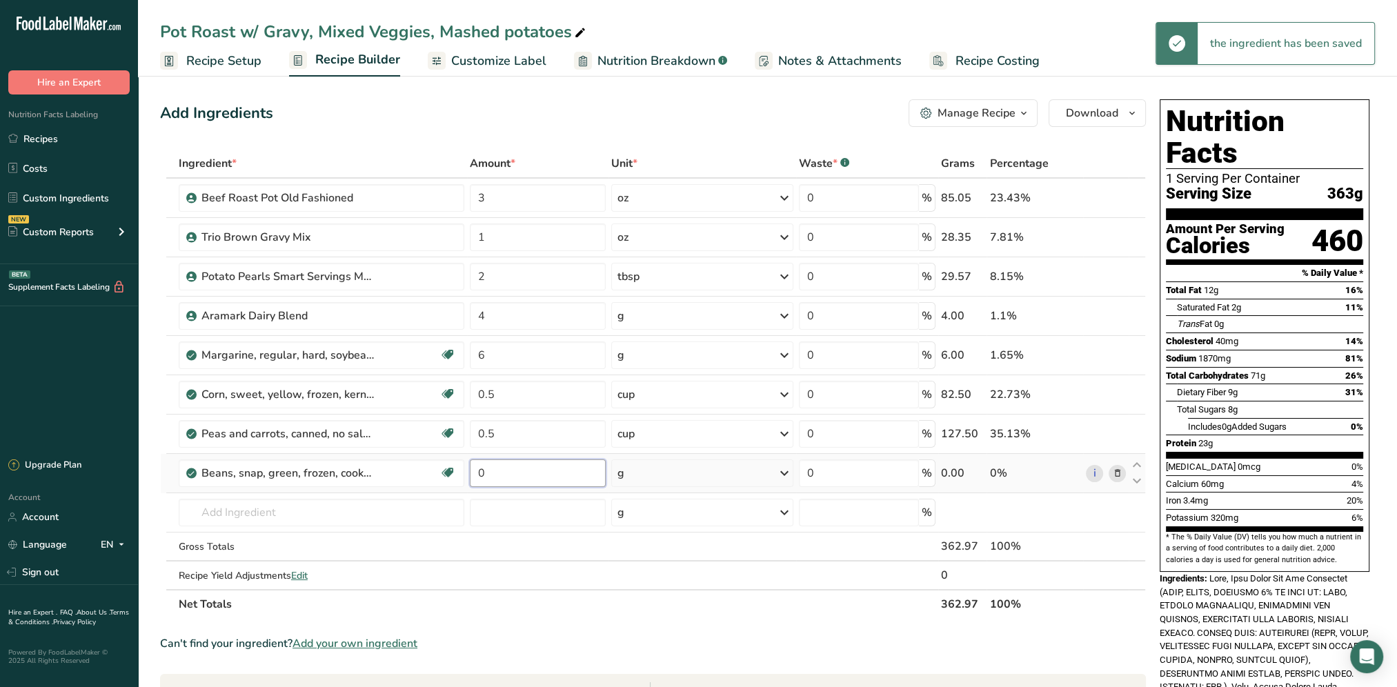
drag, startPoint x: 502, startPoint y: 478, endPoint x: 472, endPoint y: 478, distance: 30.4
click at [472, 478] on input "0" at bounding box center [538, 474] width 136 height 28
type input "0.25"
click at [740, 473] on div "Ingredient * Amount * Unit * Waste * .a-a{fill:#347362;}.b-a{fill:#fff;} Grams …" at bounding box center [653, 384] width 986 height 470
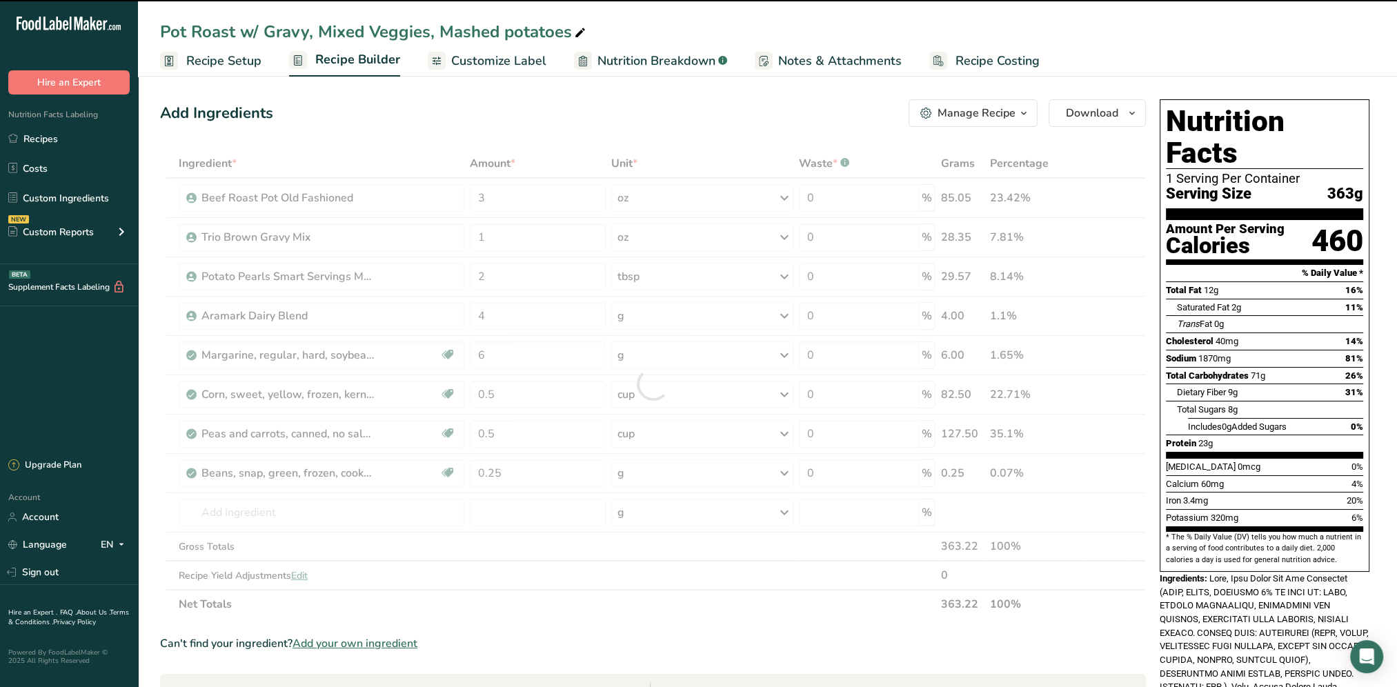
click at [784, 471] on div at bounding box center [653, 384] width 986 height 470
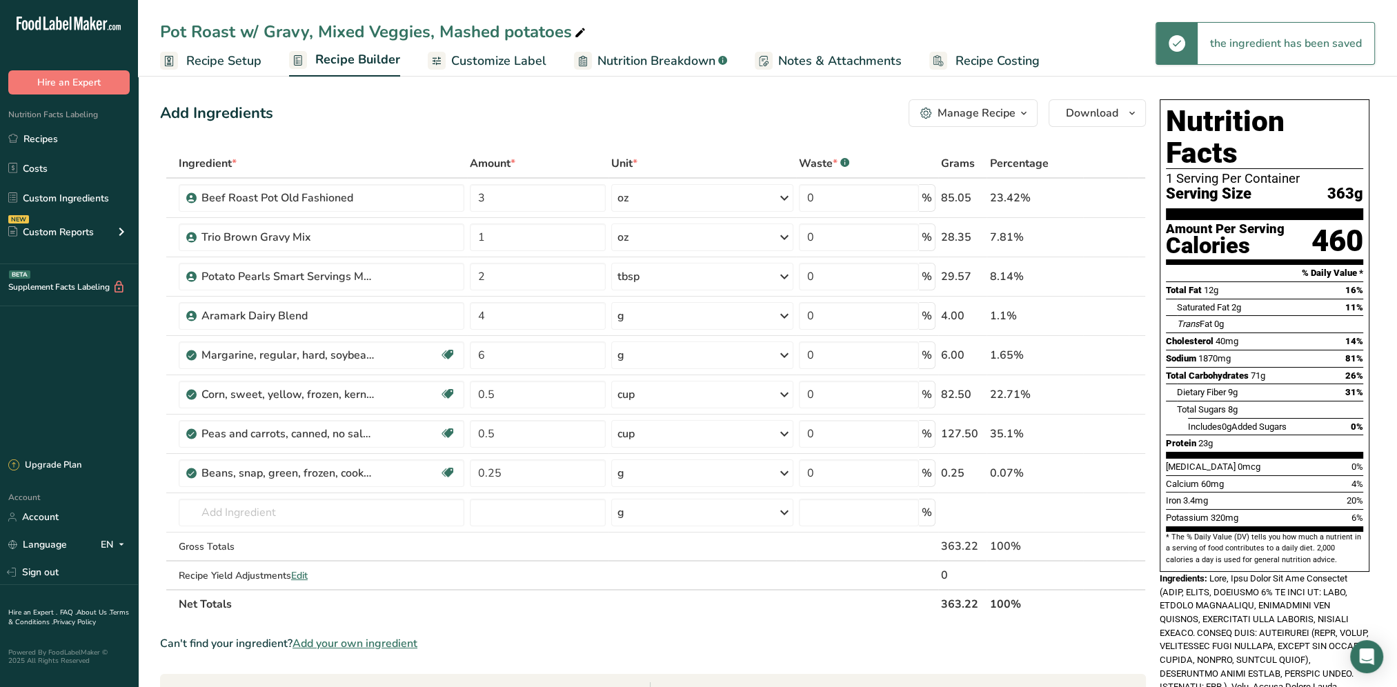
click at [784, 471] on icon at bounding box center [784, 473] width 17 height 25
click at [676, 522] on div "1 cup" at bounding box center [678, 520] width 116 height 20
drag, startPoint x: 512, startPoint y: 229, endPoint x: 474, endPoint y: 240, distance: 39.5
click at [474, 240] on input "1" at bounding box center [538, 238] width 136 height 28
click at [536, 143] on div "Add Ingredients Manage Recipe Delete Recipe Duplicate Recipe Scale Recipe Save …" at bounding box center [657, 582] width 994 height 977
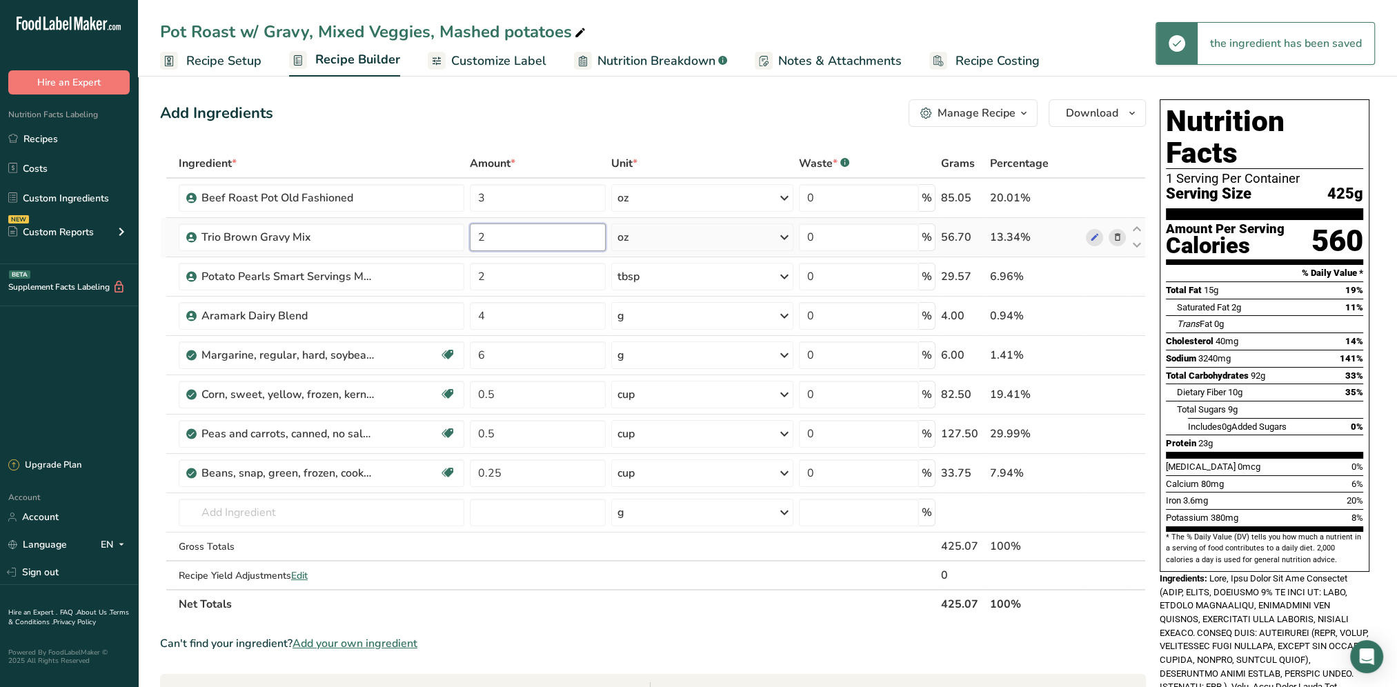
drag, startPoint x: 513, startPoint y: 240, endPoint x: 477, endPoint y: 241, distance: 36.6
click at [477, 241] on input "2" at bounding box center [538, 238] width 136 height 28
type input "1"
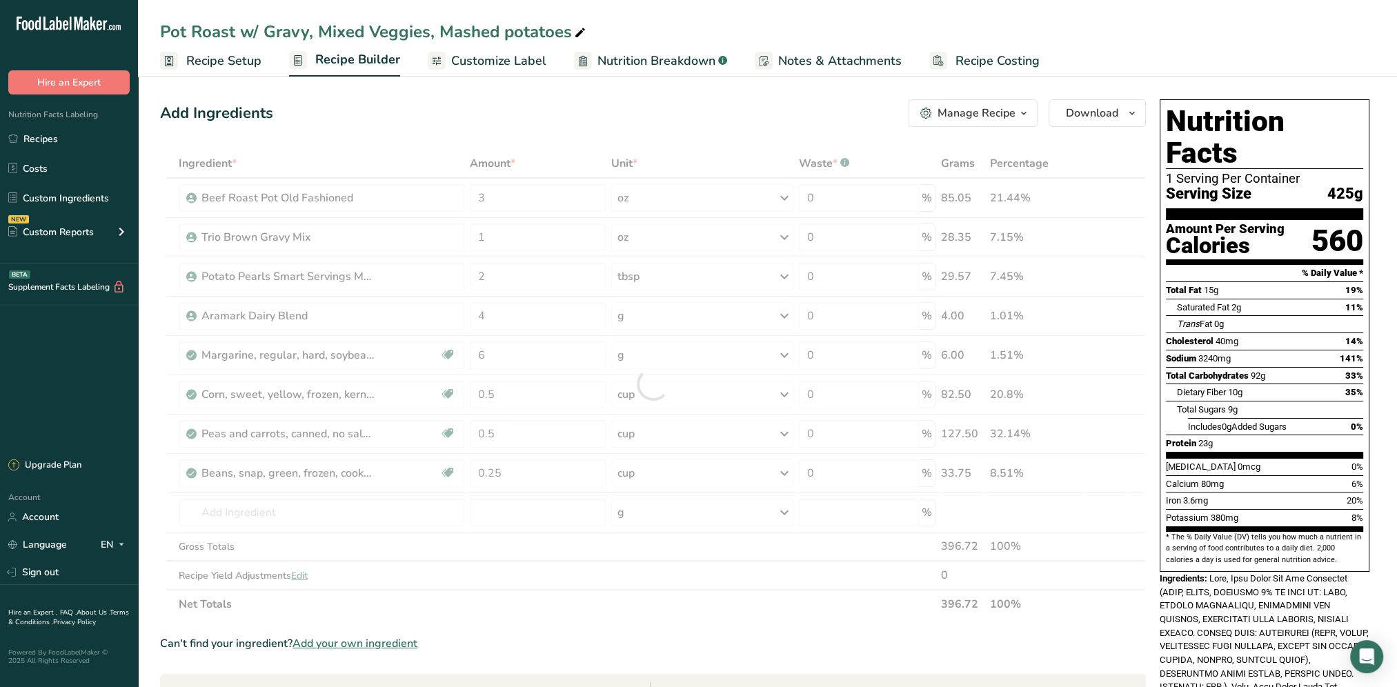
click at [614, 121] on div "Add Ingredients Manage Recipe Delete Recipe Duplicate Recipe Scale Recipe Save …" at bounding box center [653, 113] width 986 height 28
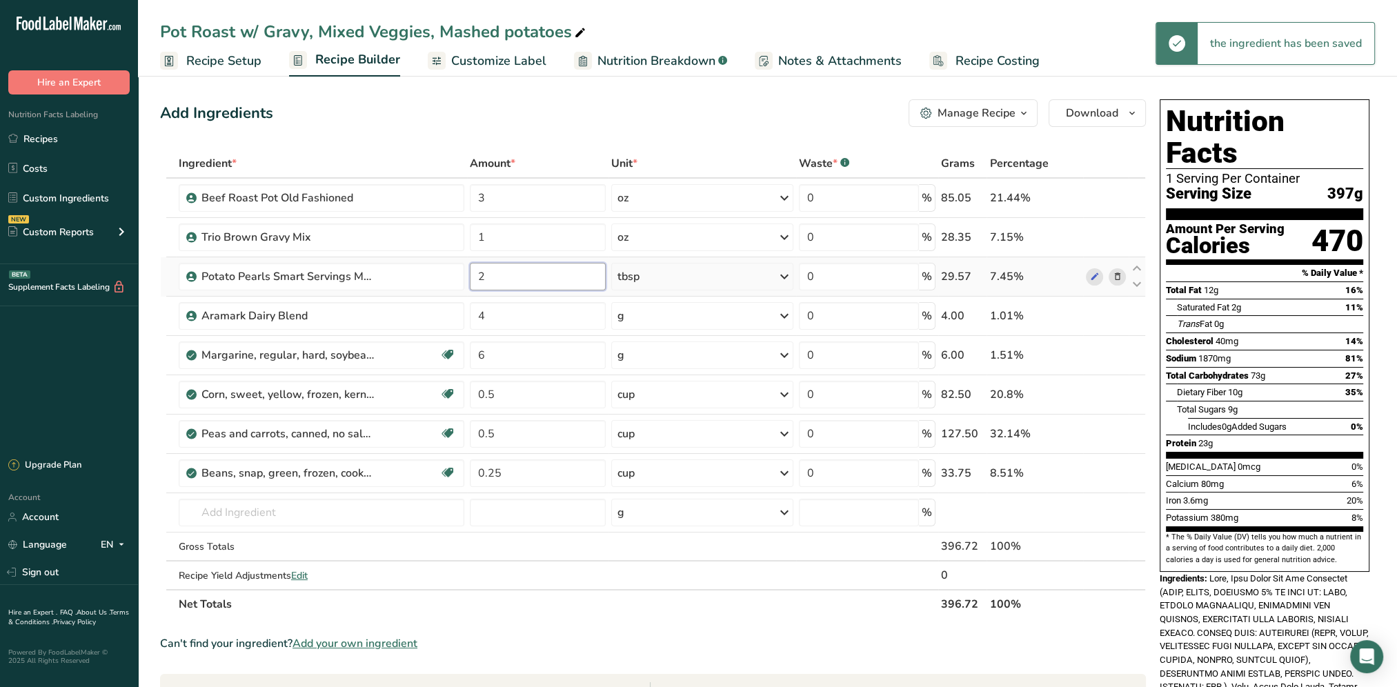
drag, startPoint x: 489, startPoint y: 275, endPoint x: 474, endPoint y: 275, distance: 14.5
click at [474, 275] on input "2" at bounding box center [538, 277] width 136 height 28
type input "4"
click at [622, 133] on div "Add Ingredients Manage Recipe Delete Recipe Duplicate Recipe Scale Recipe Save …" at bounding box center [657, 582] width 994 height 977
click at [518, 59] on span "Customize Label" at bounding box center [498, 61] width 95 height 19
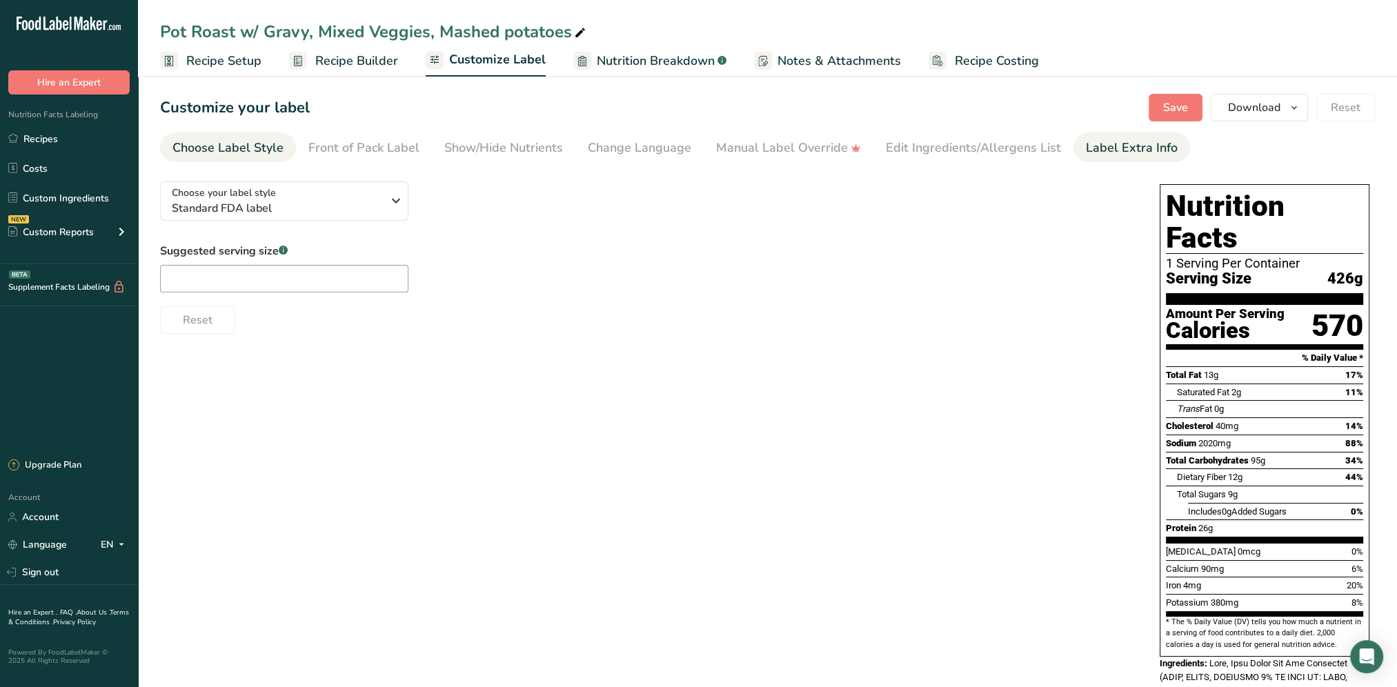
click at [1110, 147] on div "Label Extra Info" at bounding box center [1132, 148] width 92 height 19
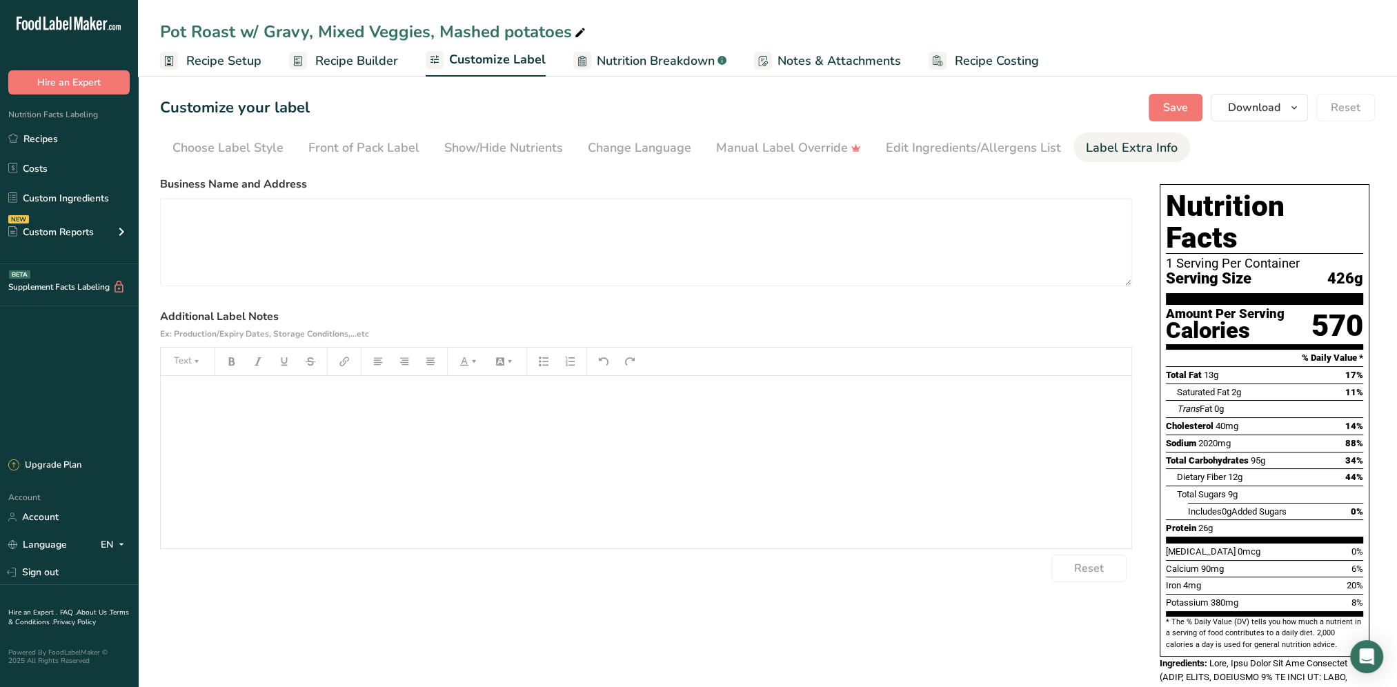
click at [190, 426] on div "﻿" at bounding box center [646, 462] width 971 height 173
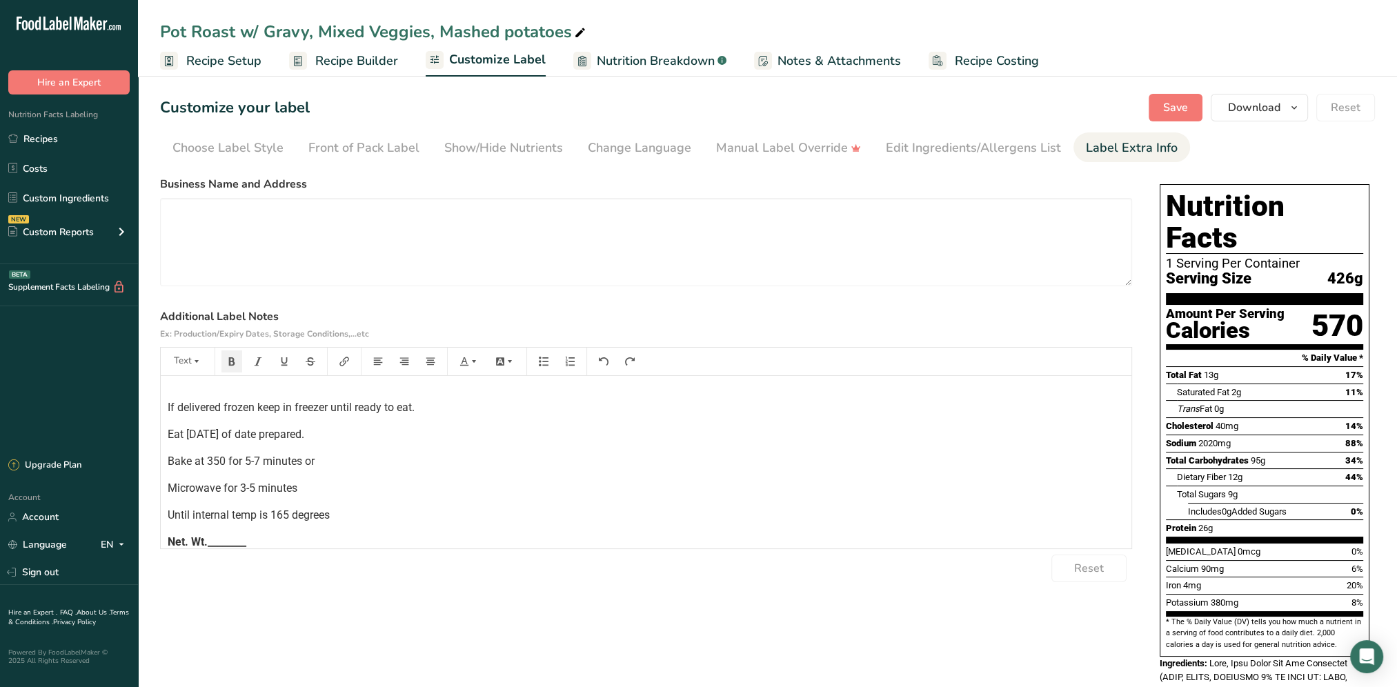
scroll to position [53, 0]
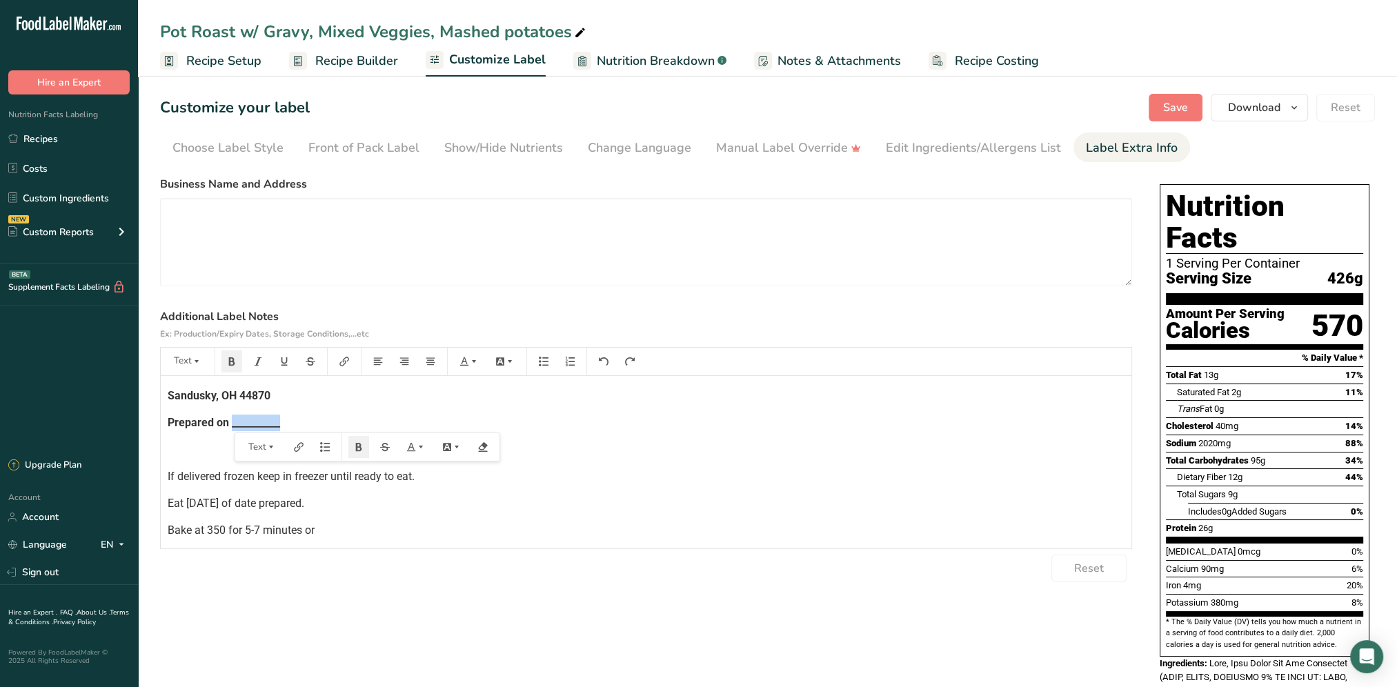
drag, startPoint x: 293, startPoint y: 425, endPoint x: 233, endPoint y: 424, distance: 60.0
click at [233, 424] on p "Prepared on __________" at bounding box center [646, 423] width 957 height 17
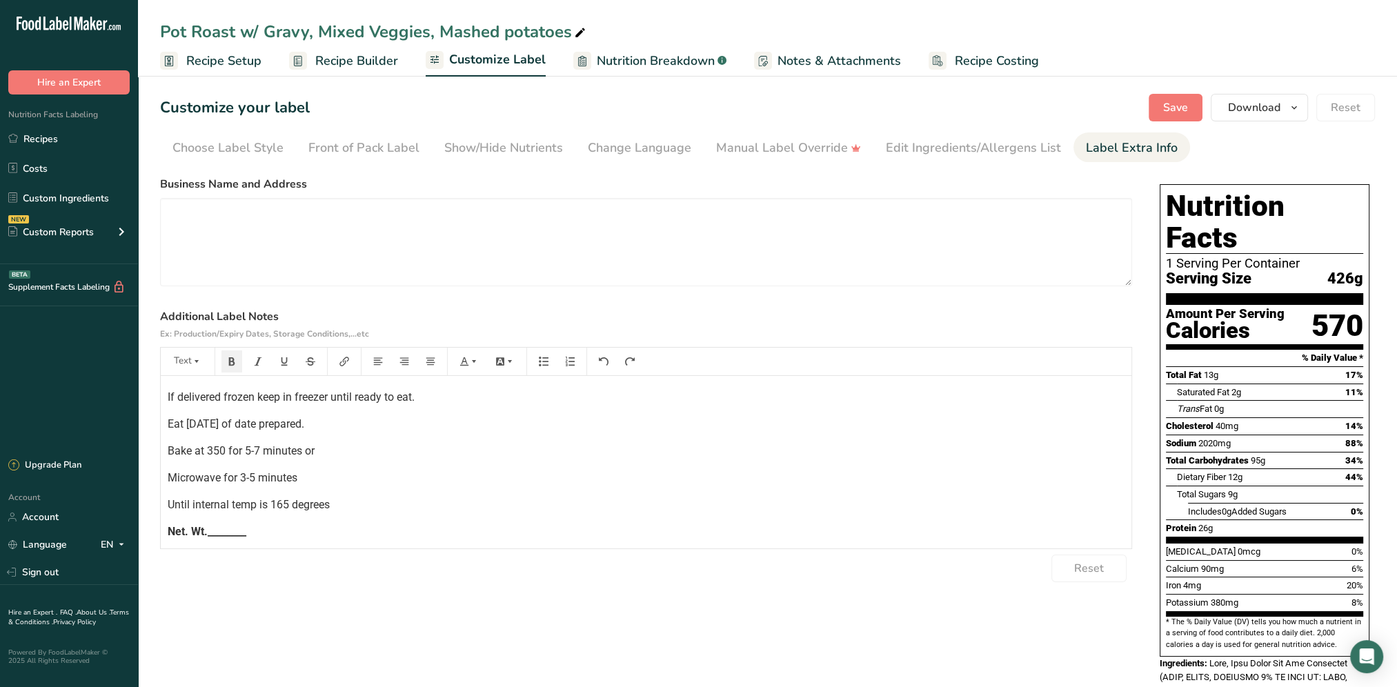
scroll to position [134, 0]
click at [253, 533] on p "Net. Wt.________" at bounding box center [646, 530] width 957 height 17
click at [1181, 104] on span "Save" at bounding box center [1176, 107] width 25 height 17
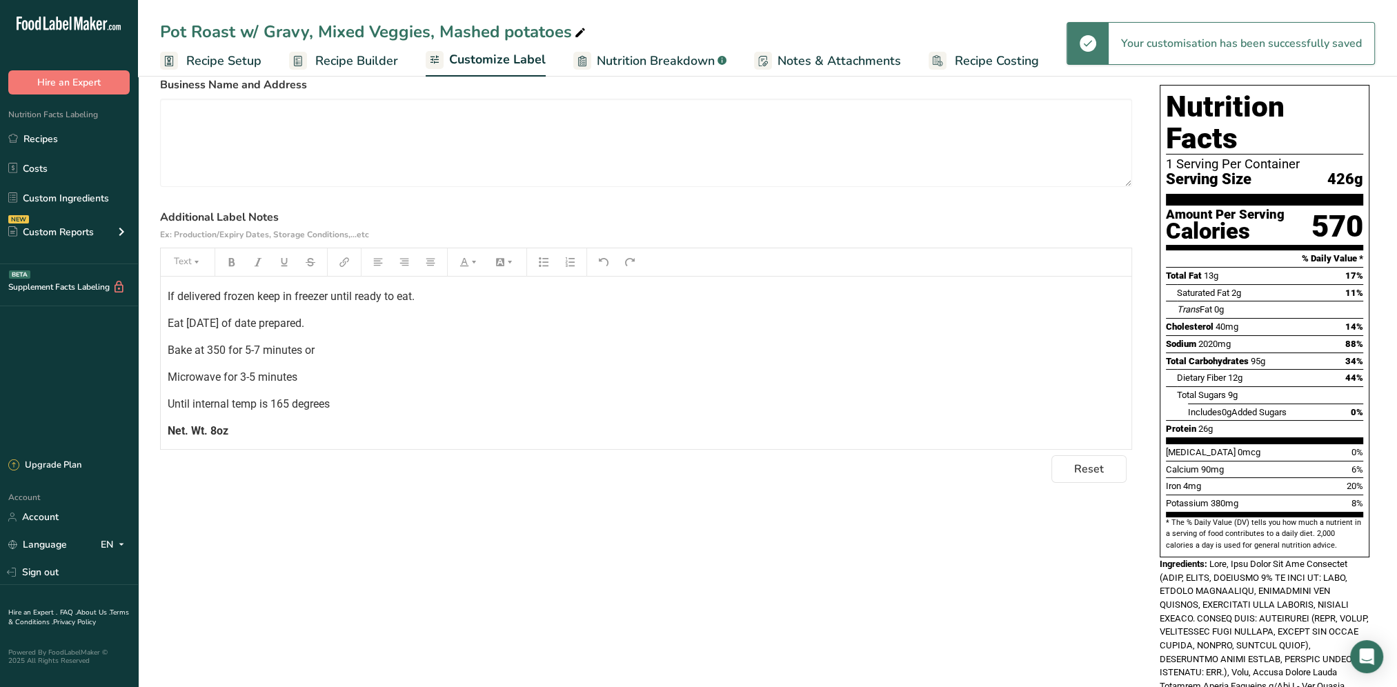
scroll to position [0, 0]
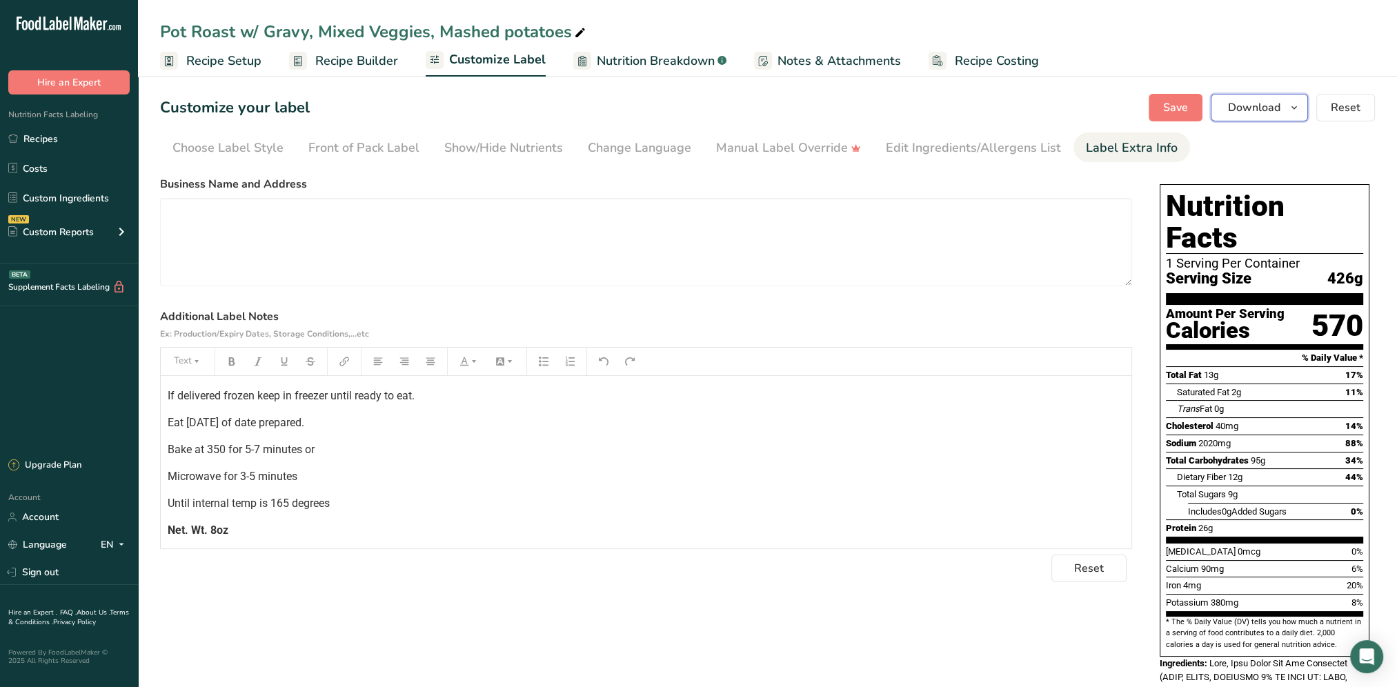
click at [1297, 108] on icon "button" at bounding box center [1294, 107] width 11 height 17
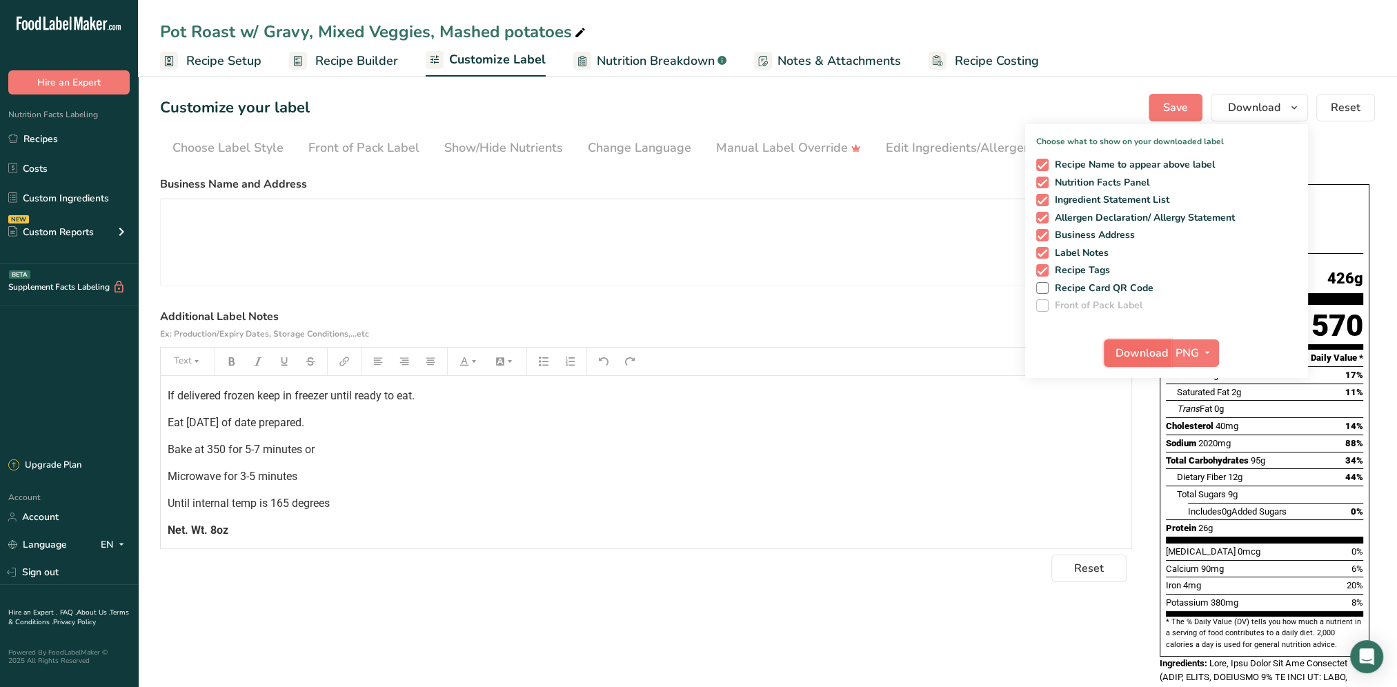
click at [1155, 356] on span "Download" at bounding box center [1142, 353] width 52 height 17
